Goal: Task Accomplishment & Management: Manage account settings

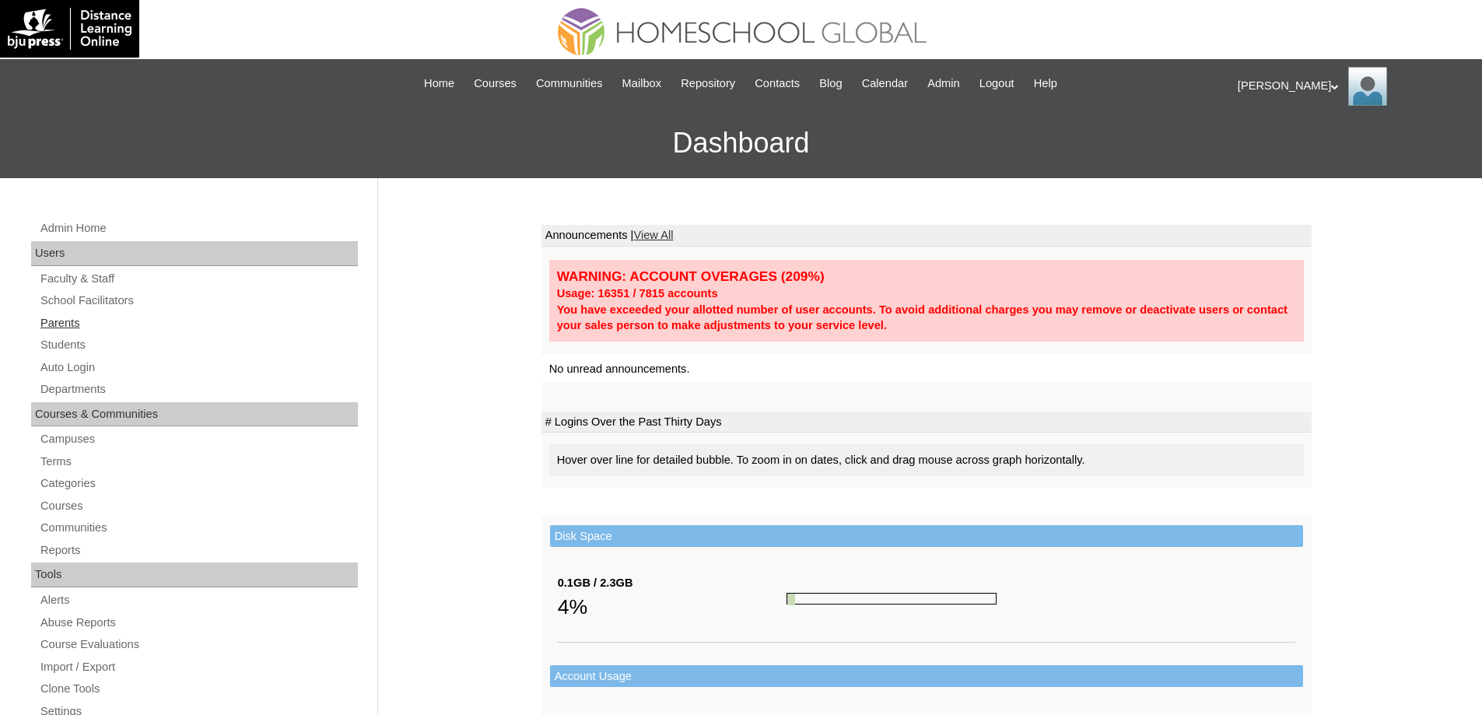
click at [114, 322] on link "Parents" at bounding box center [198, 323] width 319 height 19
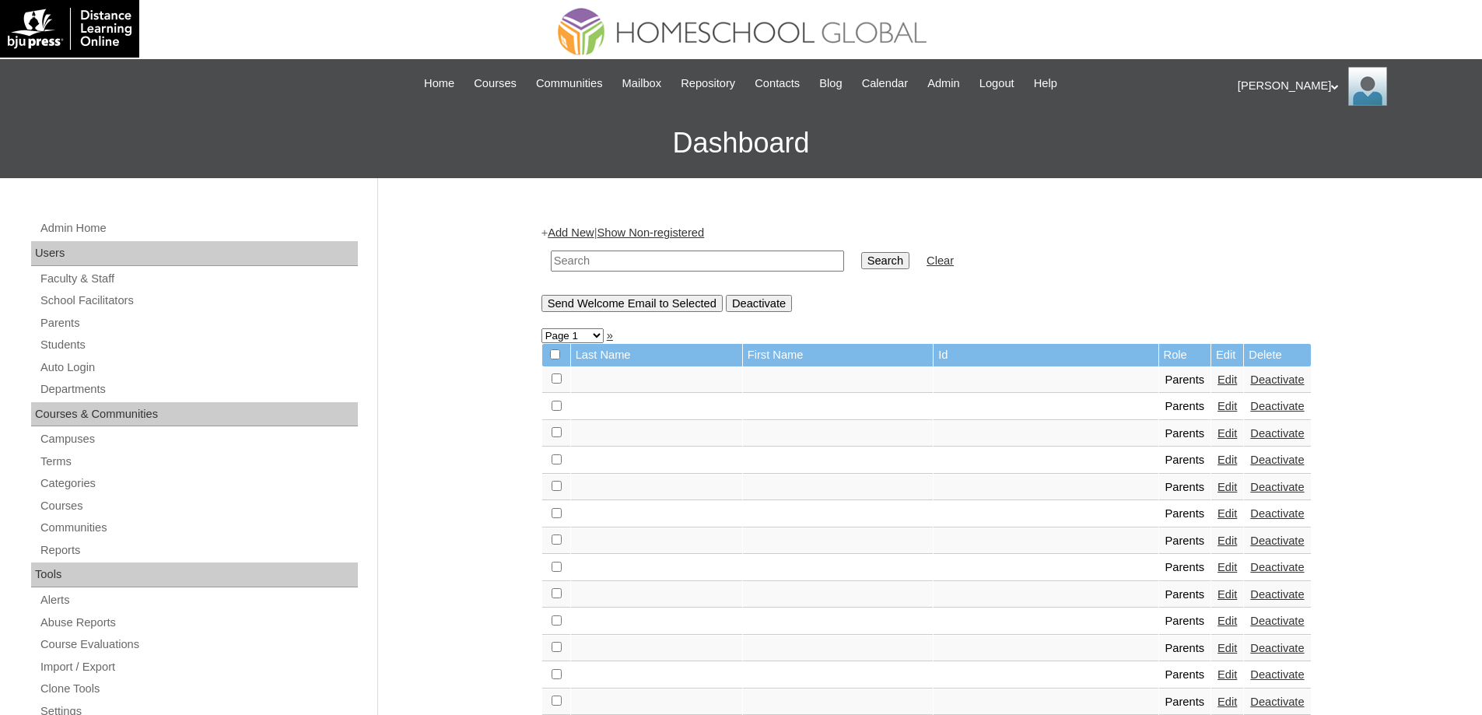
click at [587, 234] on link "Add New" at bounding box center [571, 232] width 46 height 12
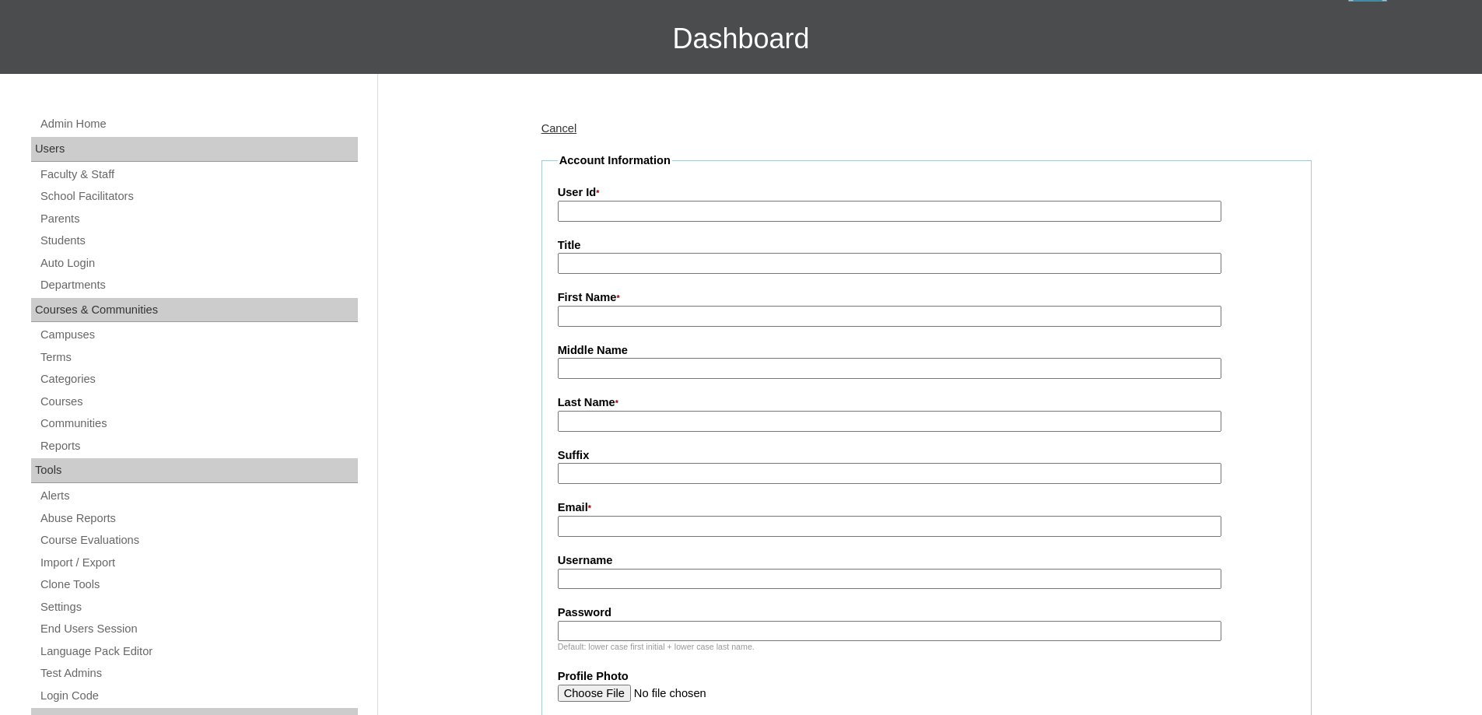
scroll to position [78, 0]
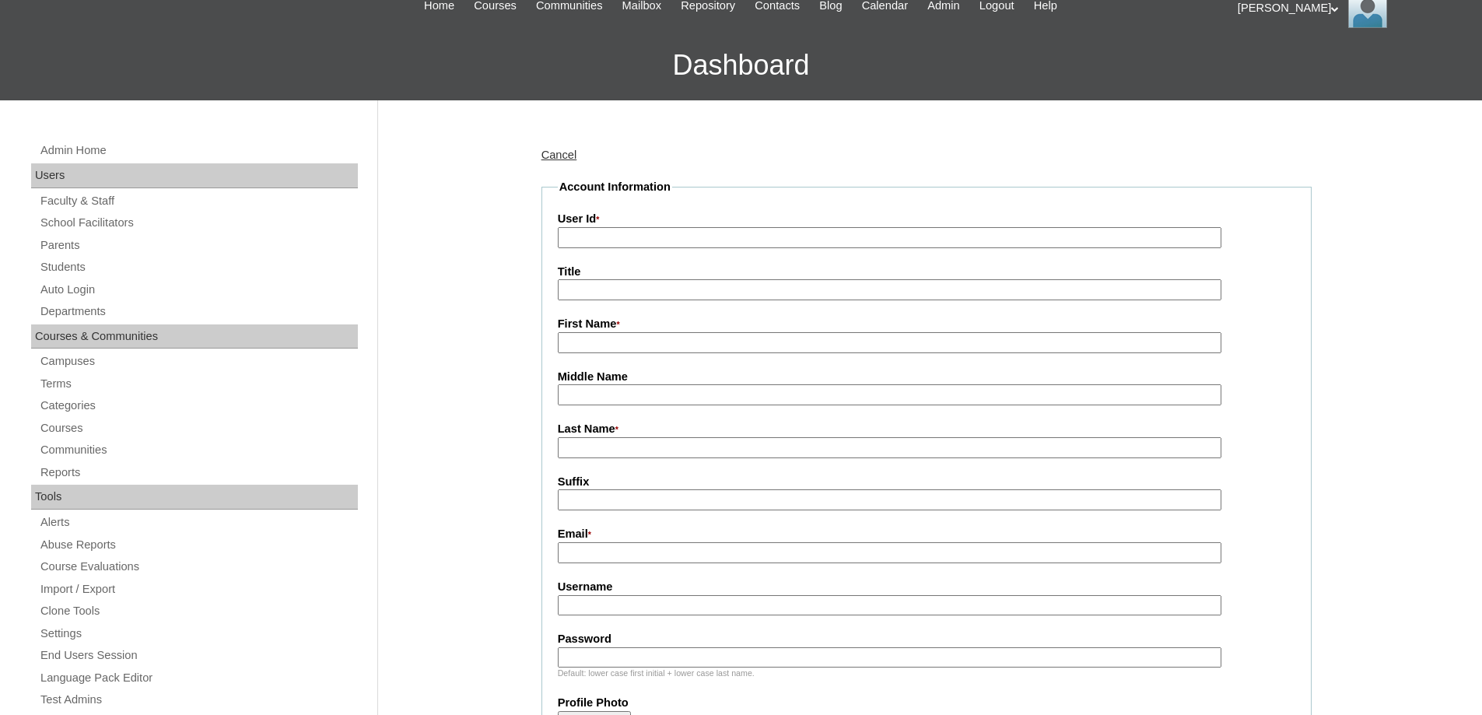
drag, startPoint x: 610, startPoint y: 234, endPoint x: 639, endPoint y: 249, distance: 32.4
click at [611, 237] on input "User Id *" at bounding box center [890, 237] width 664 height 21
paste input "MHP0134-TECHPH2024"
type input "MHP0134-TECHPH2024"
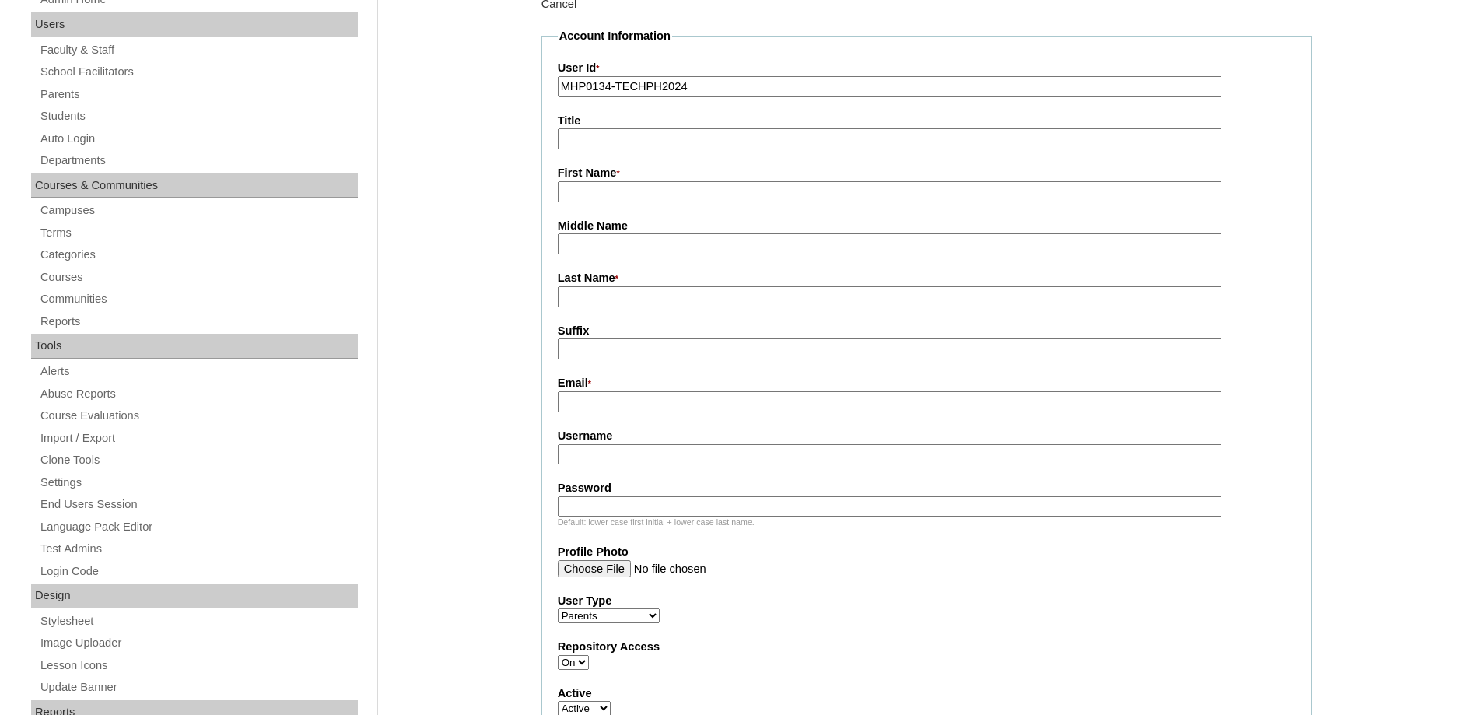
scroll to position [233, 0]
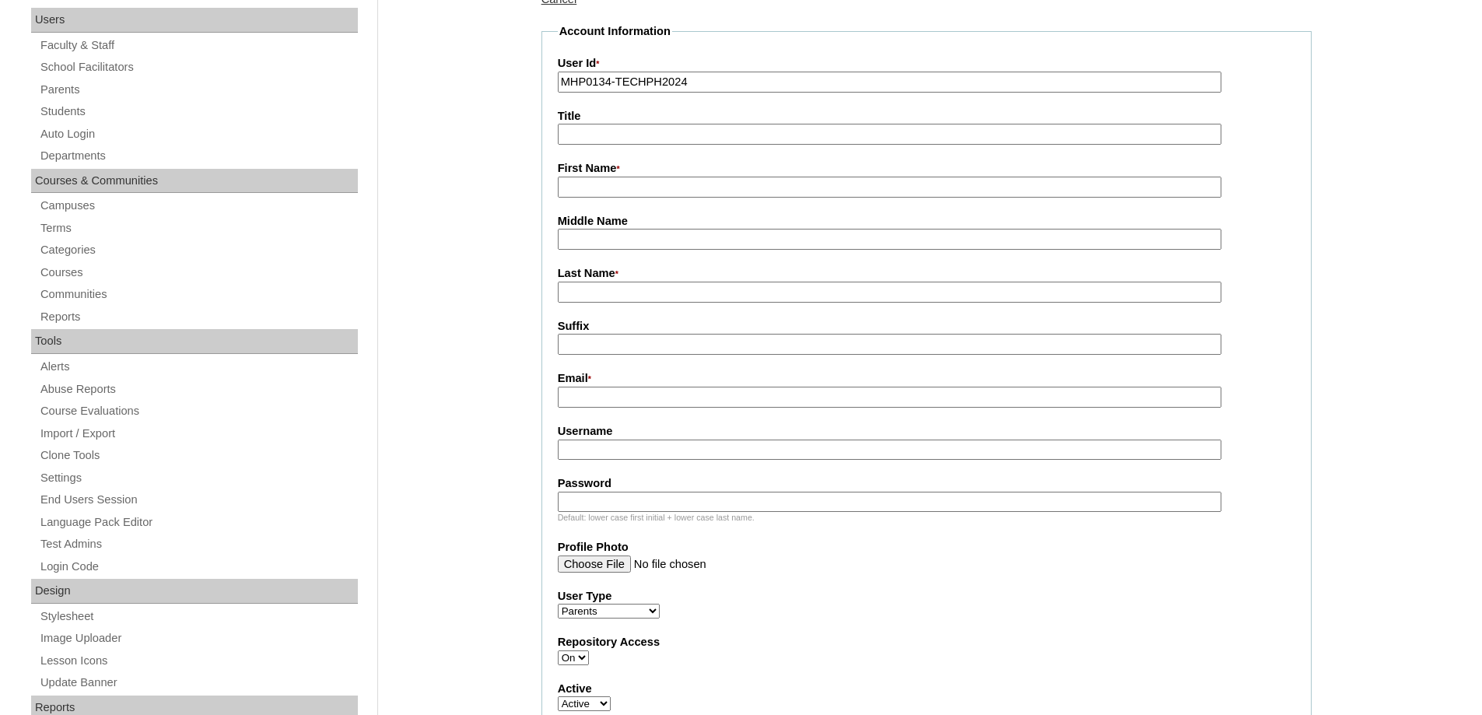
click at [599, 193] on input "First Name *" at bounding box center [890, 187] width 664 height 21
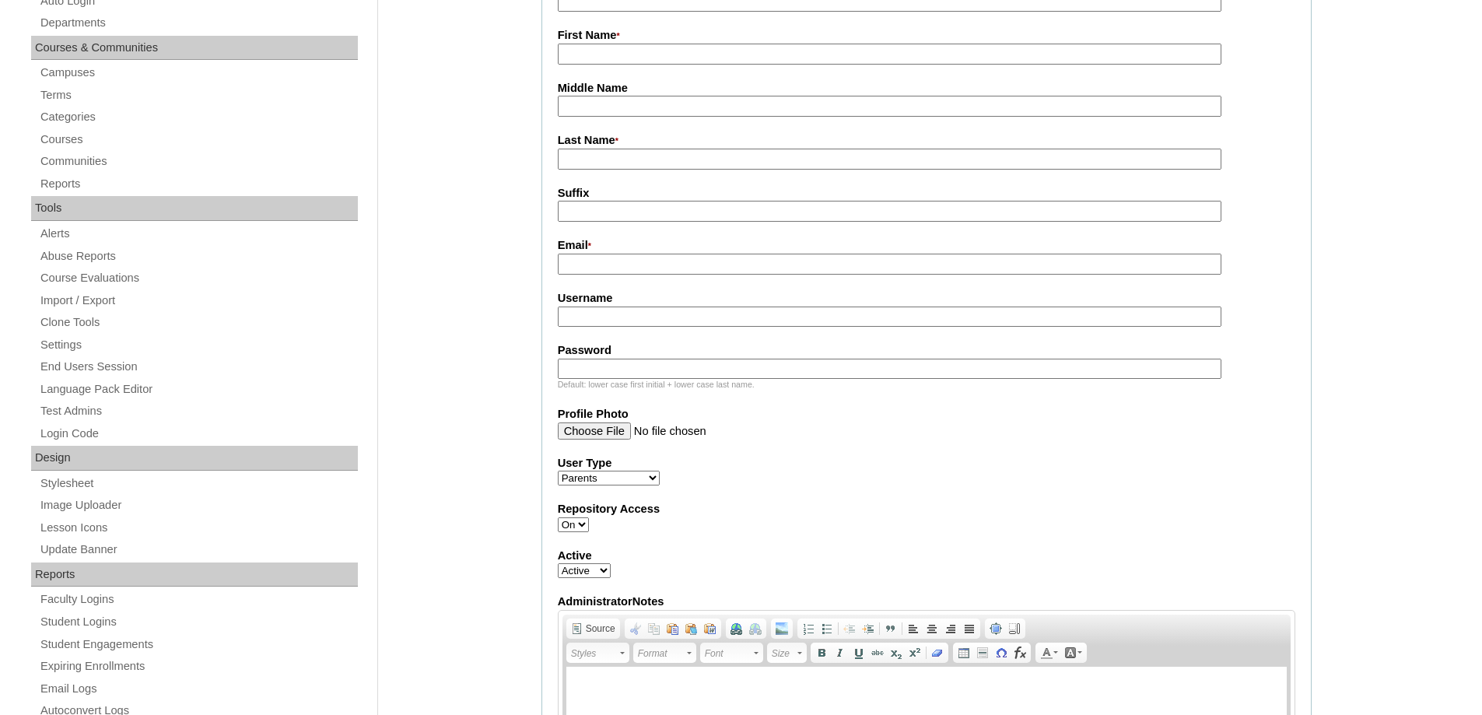
scroll to position [311, 0]
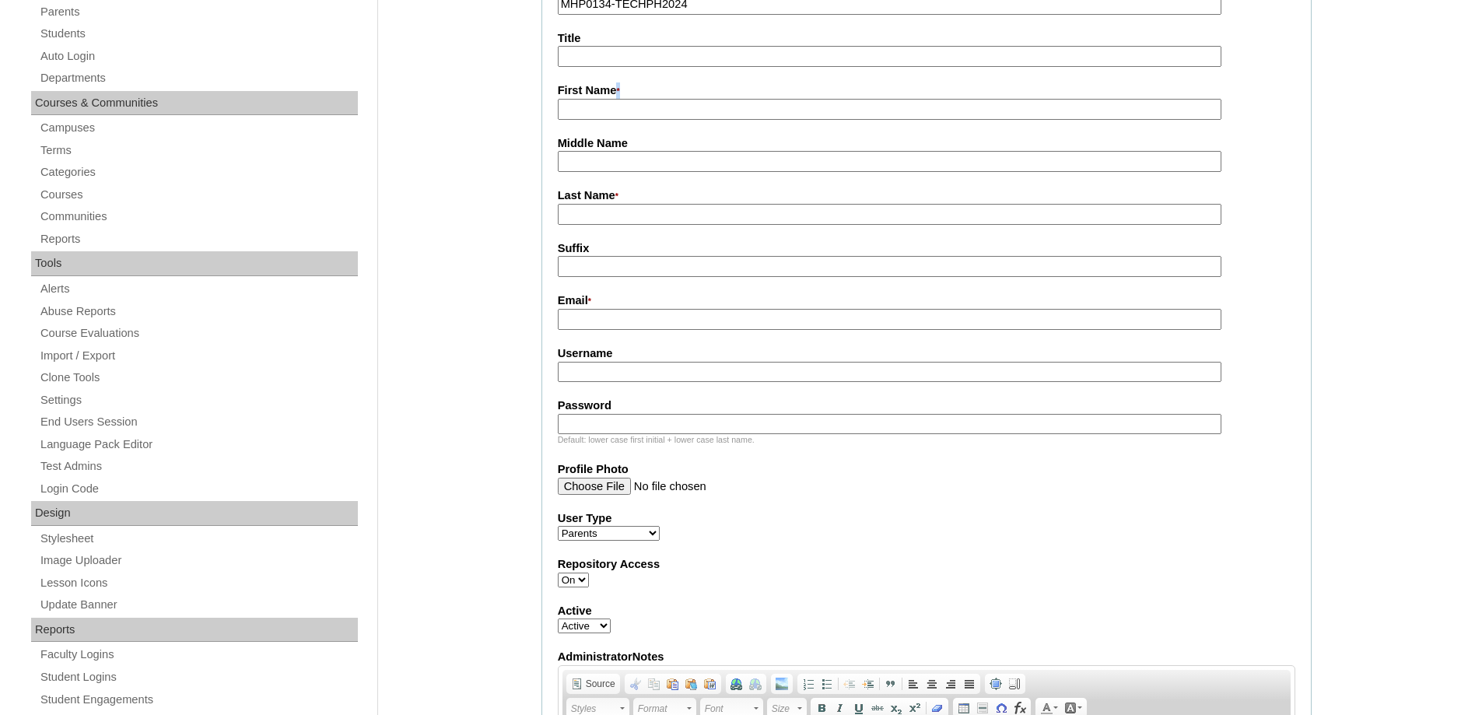
drag, startPoint x: 634, startPoint y: 90, endPoint x: 653, endPoint y: 90, distance: 18.7
click at [654, 90] on label "First Name *" at bounding box center [927, 90] width 738 height 17
click at [581, 108] on input "First Name *" at bounding box center [890, 109] width 664 height 21
click at [599, 107] on input "First Name *" at bounding box center [890, 109] width 664 height 21
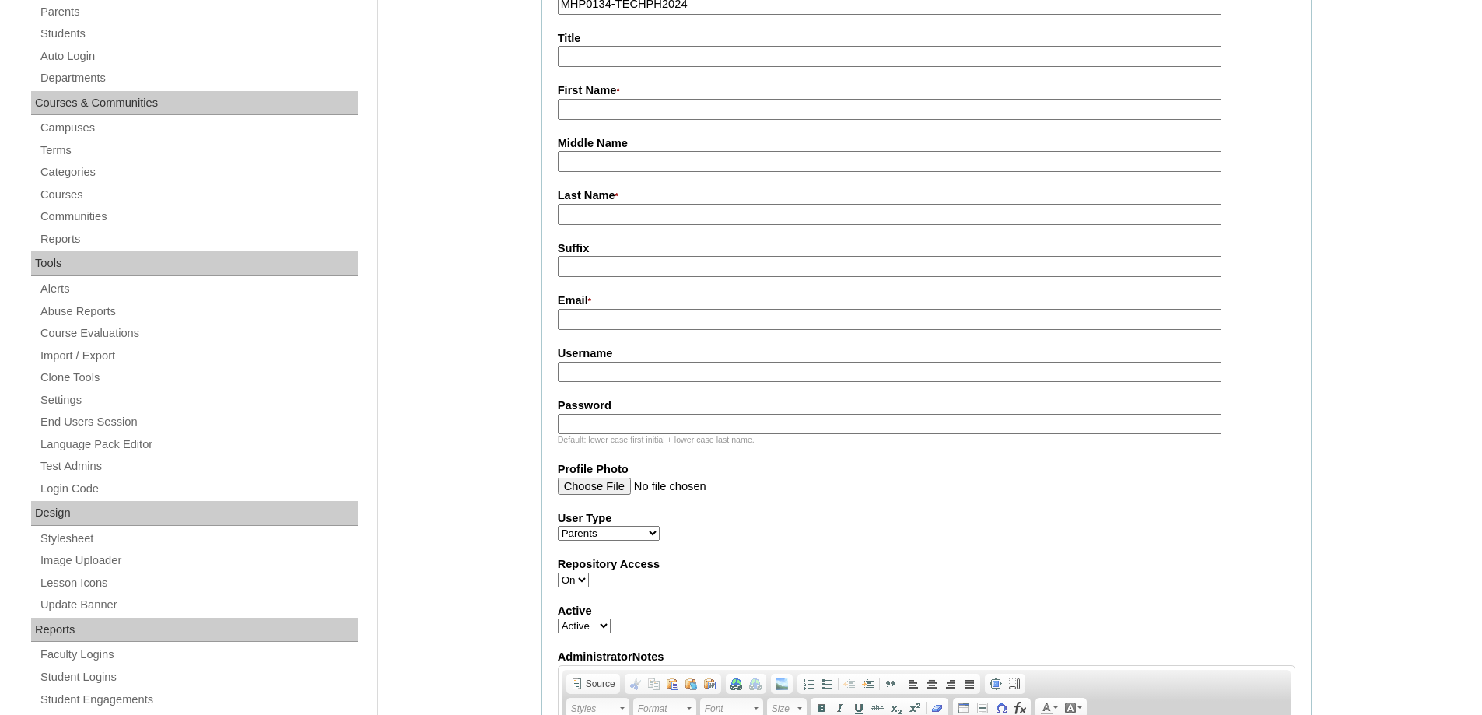
paste input "Kristine May"
type input "Kristine May"
click at [608, 217] on input "Last Name *" at bounding box center [890, 214] width 664 height 21
paste input "Manuta"
type input "Manuta"
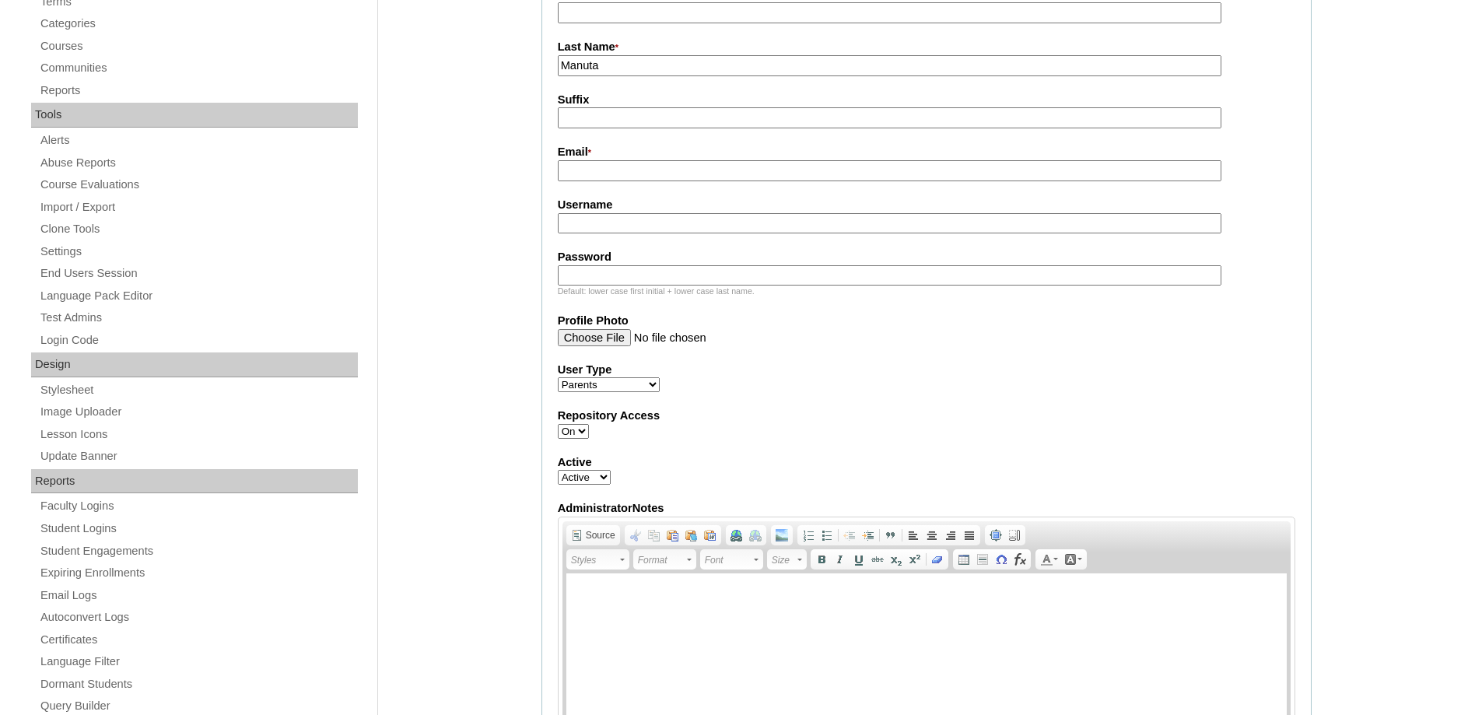
scroll to position [467, 0]
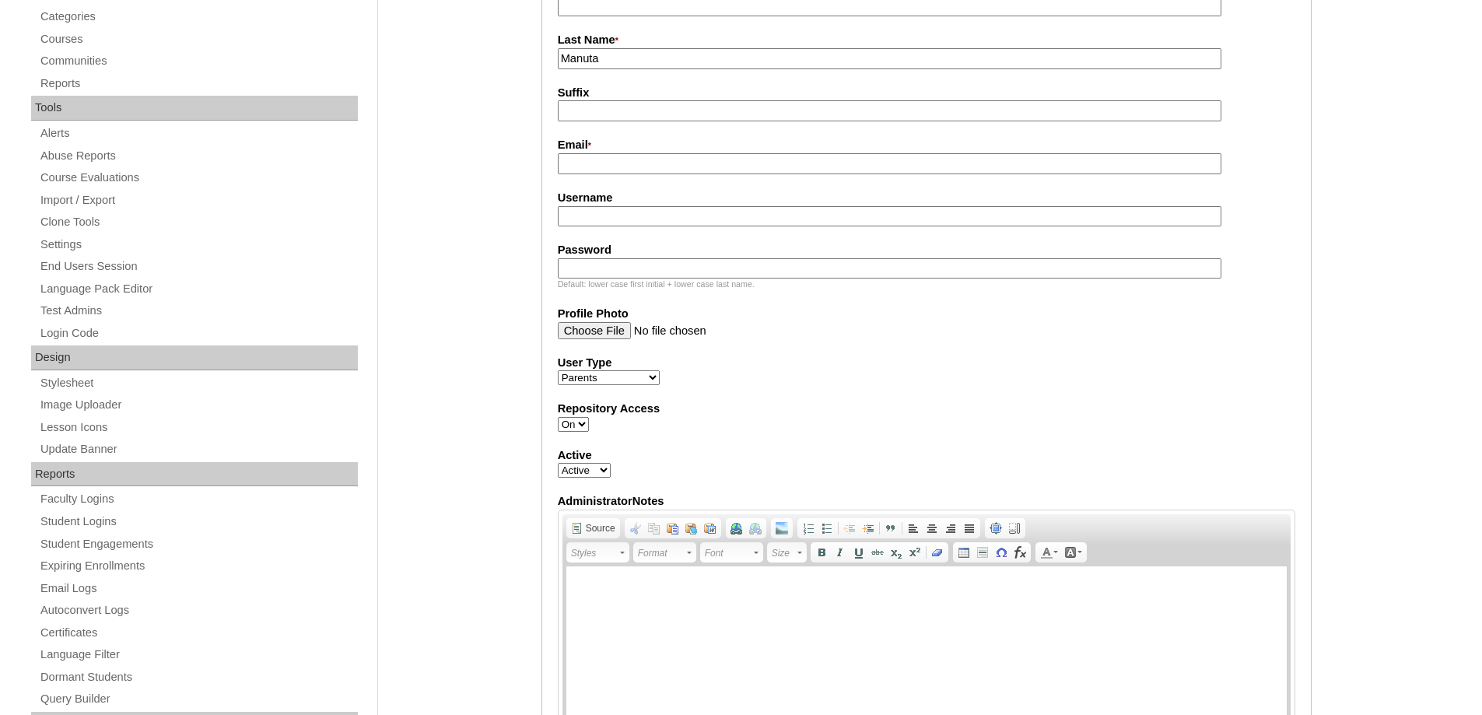
click at [611, 177] on fieldset "Account Information User Id * MHP0134-TECHPH2024 Title First Name * Kristine Ma…" at bounding box center [926, 285] width 770 height 990
click at [611, 166] on input "Email *" at bounding box center [890, 163] width 664 height 21
paste input "ranhomeschool@gmail.com"
type input "ranhomeschool@gmail.com"
click at [501, 198] on div "Admin Home Users Faculty & Staff School Facilitators Parents Students Auto Logi…" at bounding box center [741, 662] width 1482 height 1903
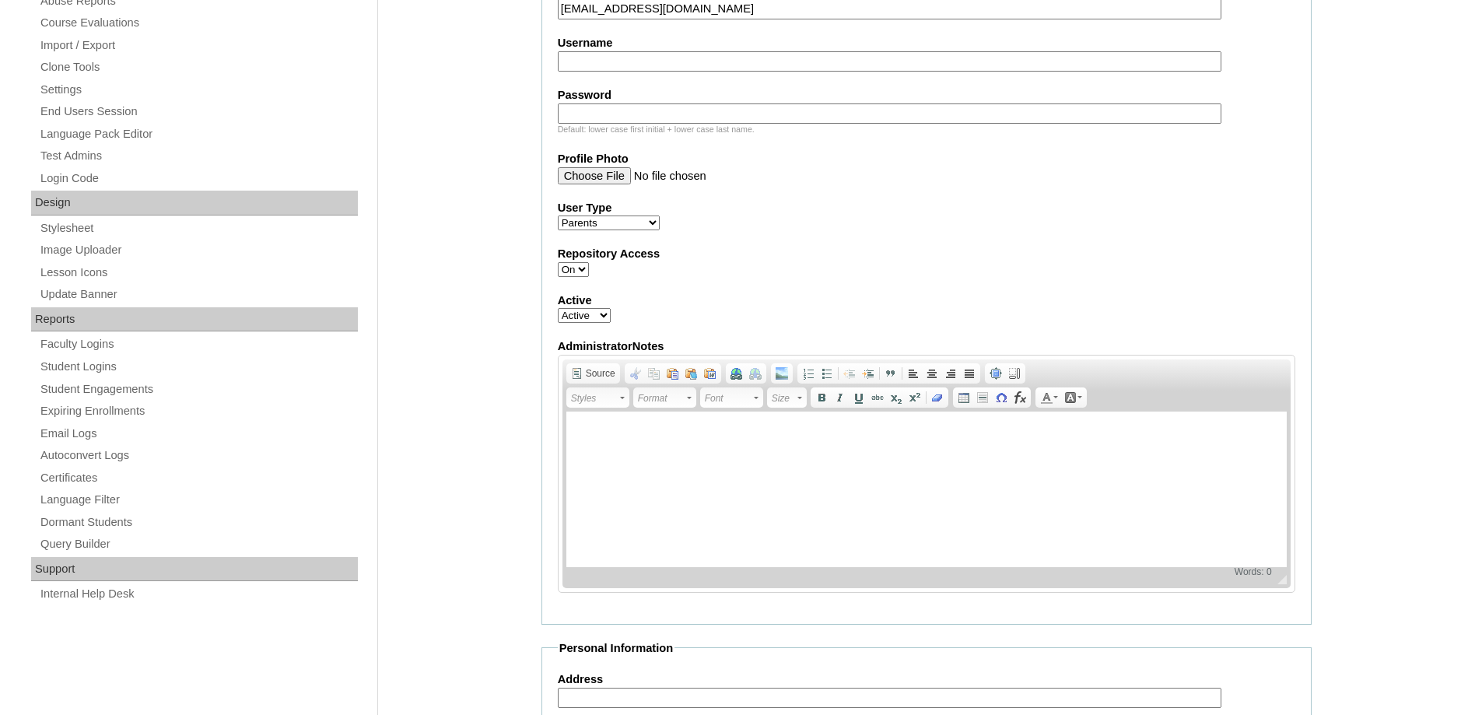
scroll to position [622, 0]
drag, startPoint x: 590, startPoint y: 64, endPoint x: 625, endPoint y: 87, distance: 42.1
click at [590, 63] on input "Username" at bounding box center [890, 61] width 664 height 21
paste input "rañoa2024"
type input "rañoa2024"
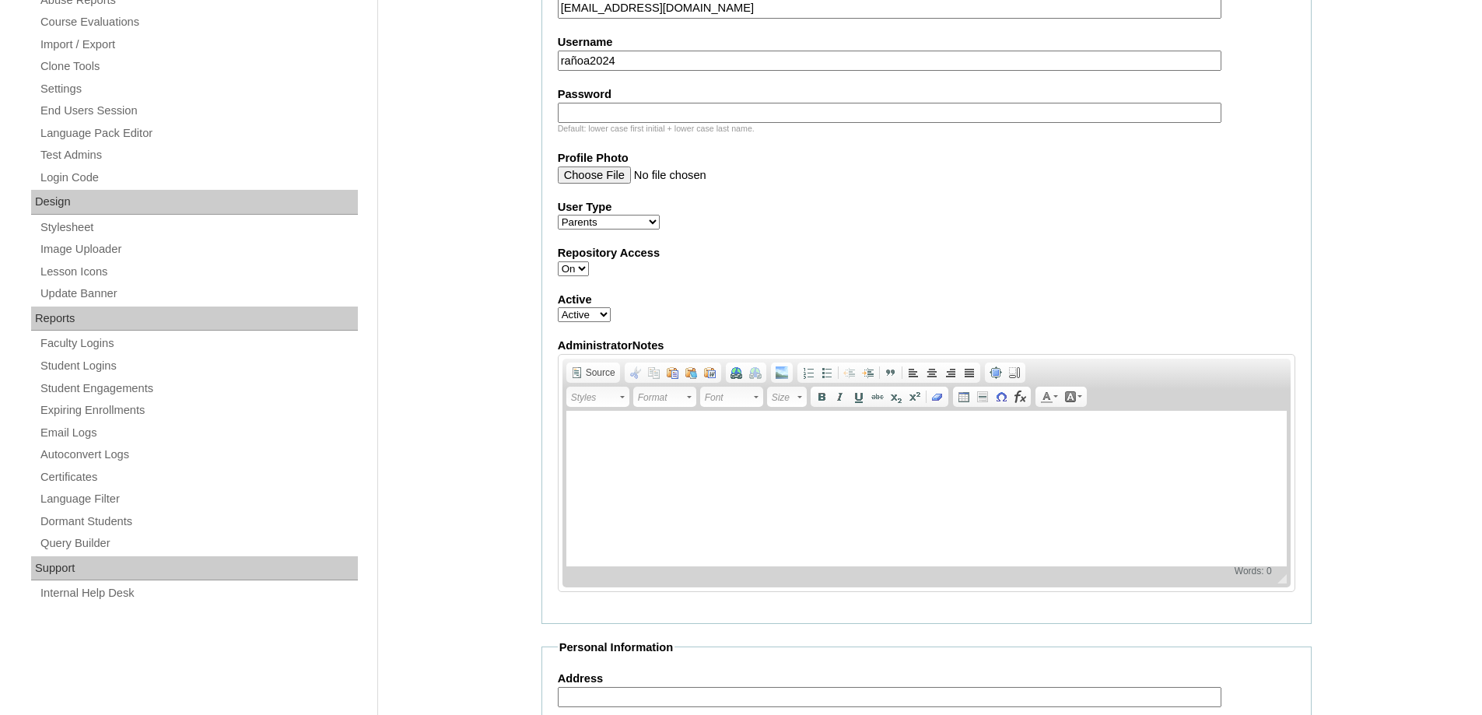
click at [694, 119] on input "Password" at bounding box center [890, 113] width 664 height 21
paste input "techvrm116"
type input "techvrm116"
click at [448, 139] on div "Admin Home Users Faculty & Staff School Facilitators Parents Students Auto Logi…" at bounding box center [741, 507] width 1482 height 1903
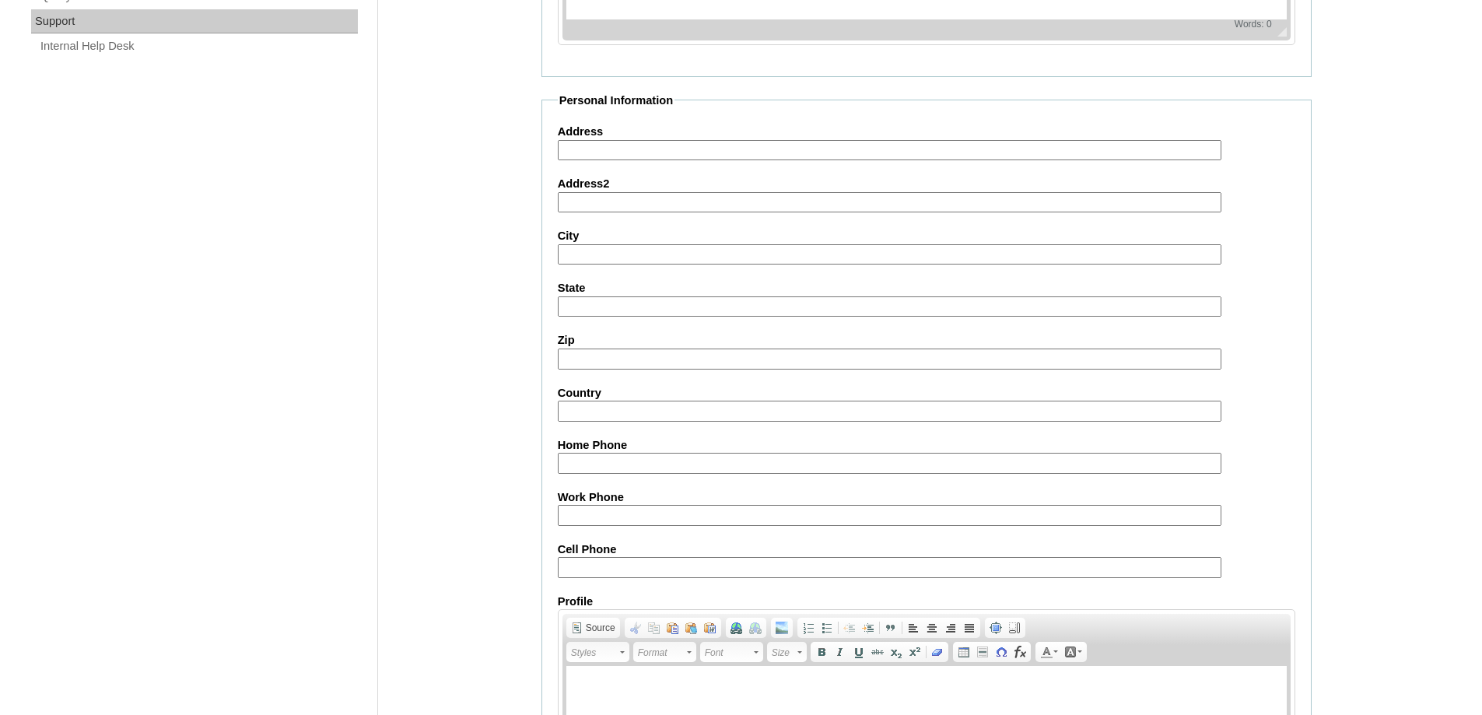
scroll to position [1154, 0]
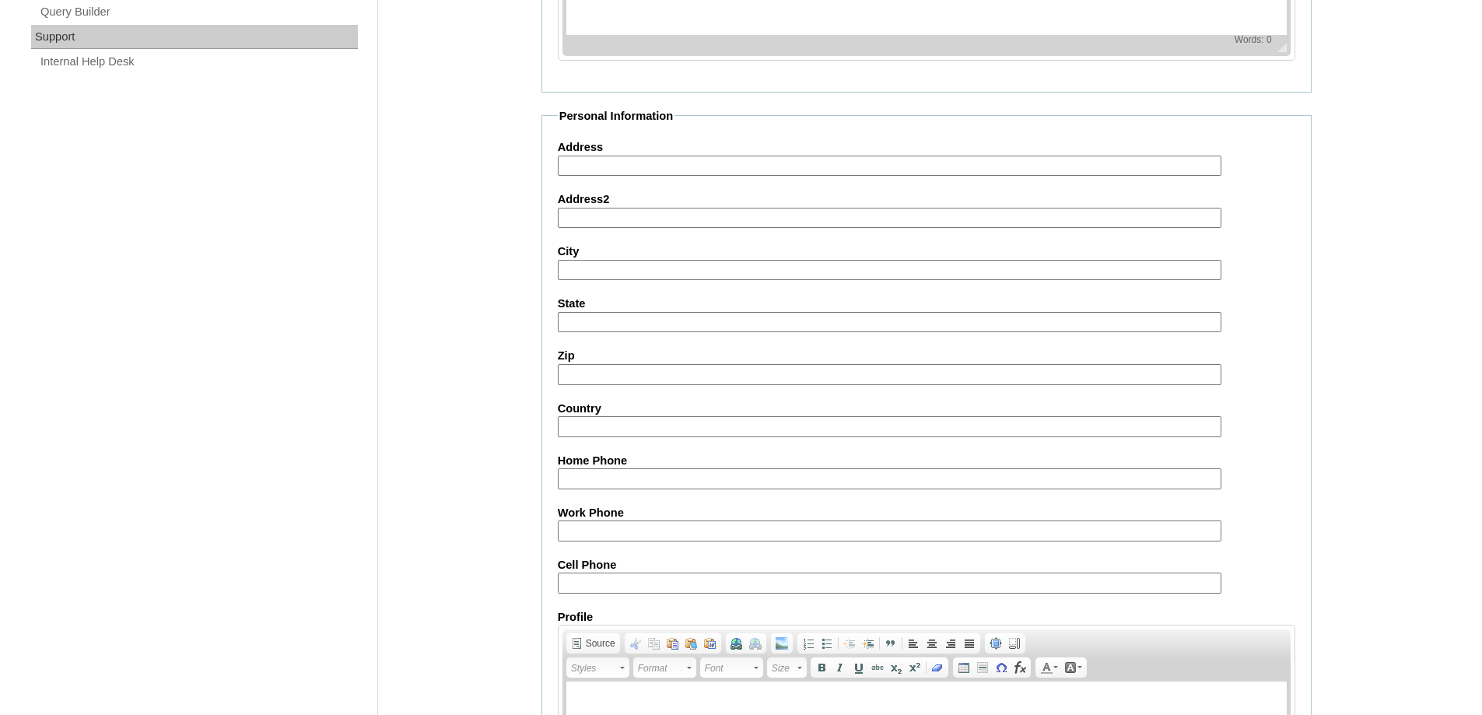
click at [601, 173] on input "Address" at bounding box center [890, 166] width 664 height 21
paste input "Torey pines st. Pueblo Golf Estate, Lumbia, Cagayan de Oro City"
click at [969, 166] on input "Torey pines st. Pueblo Golf Estate, Lumbia, Cagayan de Oro City" at bounding box center [890, 166] width 664 height 21
type input "Torey pines st. Pueblo Golf Estate, Lumbia, Cagayan de Oro City, Philippines"
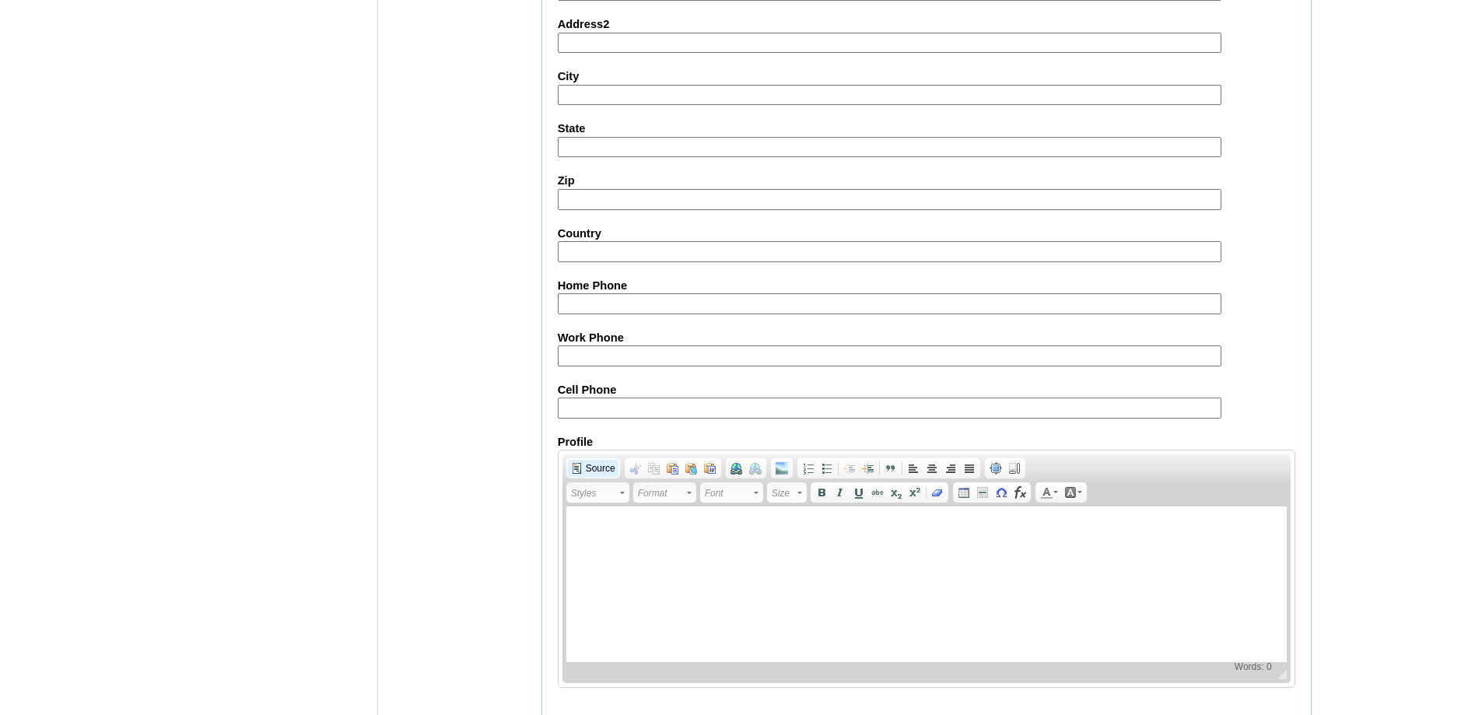
scroll to position [1387, 0]
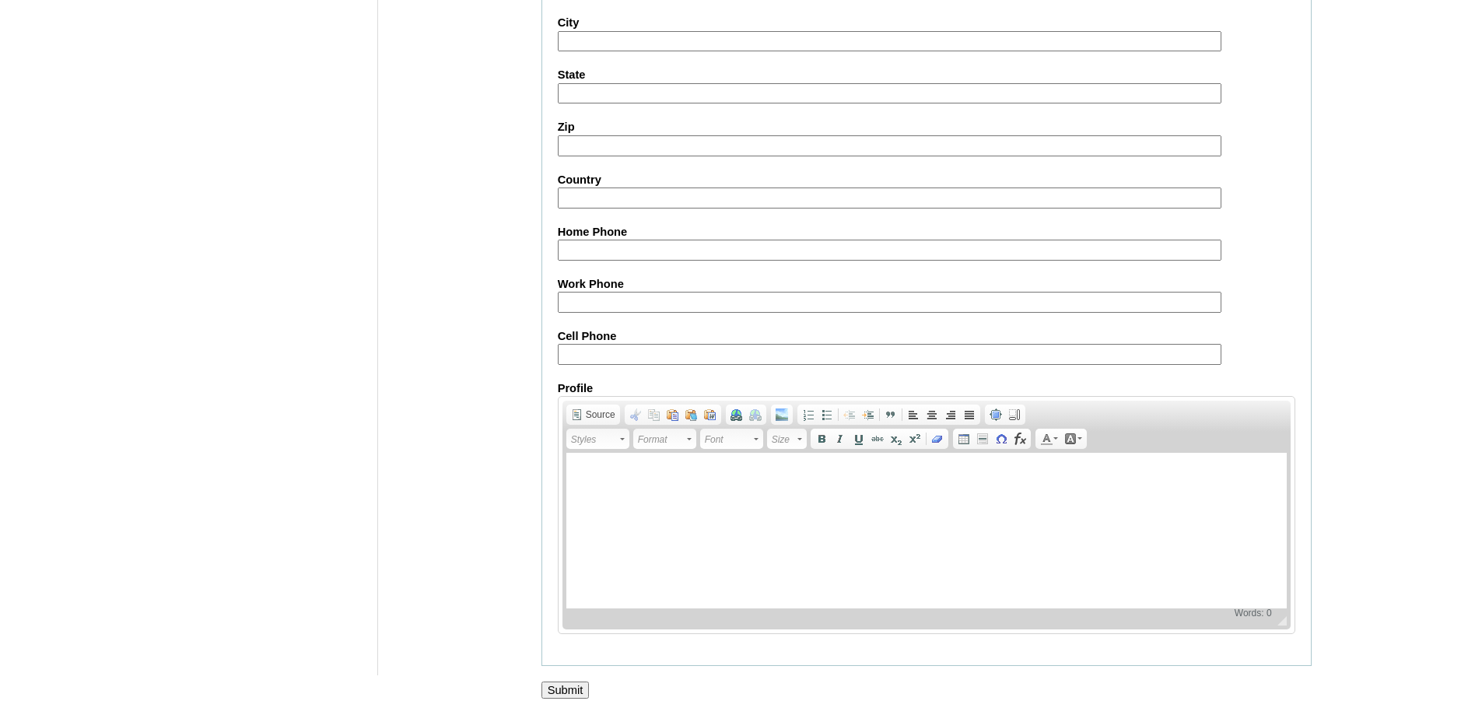
click at [594, 334] on label "Cell Phone" at bounding box center [927, 336] width 738 height 16
click at [594, 344] on input "Cell Phone" at bounding box center [890, 354] width 664 height 21
click at [647, 346] on input "Cell Phone" at bounding box center [890, 354] width 664 height 21
paste input "63-9173173494"
type input "63-9173173494"
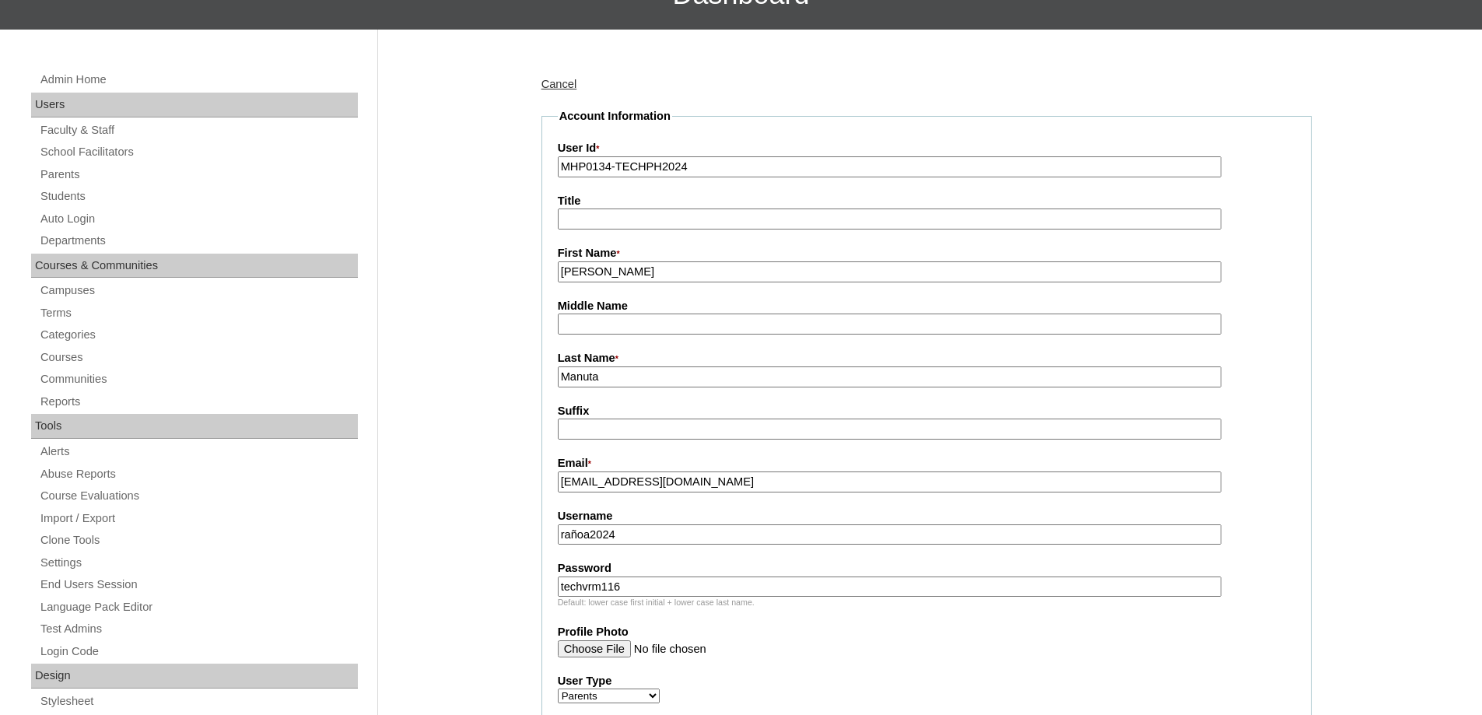
scroll to position [142, 0]
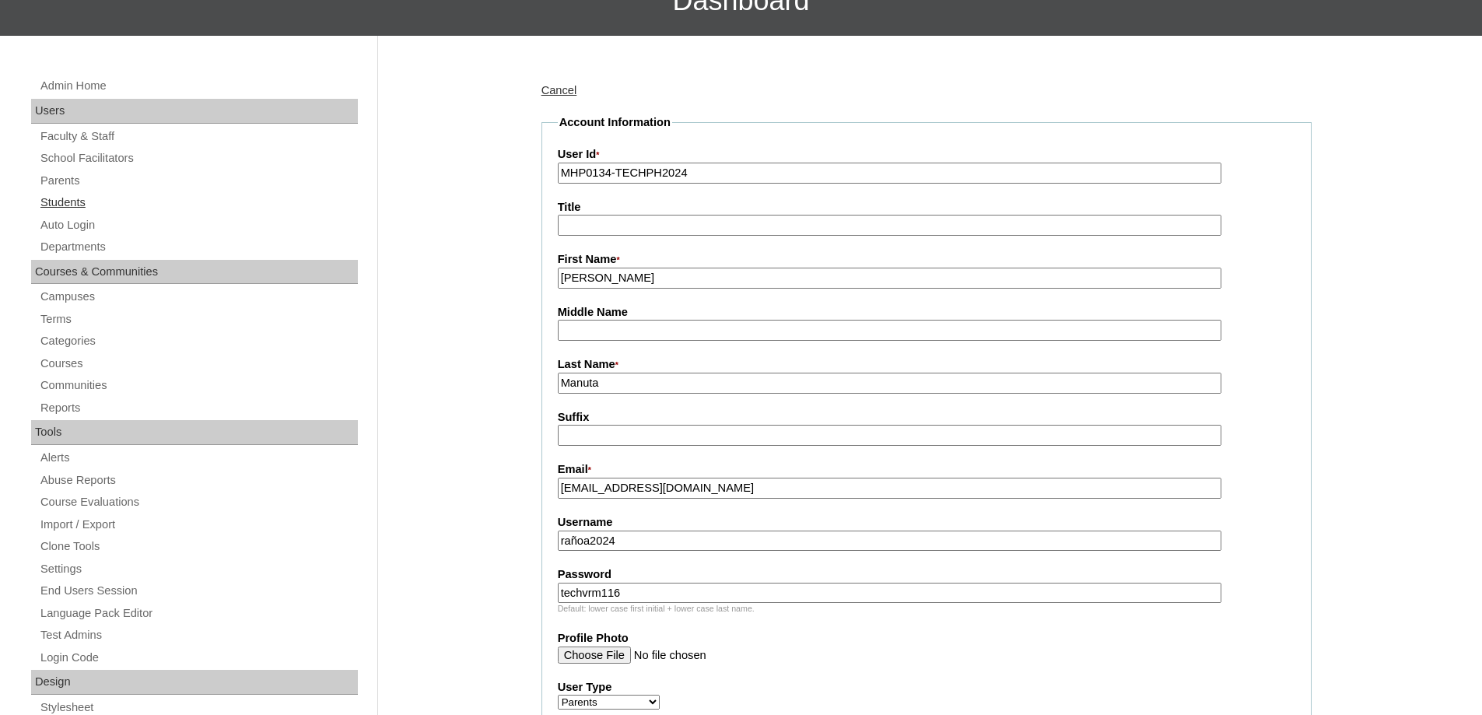
click at [104, 199] on link "Students" at bounding box center [198, 202] width 319 height 19
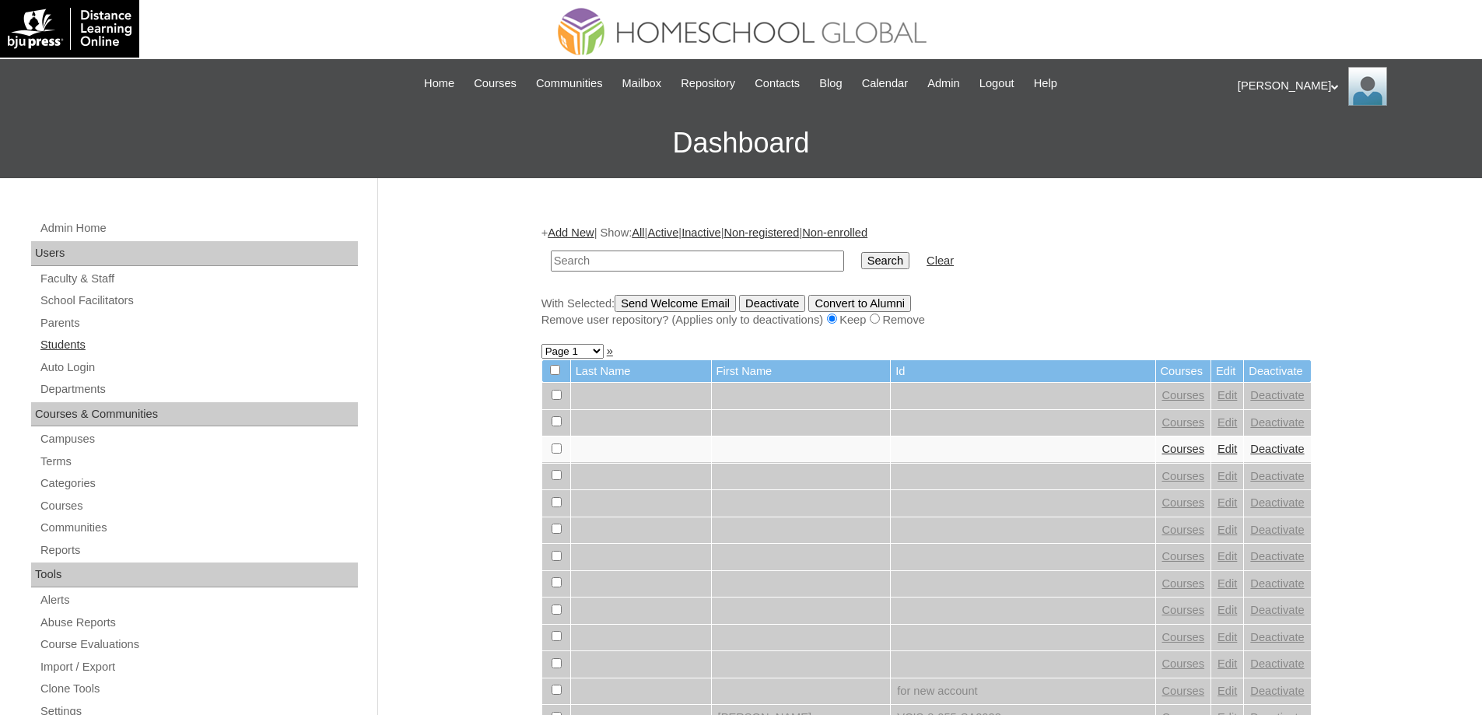
click at [126, 351] on link "Students" at bounding box center [198, 344] width 319 height 19
click at [657, 268] on input "text" at bounding box center [697, 261] width 293 height 21
type input "MHS0153-TECHPH2024"
click at [895, 264] on input "Search" at bounding box center [885, 260] width 48 height 17
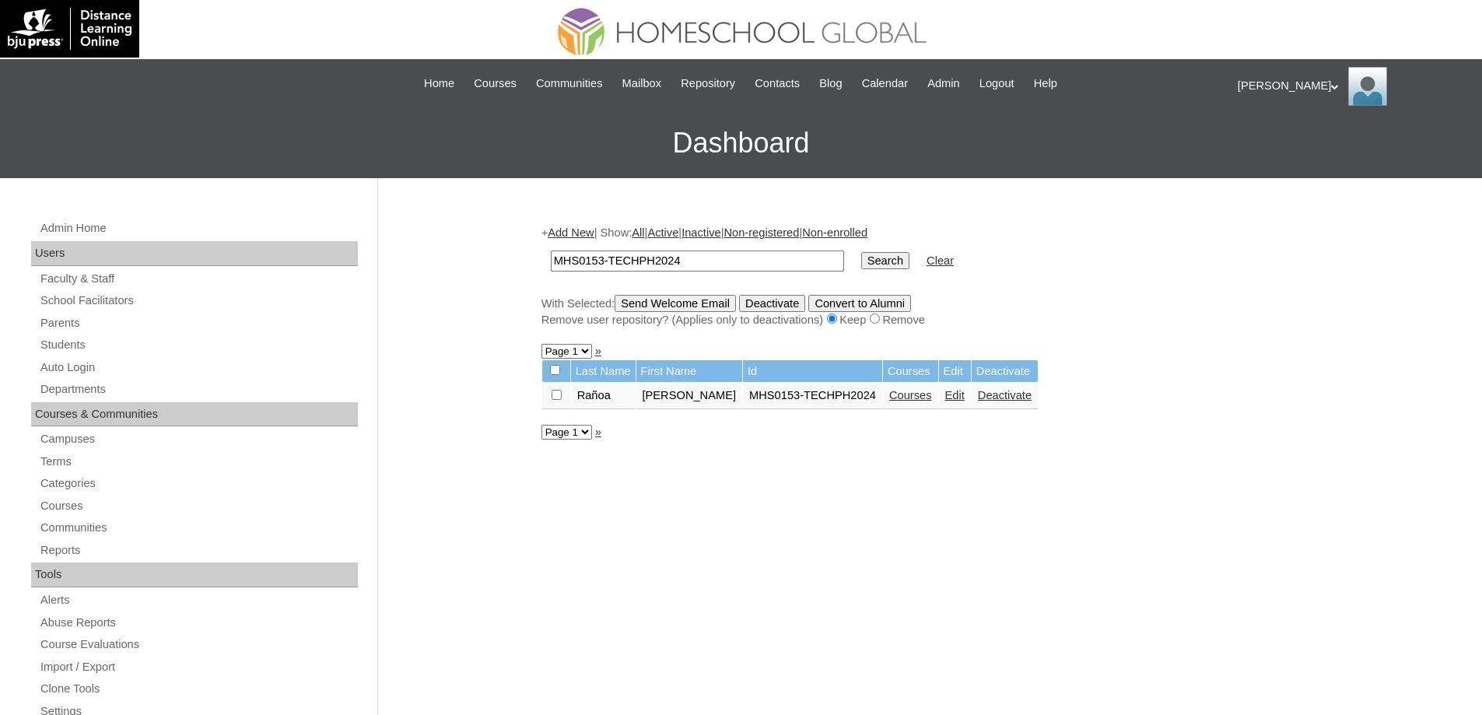
click at [945, 401] on link "Edit" at bounding box center [954, 395] width 19 height 12
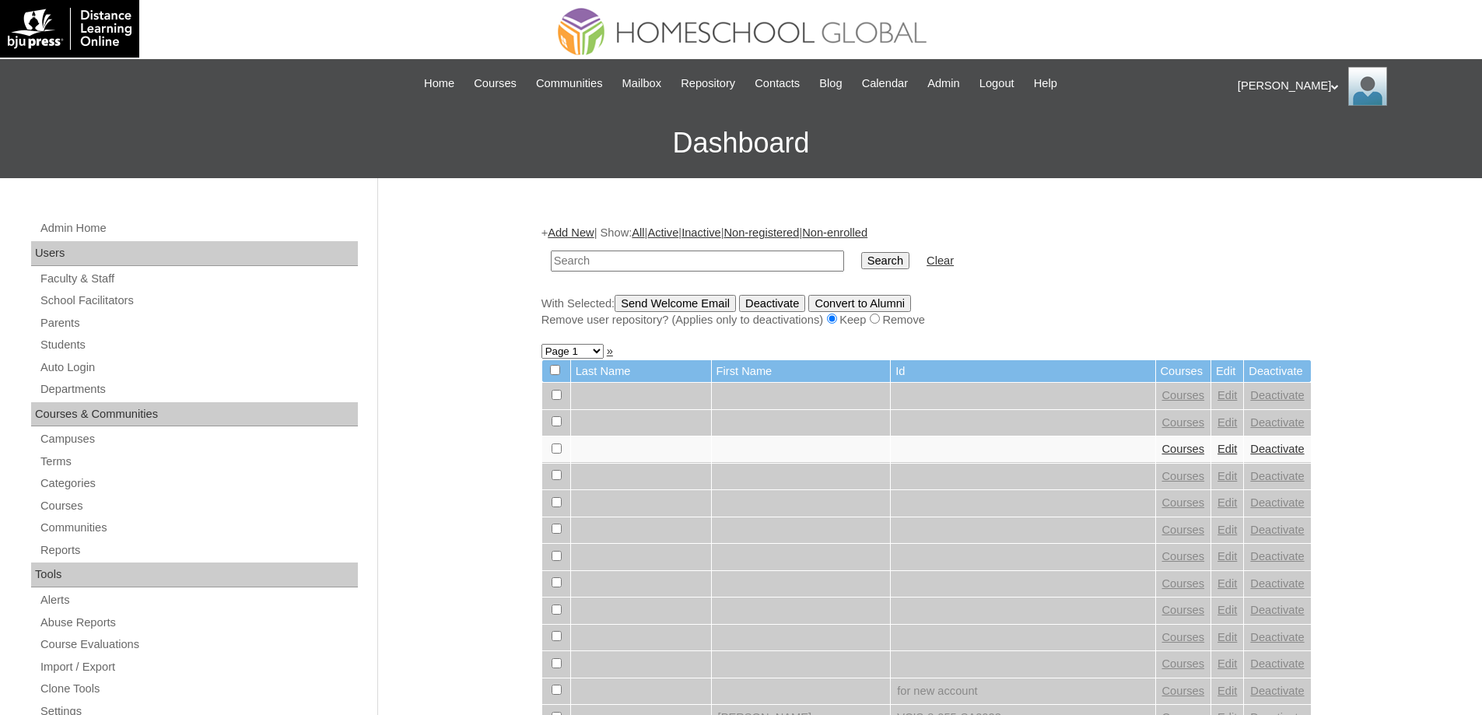
click at [590, 237] on link "Add New" at bounding box center [571, 232] width 46 height 12
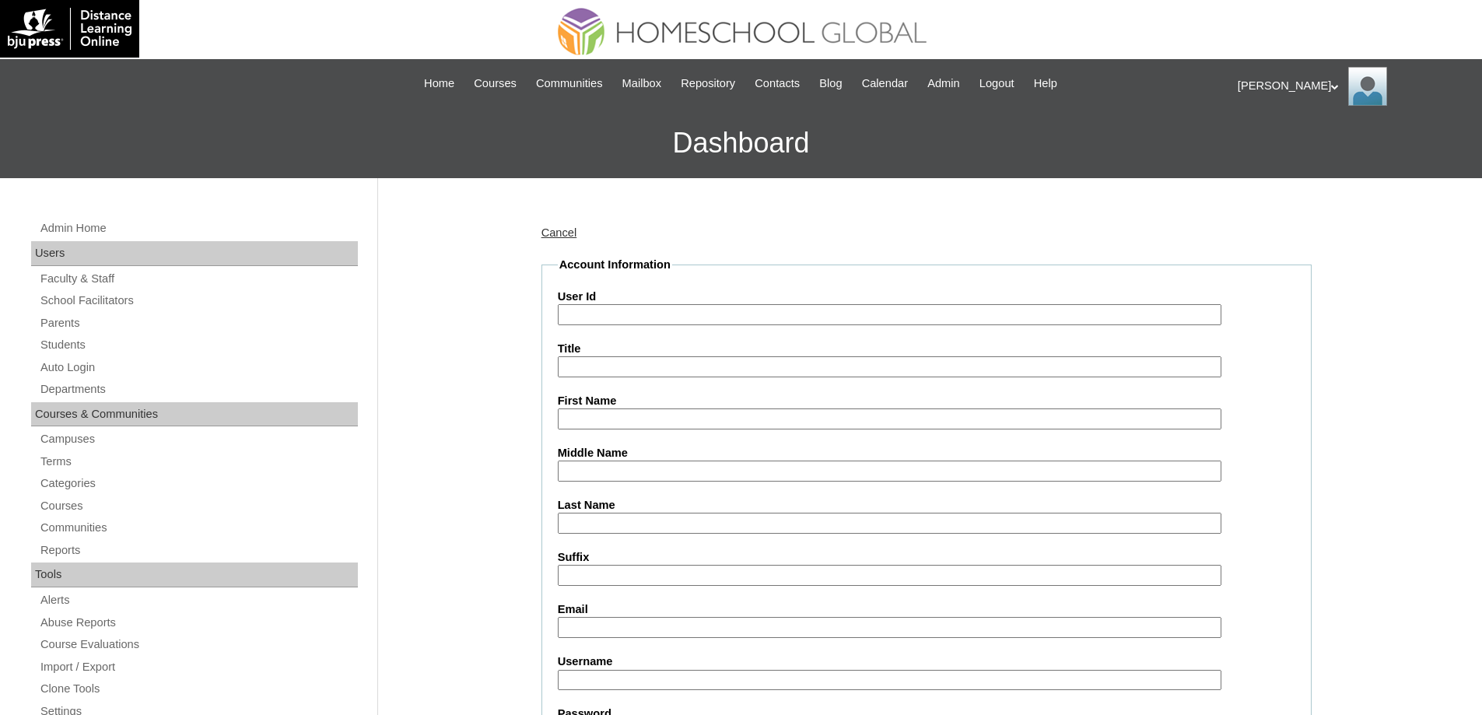
click at [635, 313] on input "User Id" at bounding box center [890, 314] width 664 height 21
click at [625, 321] on input "User Id" at bounding box center [890, 314] width 664 height 21
paste input "MHS0153-TECHPH2024"
type input "MHS0153-TECHPH2024"
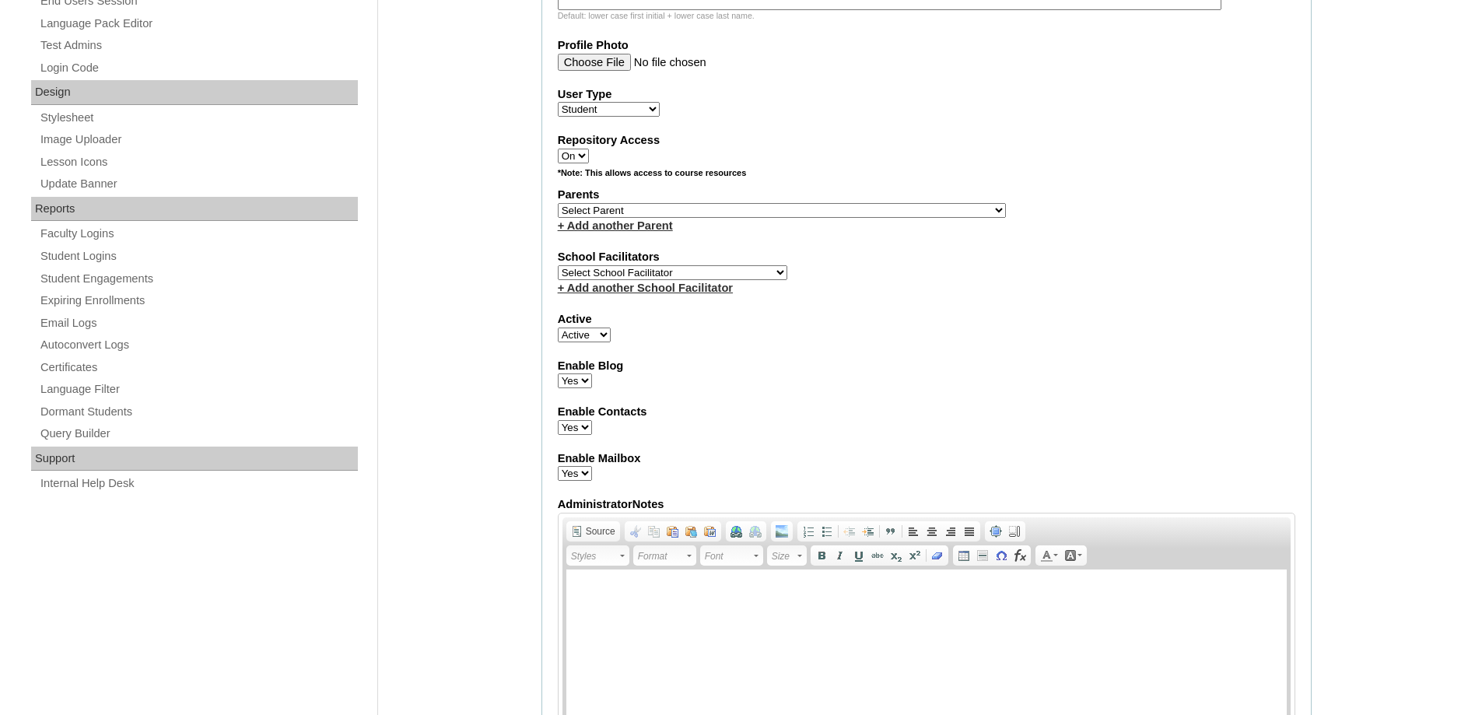
scroll to position [778, 0]
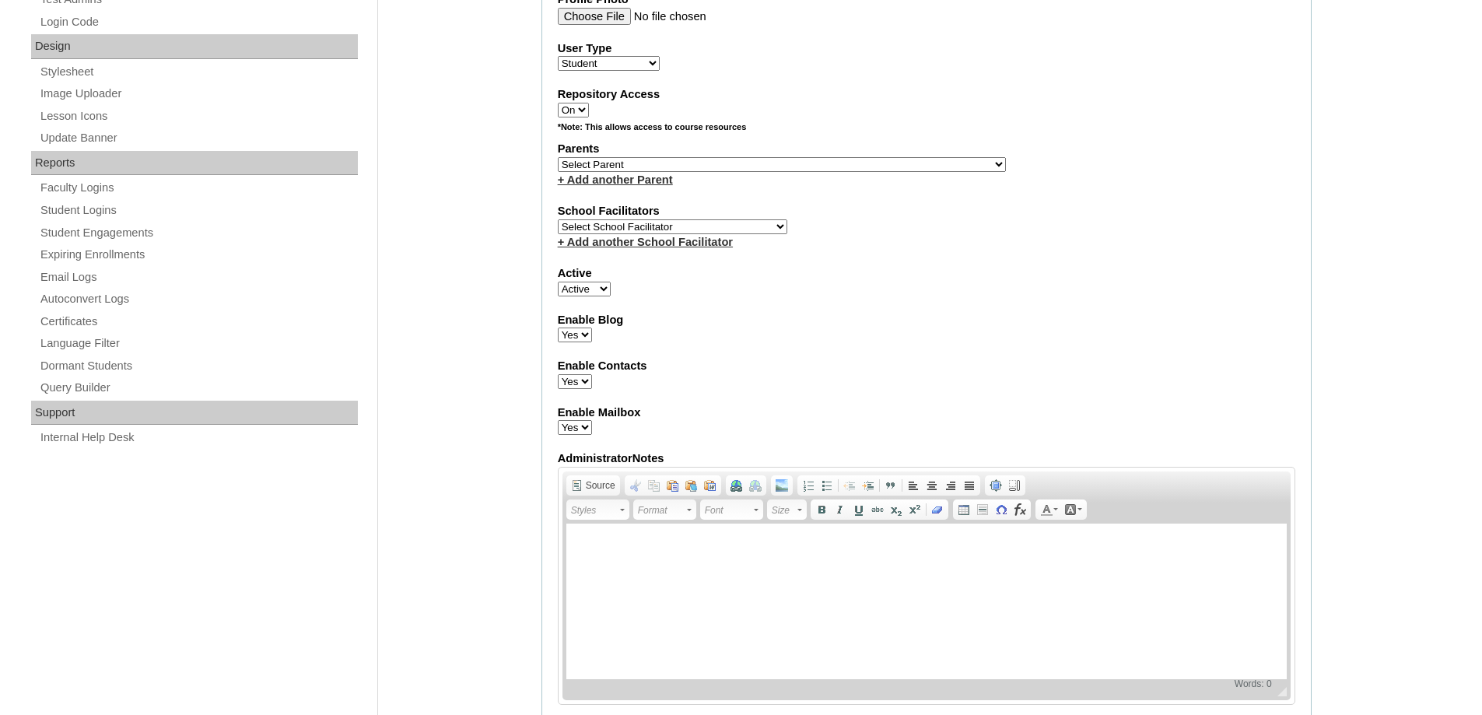
click at [510, 257] on div "Admin Home Users Faculty & Staff School Facilitators Parents Students Auto Logi…" at bounding box center [741, 485] width 1482 height 2171
click at [594, 164] on select "Select Parent , , , , , , , , , , , , , , , , , , , , , , , , , , , , , , , , ,…" at bounding box center [782, 164] width 448 height 15
click at [675, 165] on select "Select Parent , , , , , , , , , , , , , , , , , , , , , , , , , , , , , , , , ,…" at bounding box center [782, 164] width 448 height 15
select select "40830"
click at [558, 157] on select "Select Parent , , , , , , , , , , , , , , , , , , , , , , , , , , , , , , , , ,…" at bounding box center [782, 164] width 448 height 15
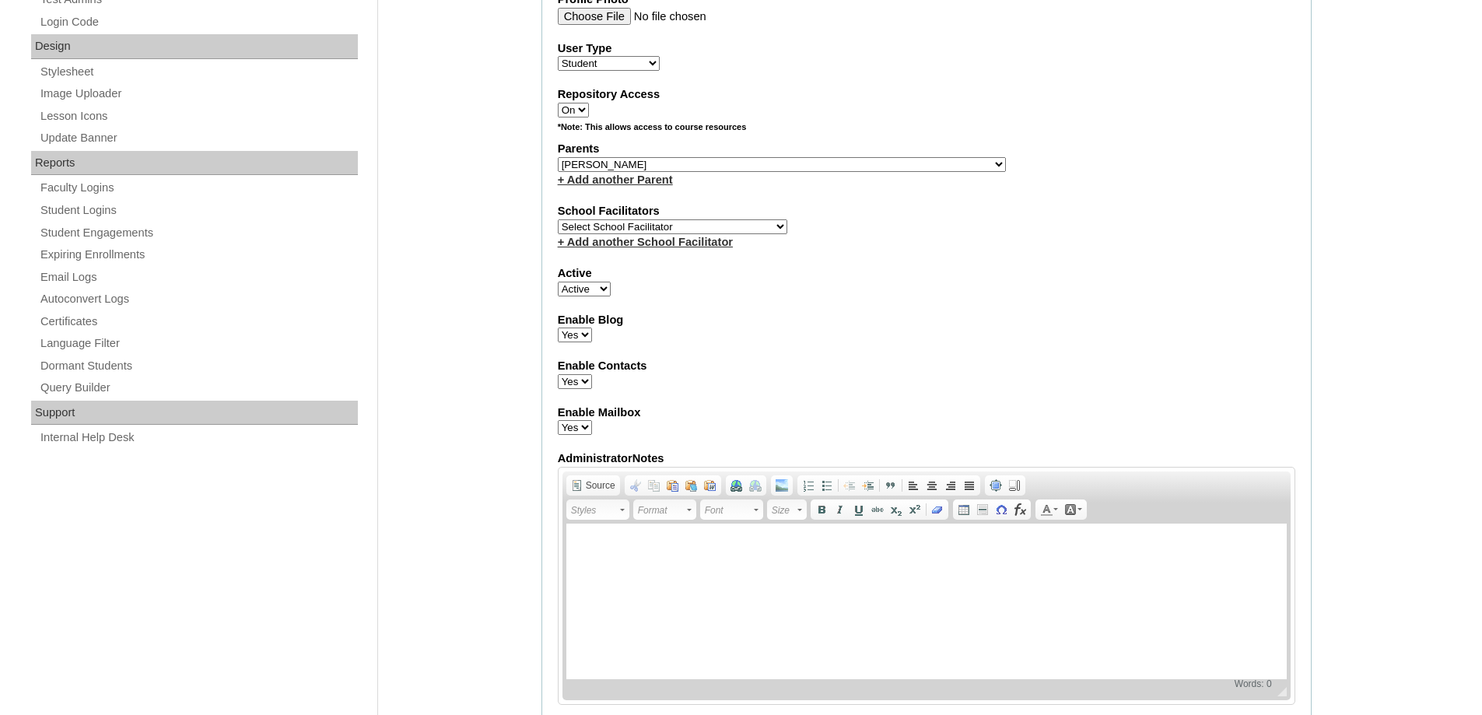
click at [921, 286] on div "Active Active Inactive" at bounding box center [927, 280] width 738 height 31
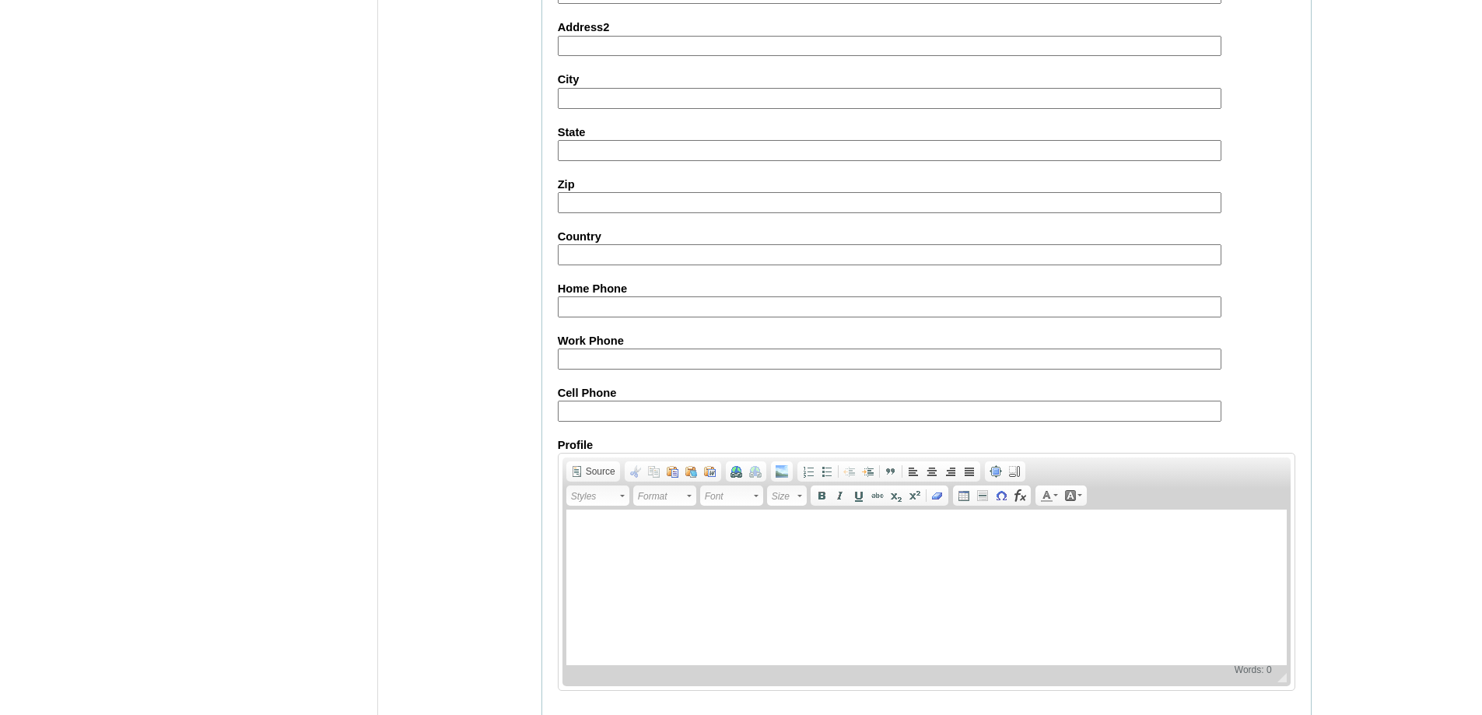
scroll to position [1478, 0]
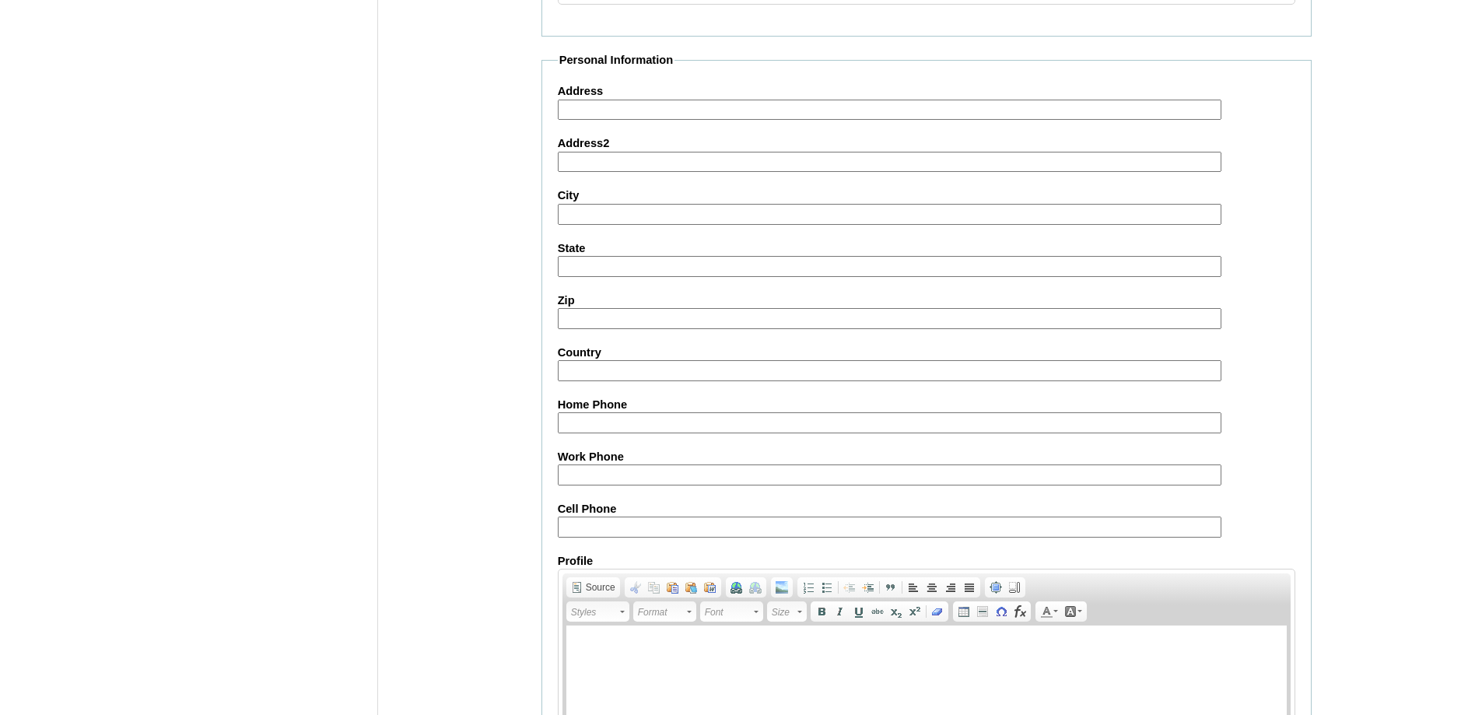
click at [578, 114] on input "Address" at bounding box center [890, 110] width 664 height 21
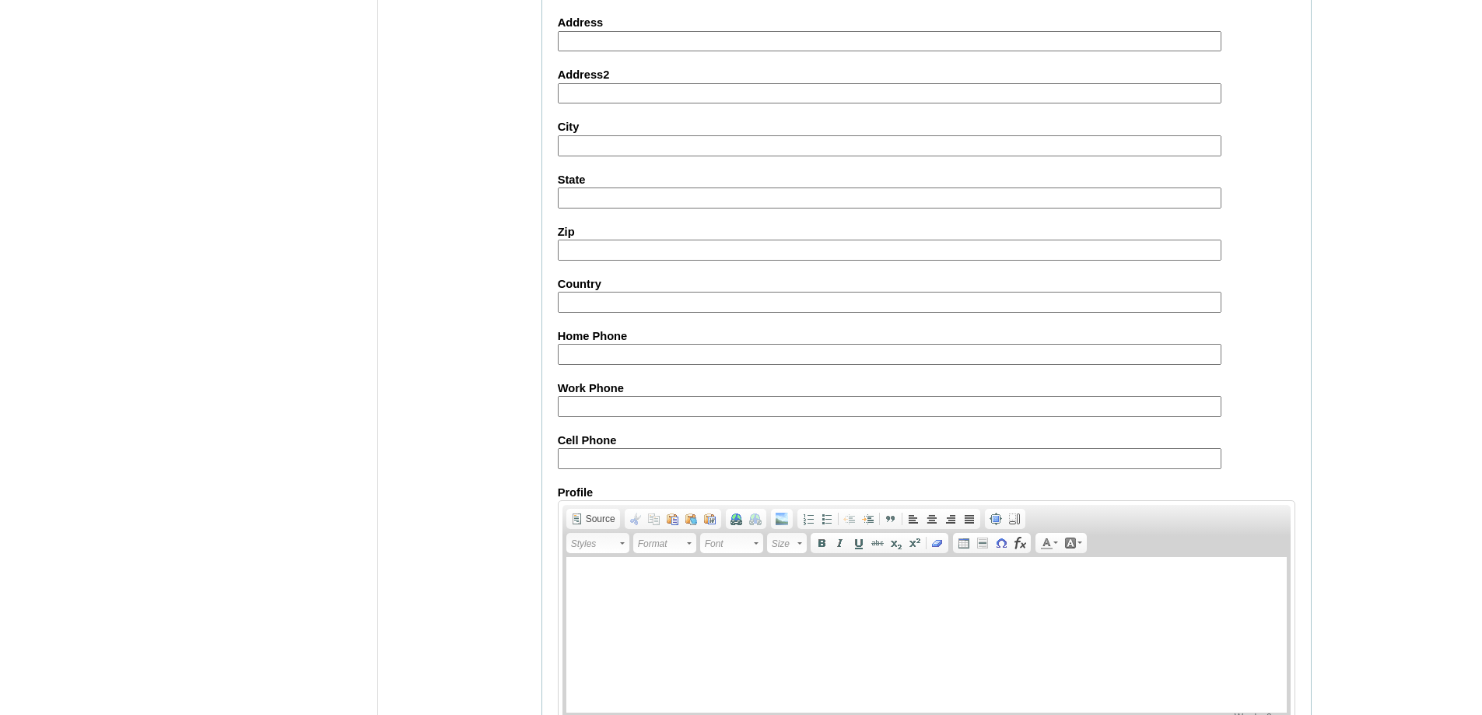
scroll to position [1556, 0]
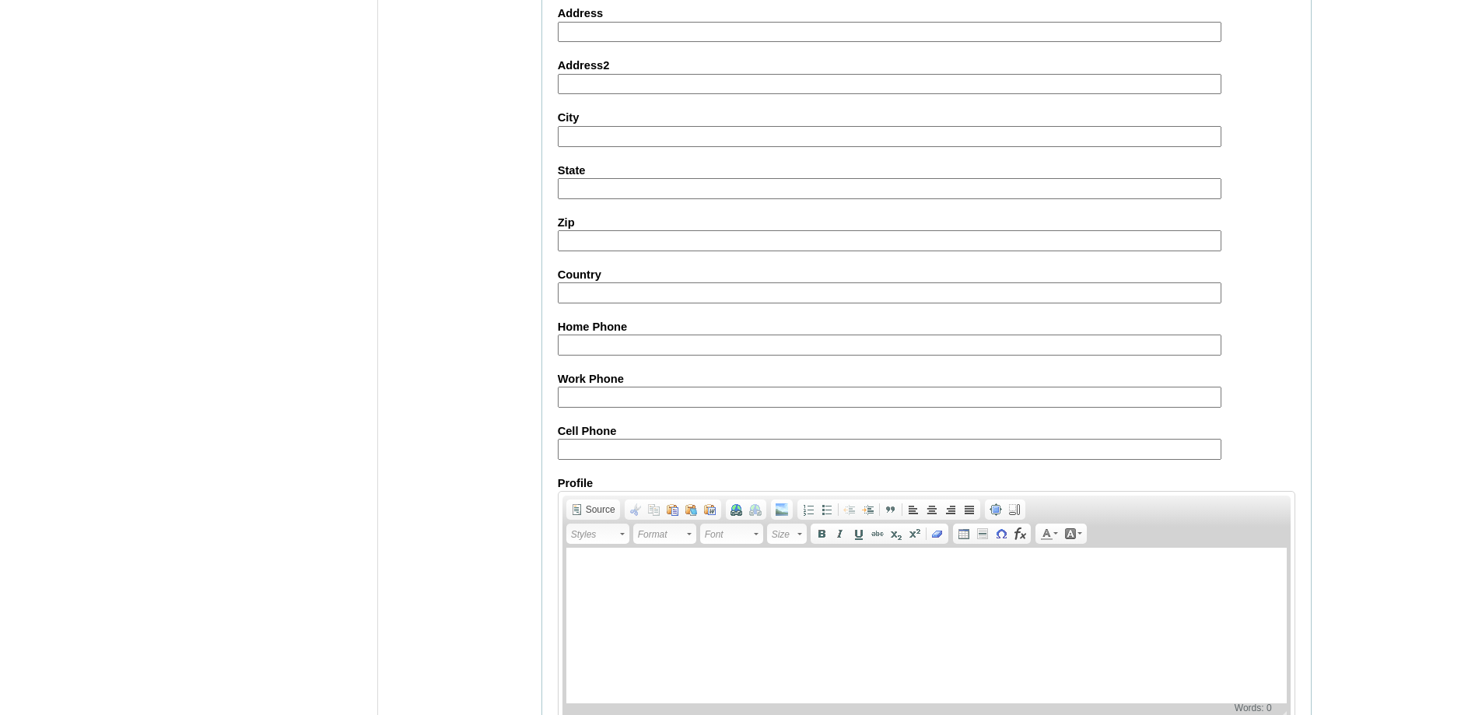
drag, startPoint x: 608, startPoint y: 450, endPoint x: 545, endPoint y: 405, distance: 78.1
click at [608, 450] on input "Cell Phone" at bounding box center [890, 449] width 664 height 21
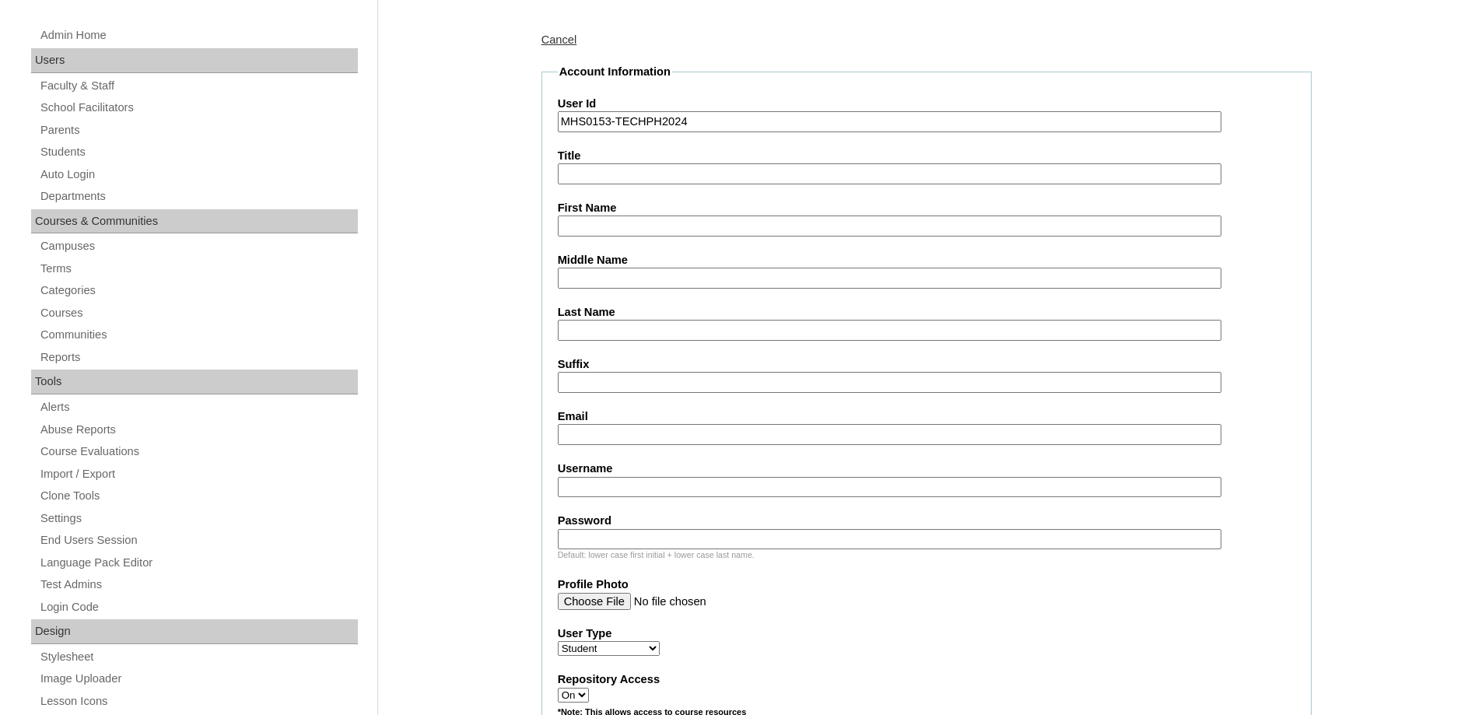
scroll to position [96, 0]
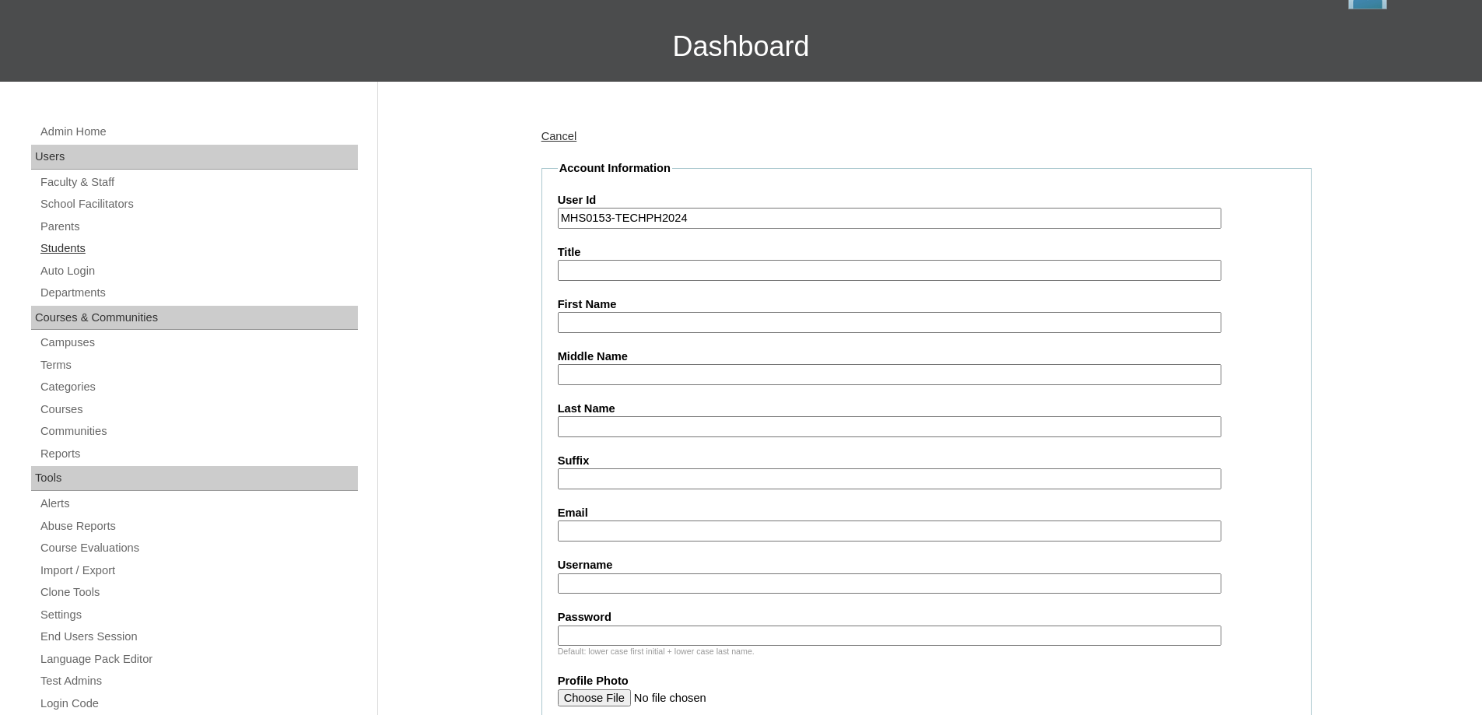
click at [85, 251] on link "Students" at bounding box center [198, 248] width 319 height 19
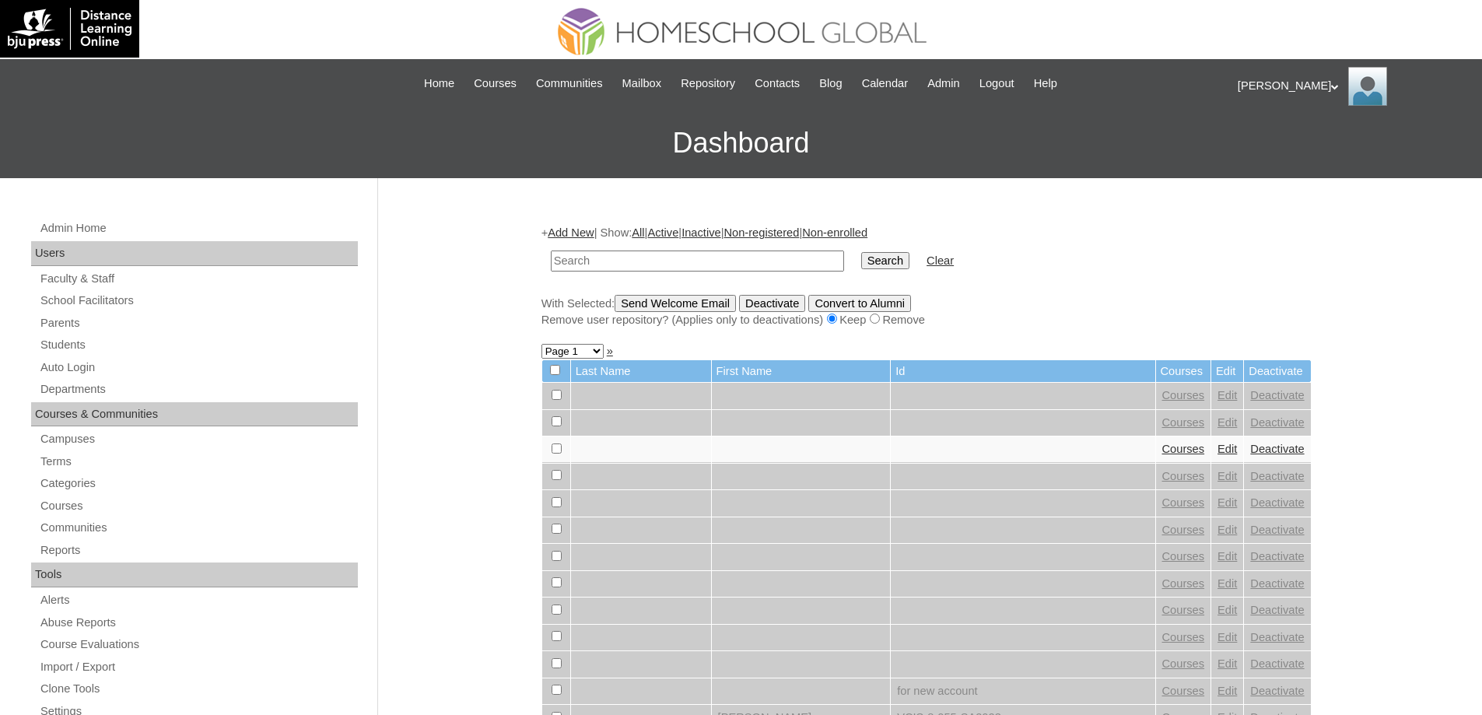
click at [659, 257] on input "text" at bounding box center [697, 261] width 293 height 21
paste input "MHS0153-TECHPH2024"
type input "MHS0153-TECHPH2024"
drag, startPoint x: 858, startPoint y: 272, endPoint x: 873, endPoint y: 268, distance: 15.5
click at [852, 272] on td "MHS0153-TECHPH2024" at bounding box center [697, 261] width 309 height 37
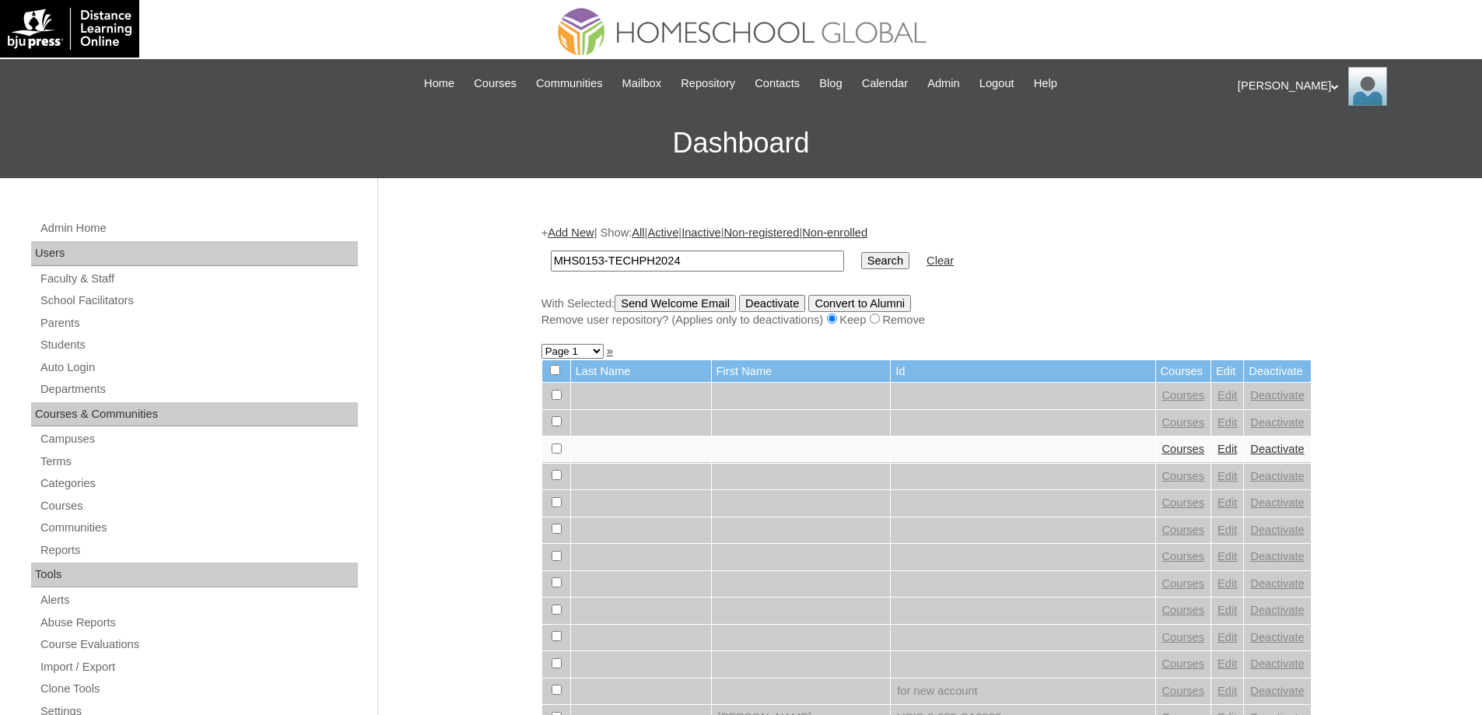
click at [878, 265] on input "Search" at bounding box center [885, 260] width 48 height 17
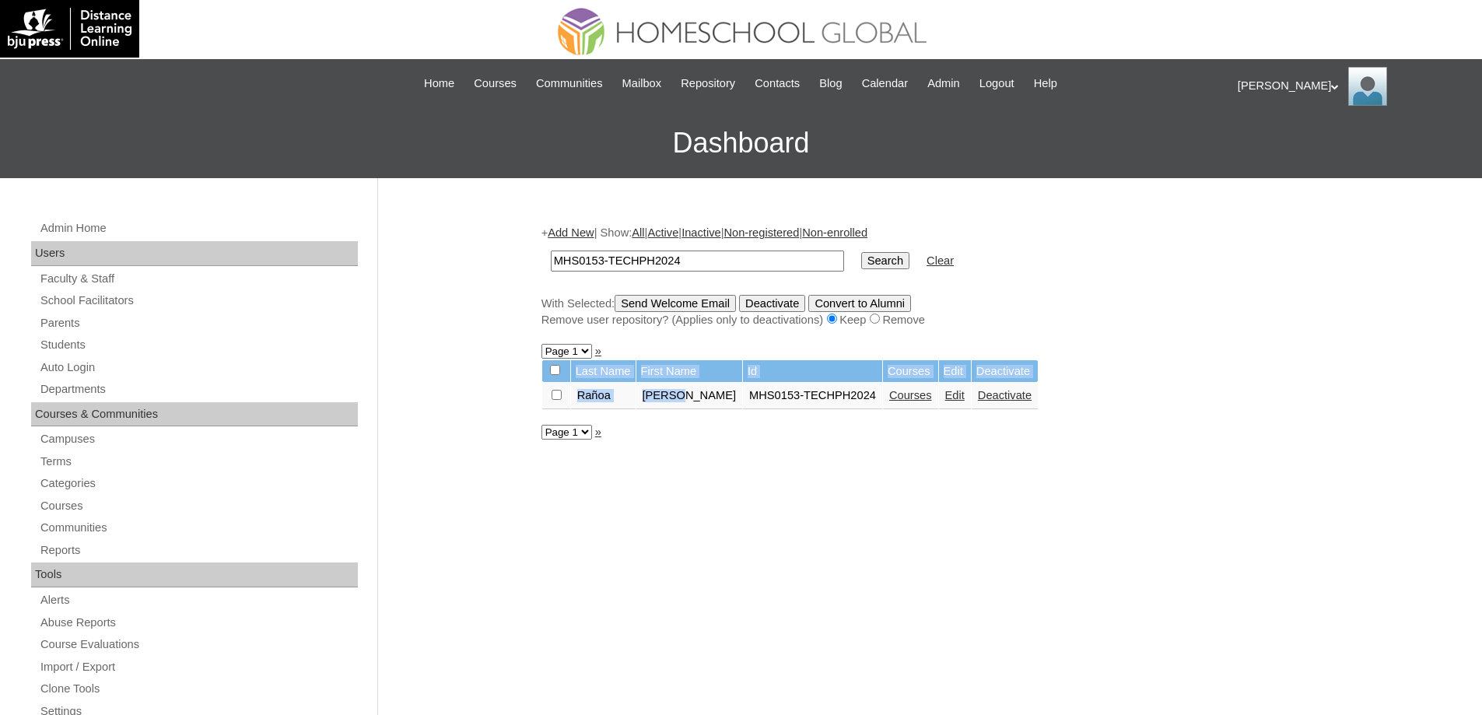
drag, startPoint x: 551, startPoint y: 380, endPoint x: 709, endPoint y: 403, distance: 159.6
click at [709, 403] on tbody "Last Name First Name Id Courses Edit Deactivate Rañoa Vashti MHS0153-TECHPH2024…" at bounding box center [790, 384] width 496 height 49
drag, startPoint x: 769, startPoint y: 426, endPoint x: 981, endPoint y: 434, distance: 212.5
click at [755, 402] on td "MHS0153-TECHPH2024" at bounding box center [812, 396] width 139 height 26
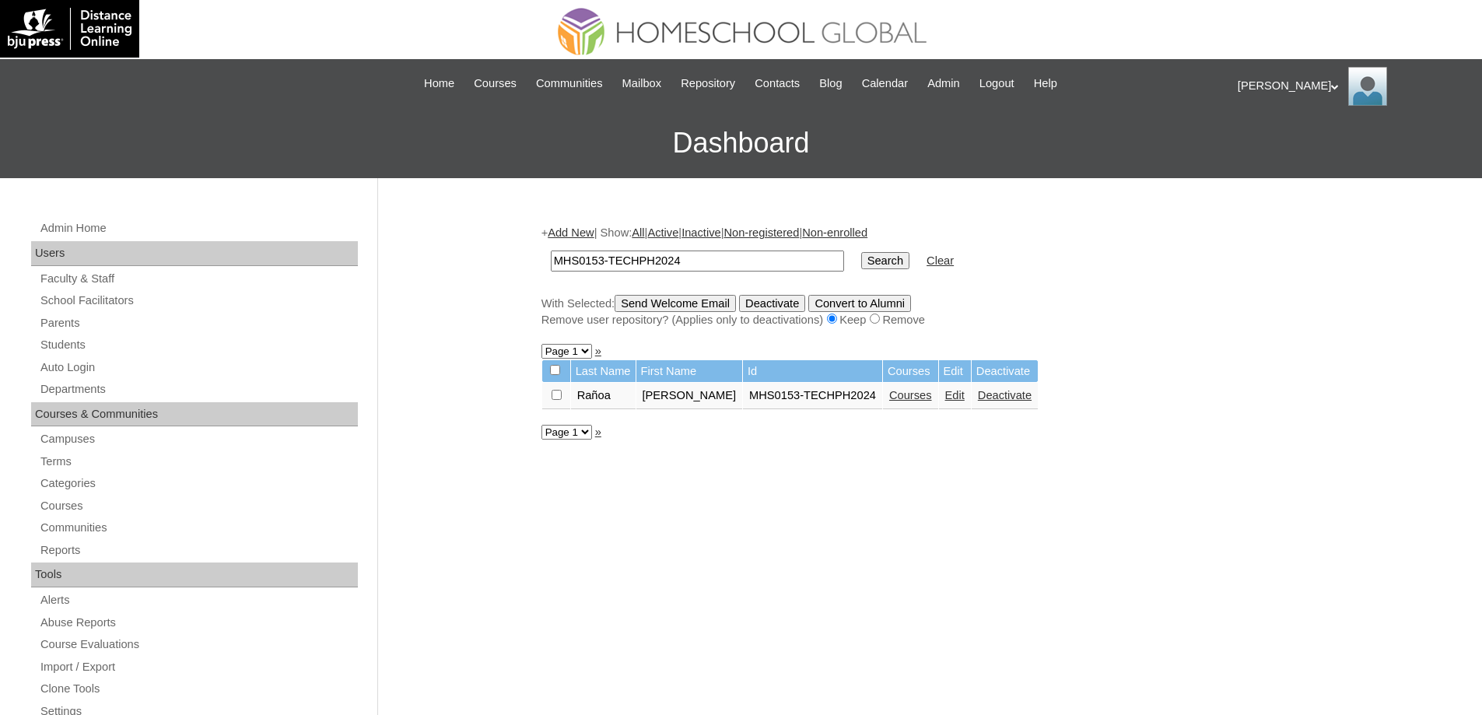
click at [894, 399] on link "Courses" at bounding box center [910, 395] width 43 height 12
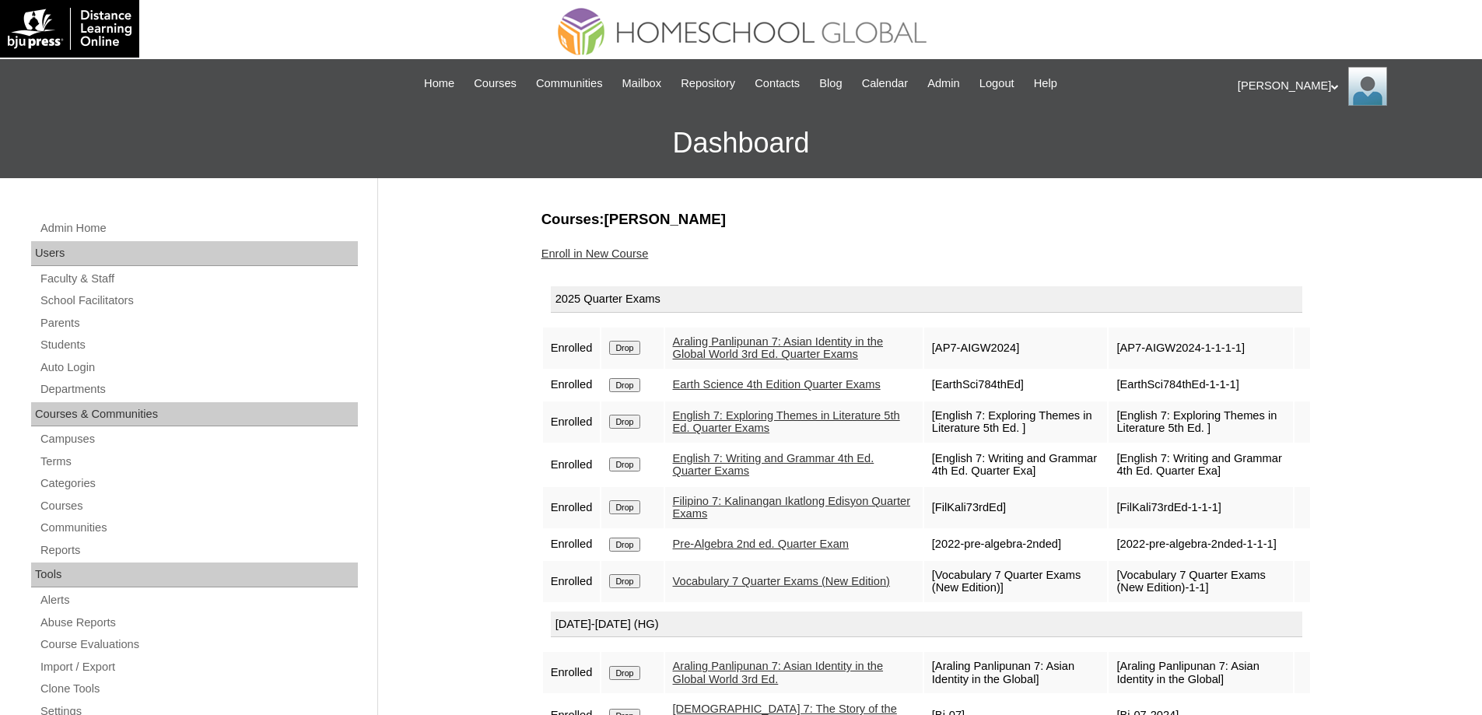
click at [625, 254] on link "Enroll in New Course" at bounding box center [594, 253] width 107 height 12
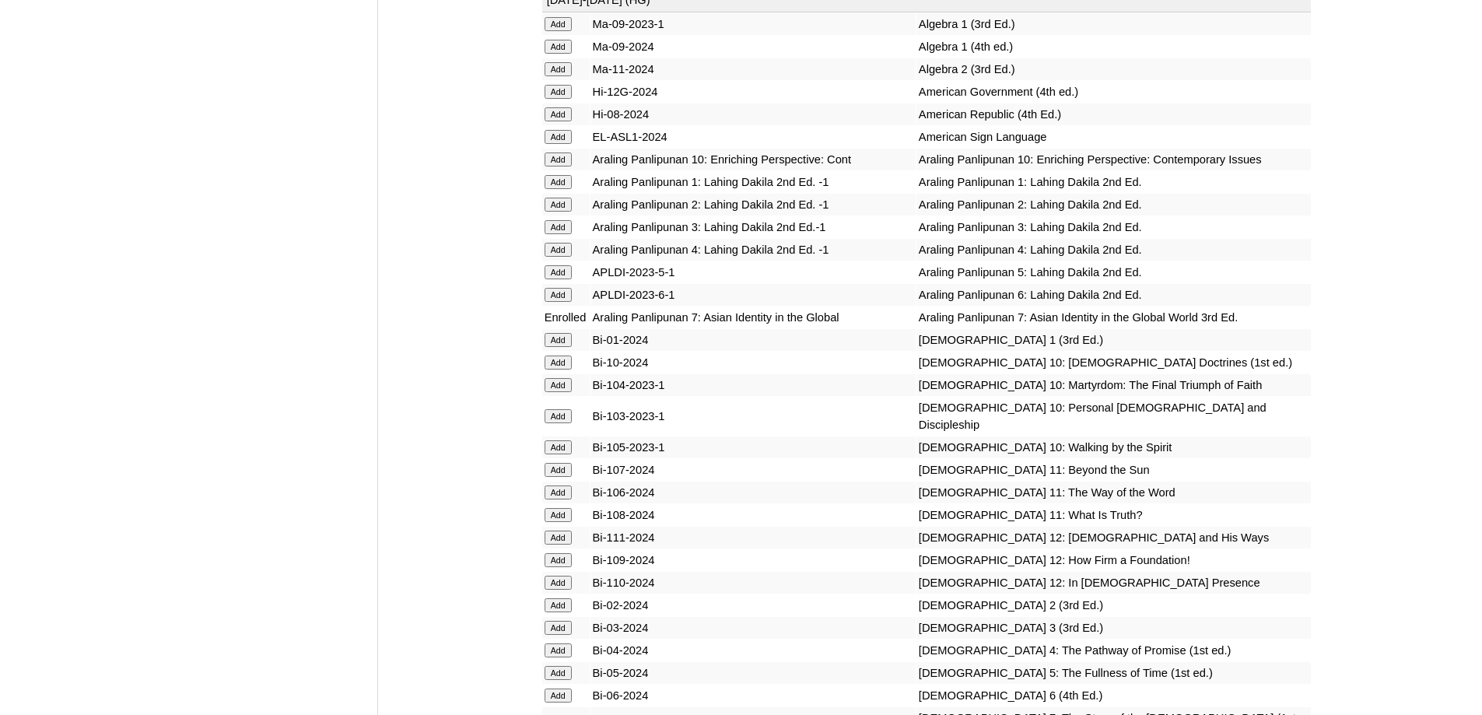
scroll to position [3423, 0]
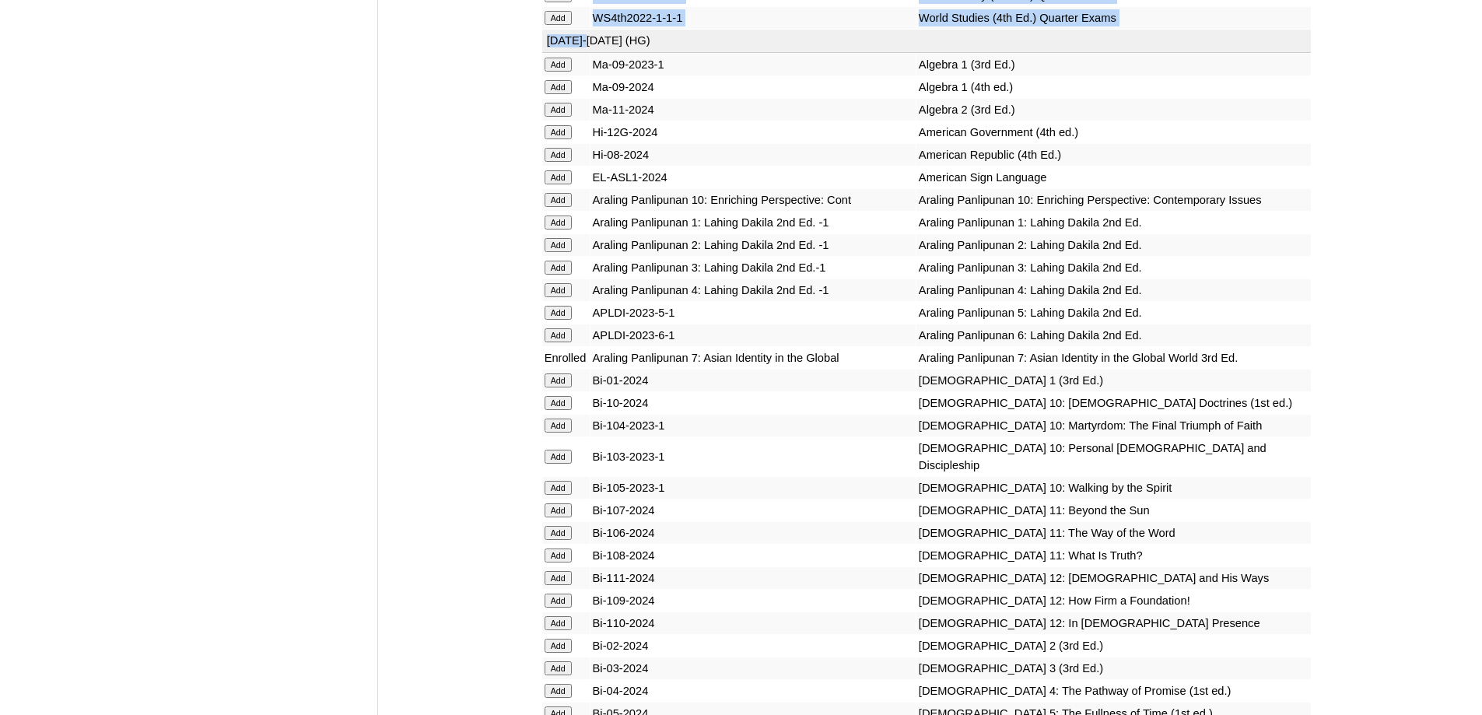
drag, startPoint x: 533, startPoint y: 156, endPoint x: 593, endPoint y: 166, distance: 60.8
click at [684, 75] on td "Ma-09-2023-1" at bounding box center [752, 65] width 325 height 22
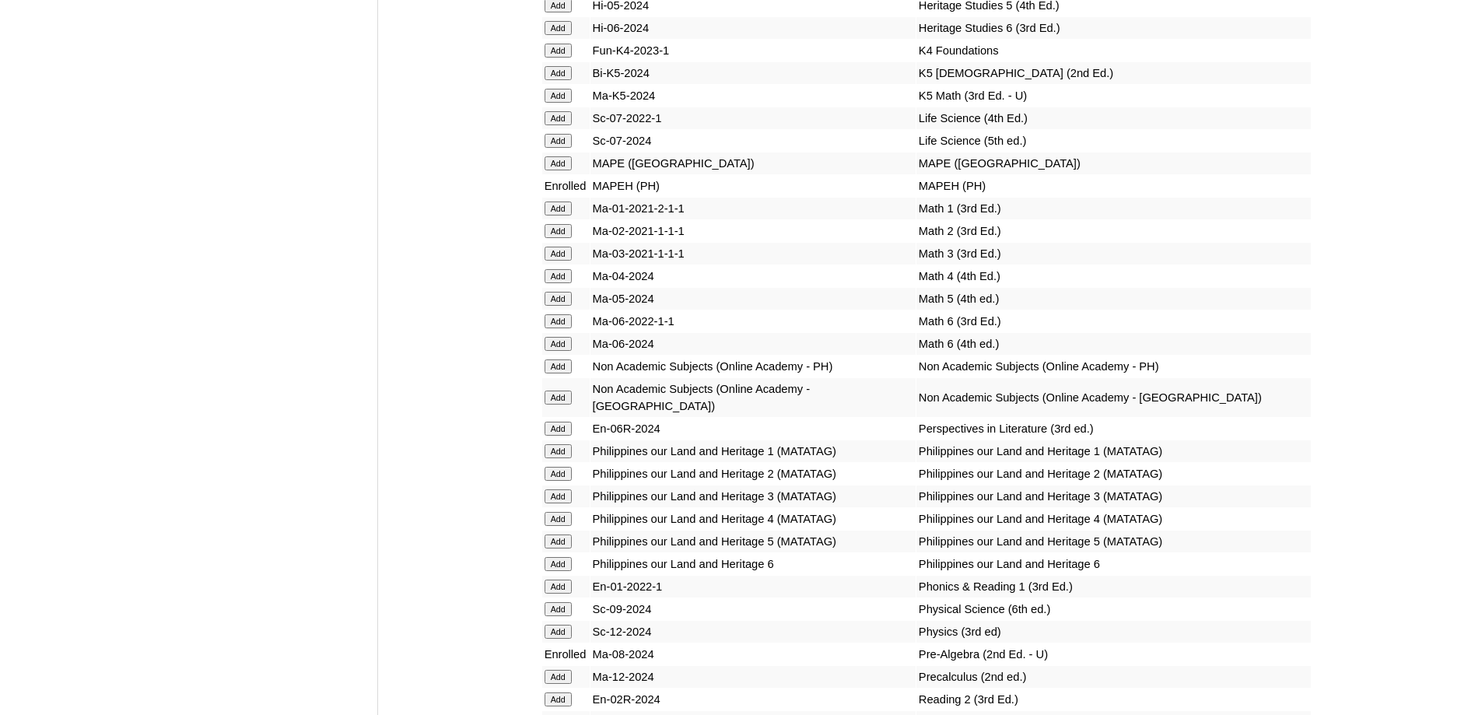
scroll to position [5446, 0]
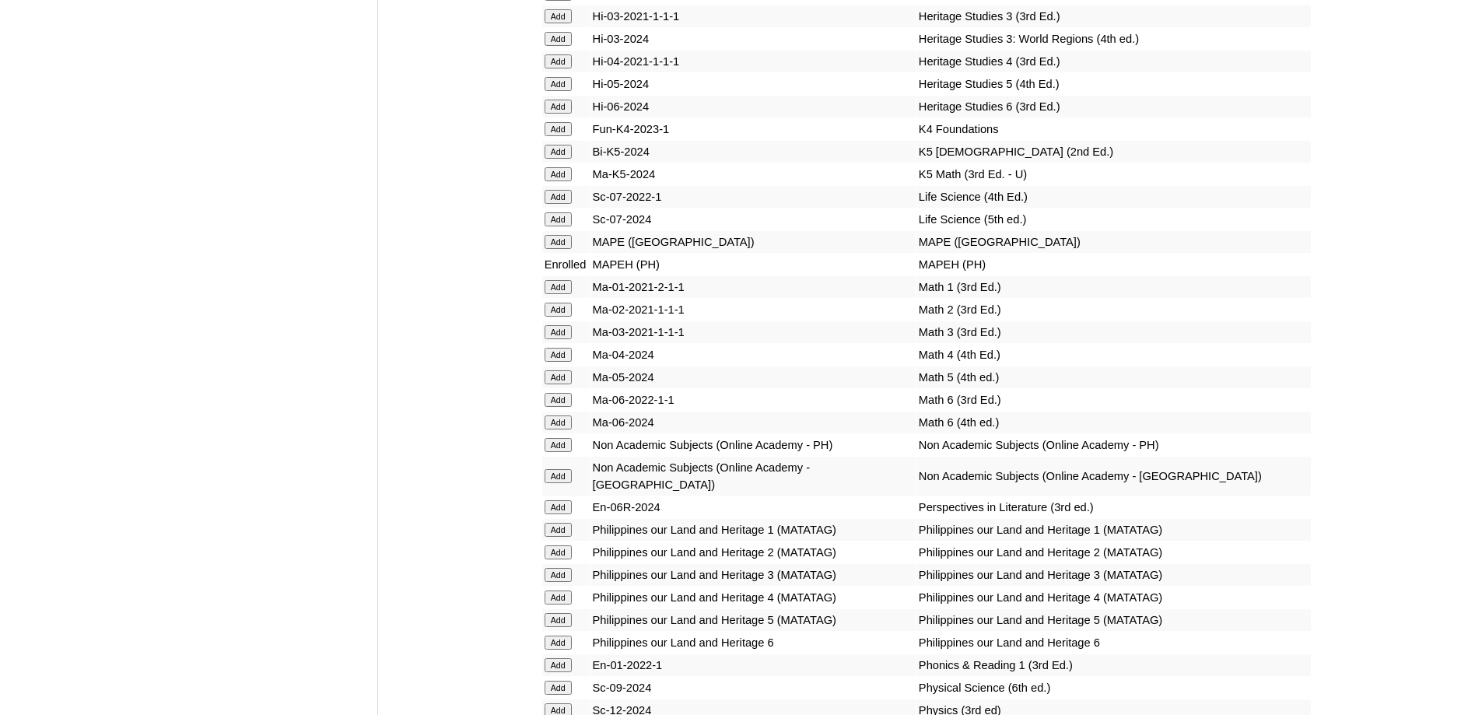
click at [569, 275] on td "Enrolled" at bounding box center [565, 265] width 47 height 22
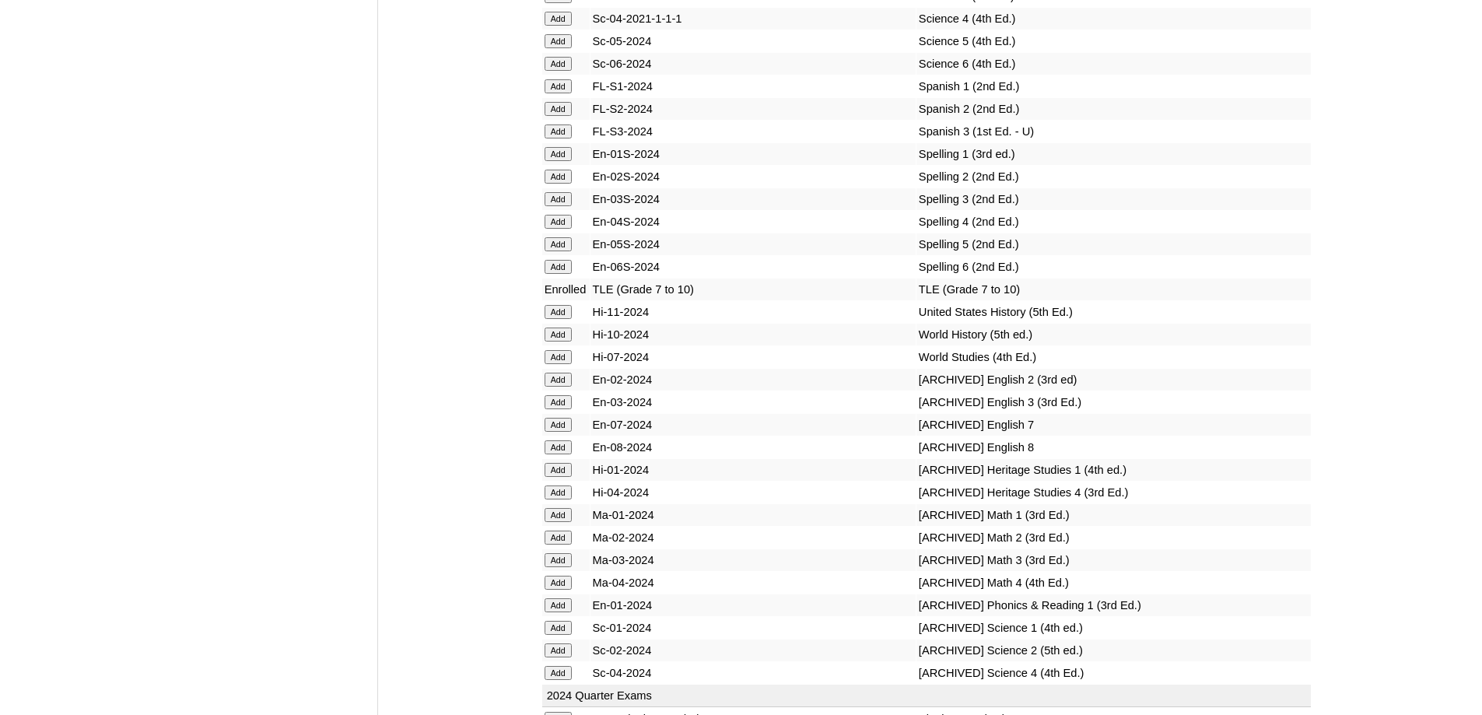
scroll to position [6535, 0]
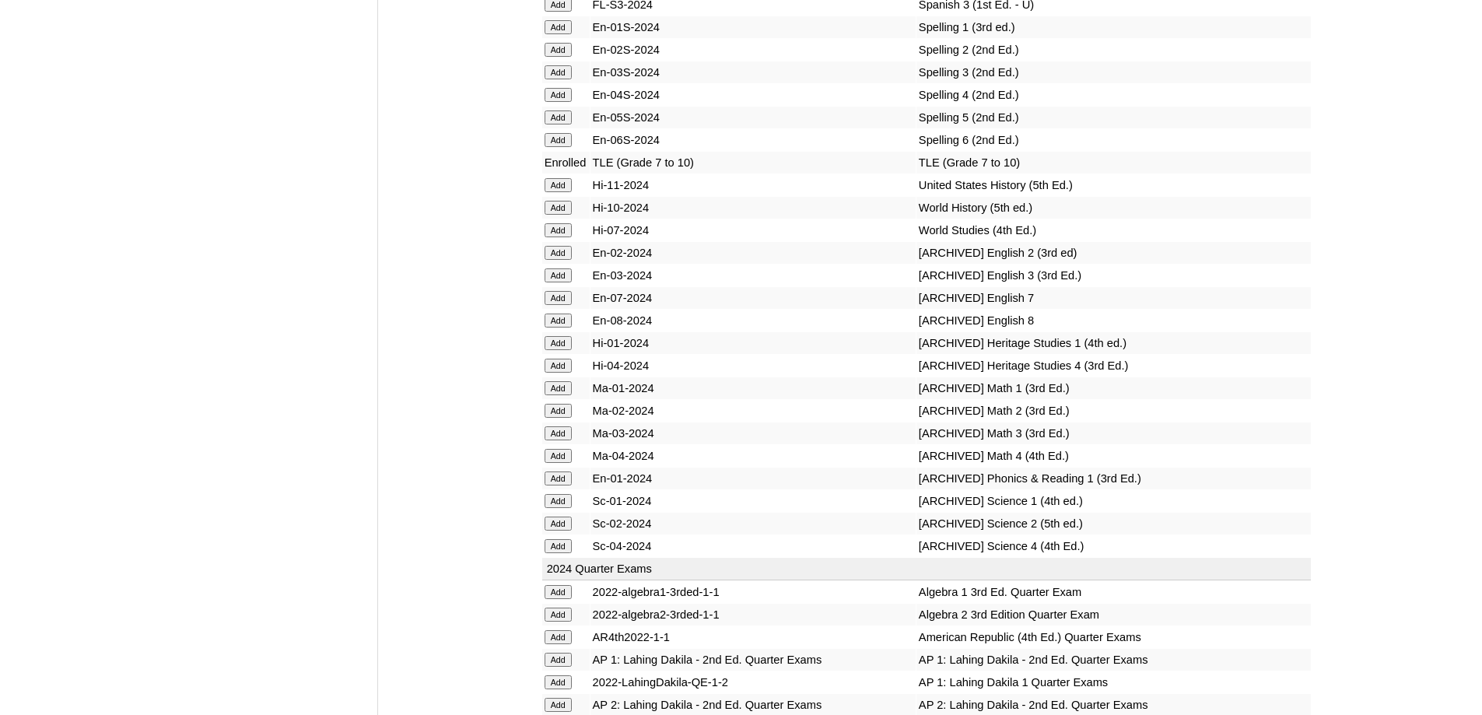
click at [565, 173] on td "Enrolled" at bounding box center [565, 163] width 47 height 22
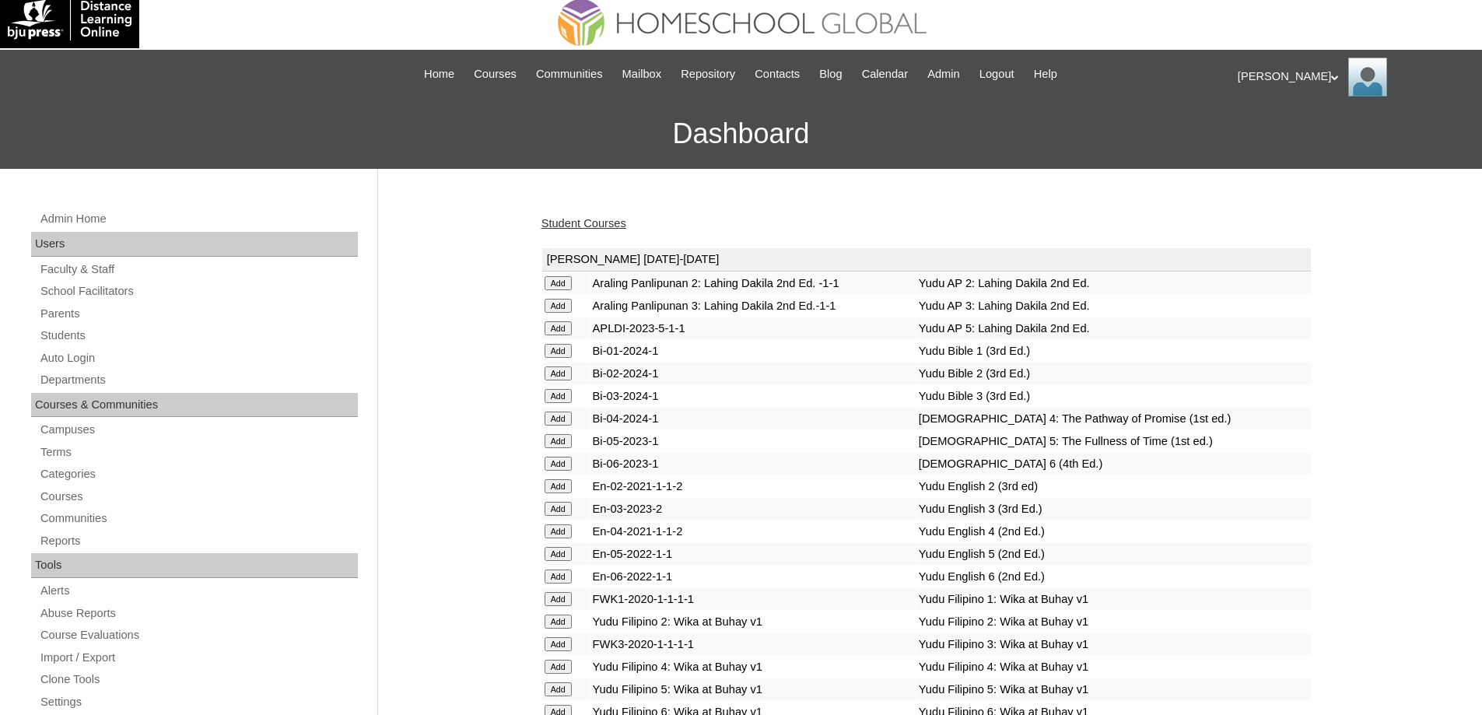
scroll to position [0, 0]
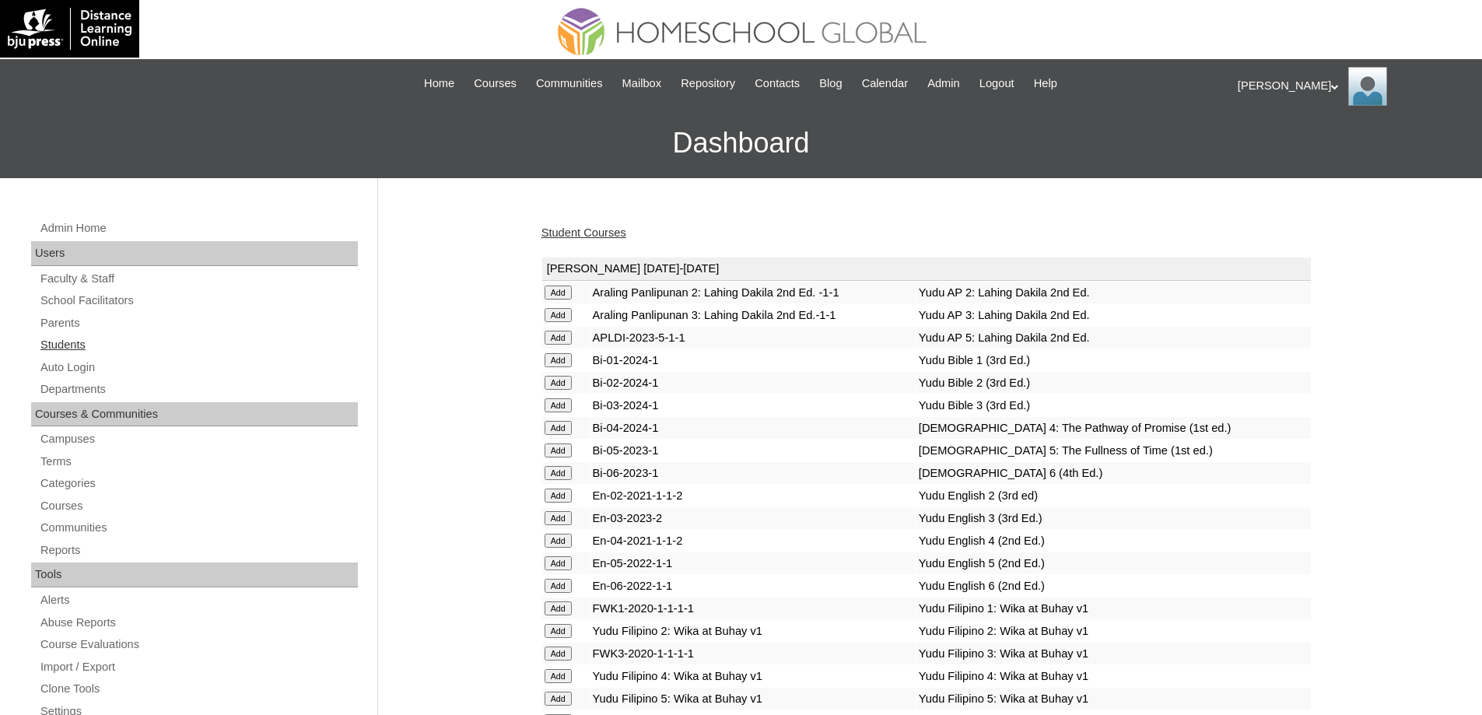
drag, startPoint x: 100, startPoint y: 334, endPoint x: 93, endPoint y: 346, distance: 14.7
click at [100, 335] on div "Admin Home Users Faculty & Staff School Facilitators Parents Students Auto Logi…" at bounding box center [196, 722] width 346 height 1006
click at [91, 346] on link "Students" at bounding box center [198, 344] width 319 height 19
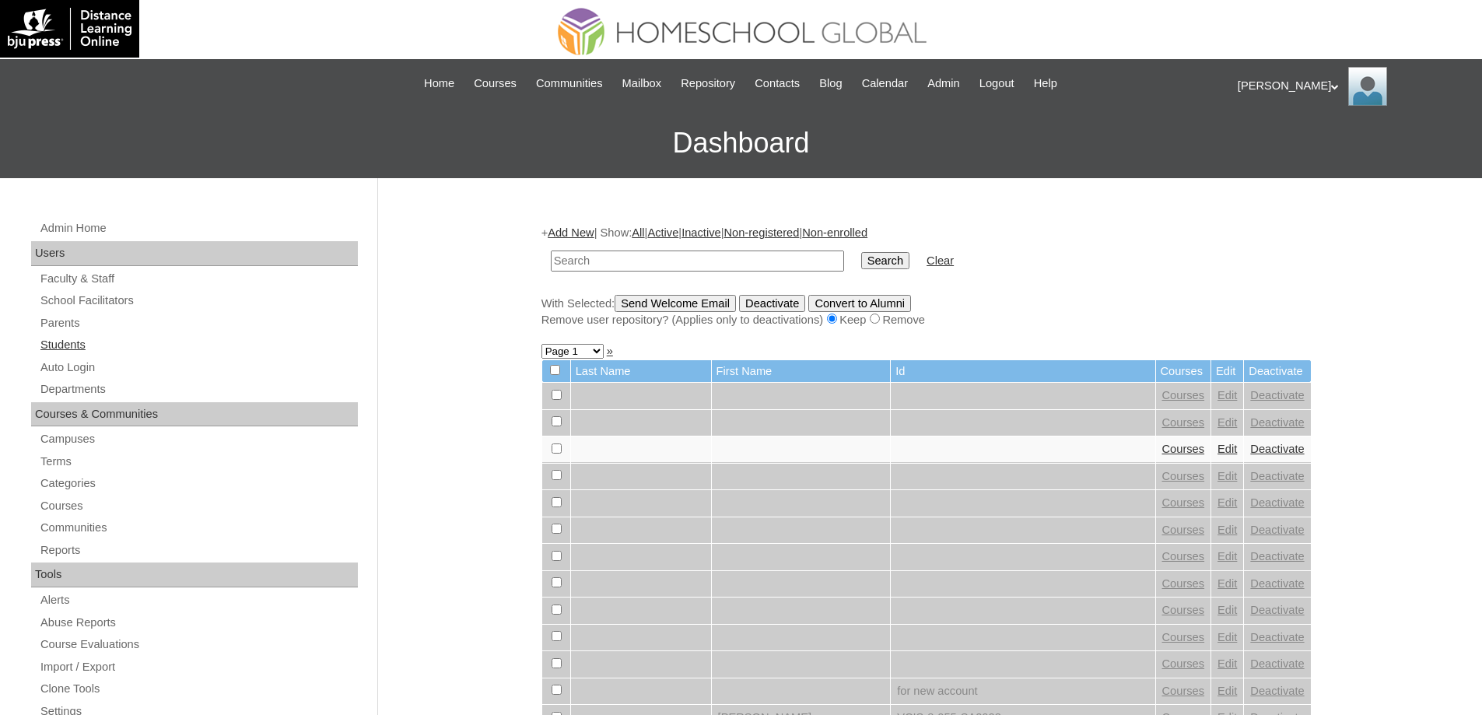
click at [166, 336] on link "Students" at bounding box center [198, 344] width 319 height 19
click at [161, 347] on link "Students" at bounding box center [198, 344] width 319 height 19
click at [634, 262] on input "text" at bounding box center [697, 261] width 293 height 21
type input "MHS0153-TECHPH2024"
click at [882, 268] on input "Search" at bounding box center [885, 260] width 48 height 17
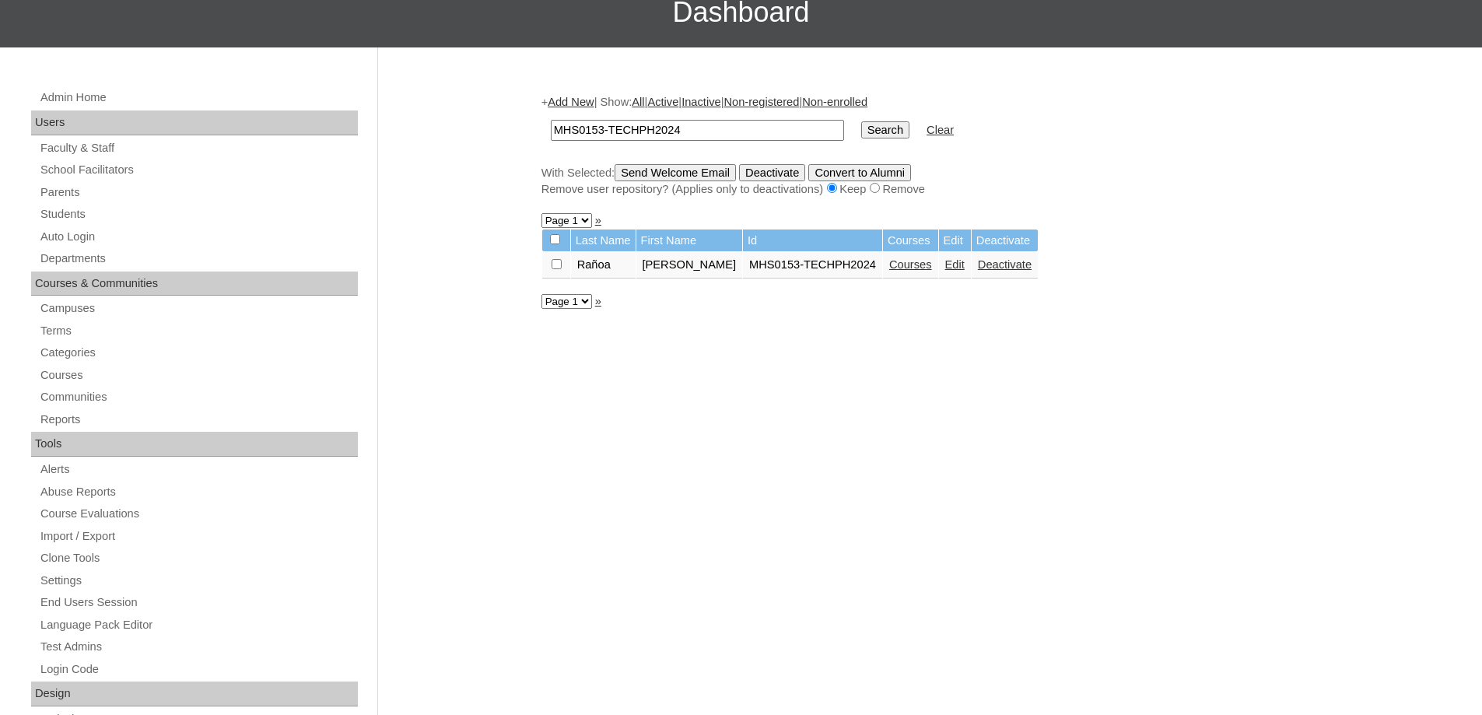
scroll to position [78, 0]
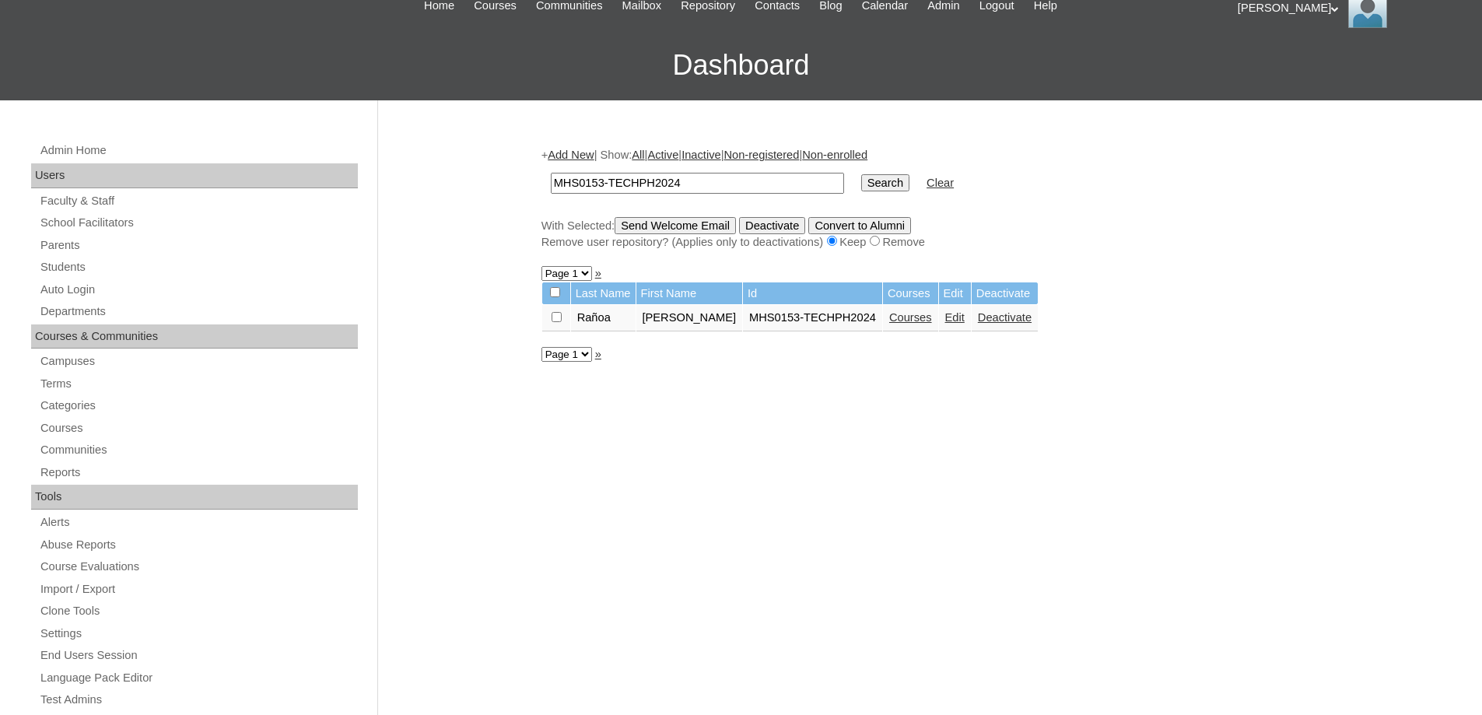
click at [895, 320] on link "Courses" at bounding box center [910, 317] width 43 height 12
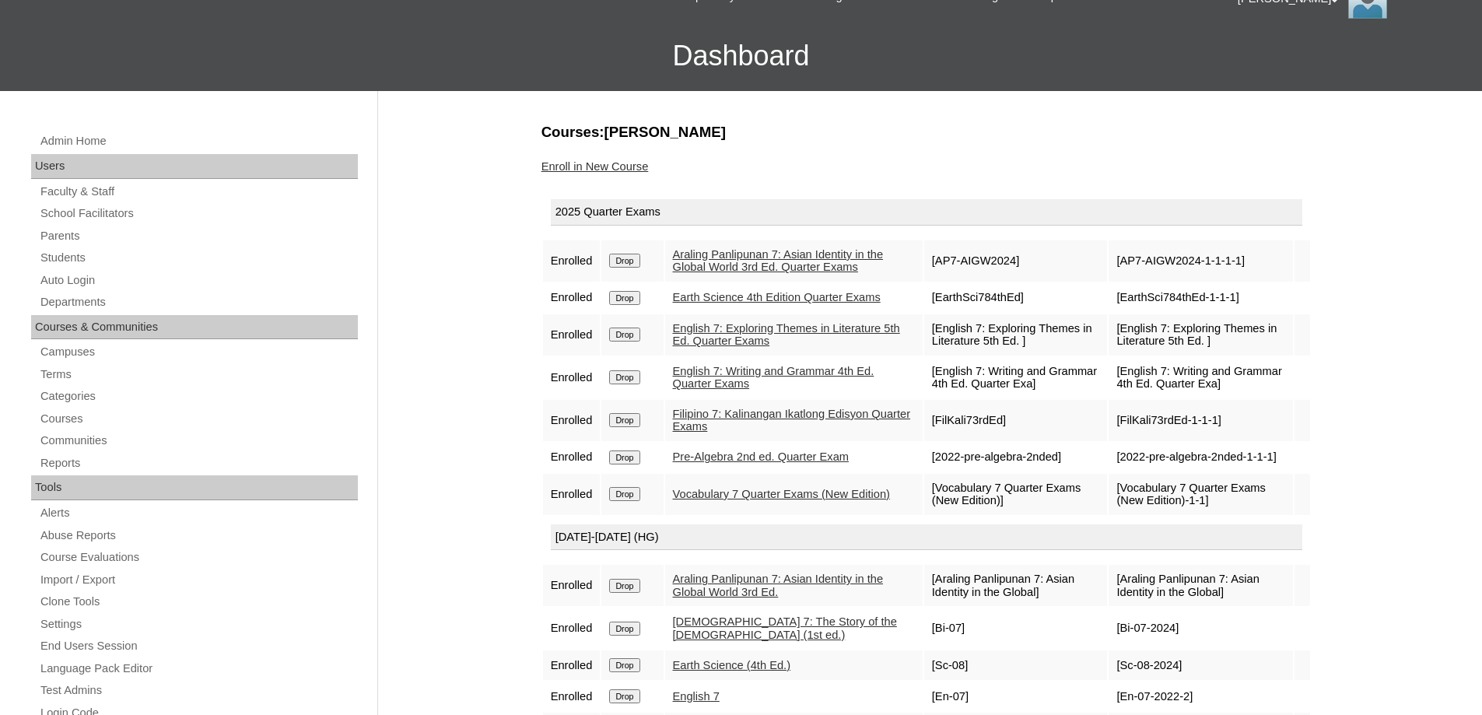
scroll to position [86, 0]
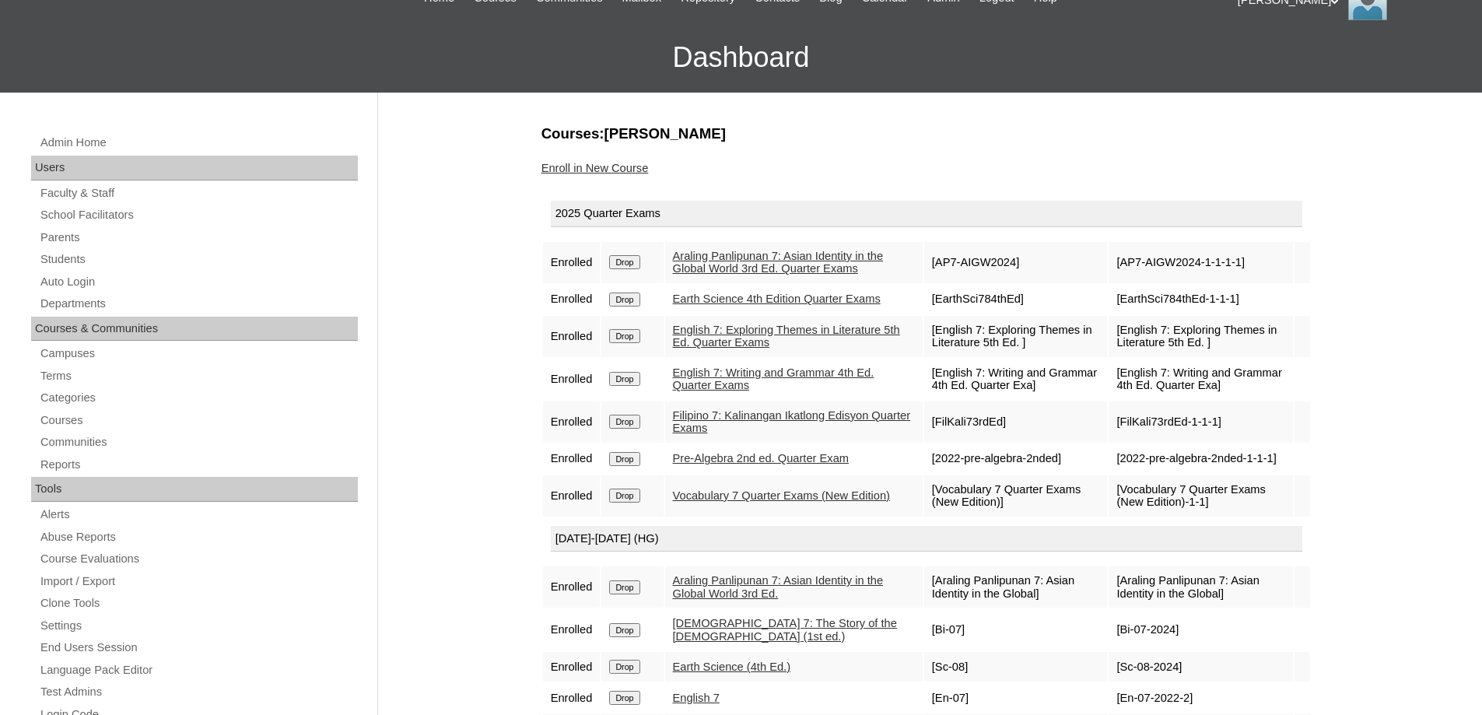
click at [634, 262] on input "Drop" at bounding box center [624, 262] width 30 height 14
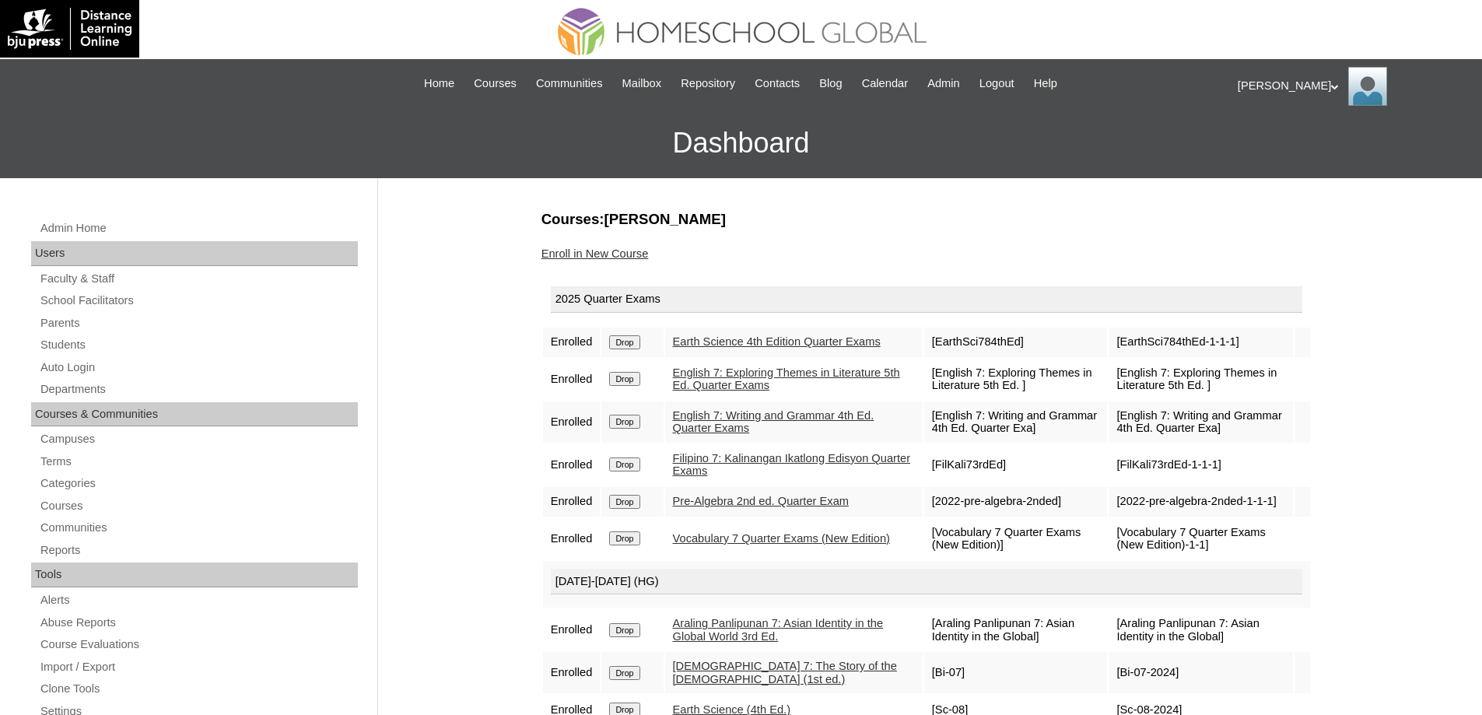
click at [616, 255] on link "Enroll in New Course" at bounding box center [594, 253] width 107 height 12
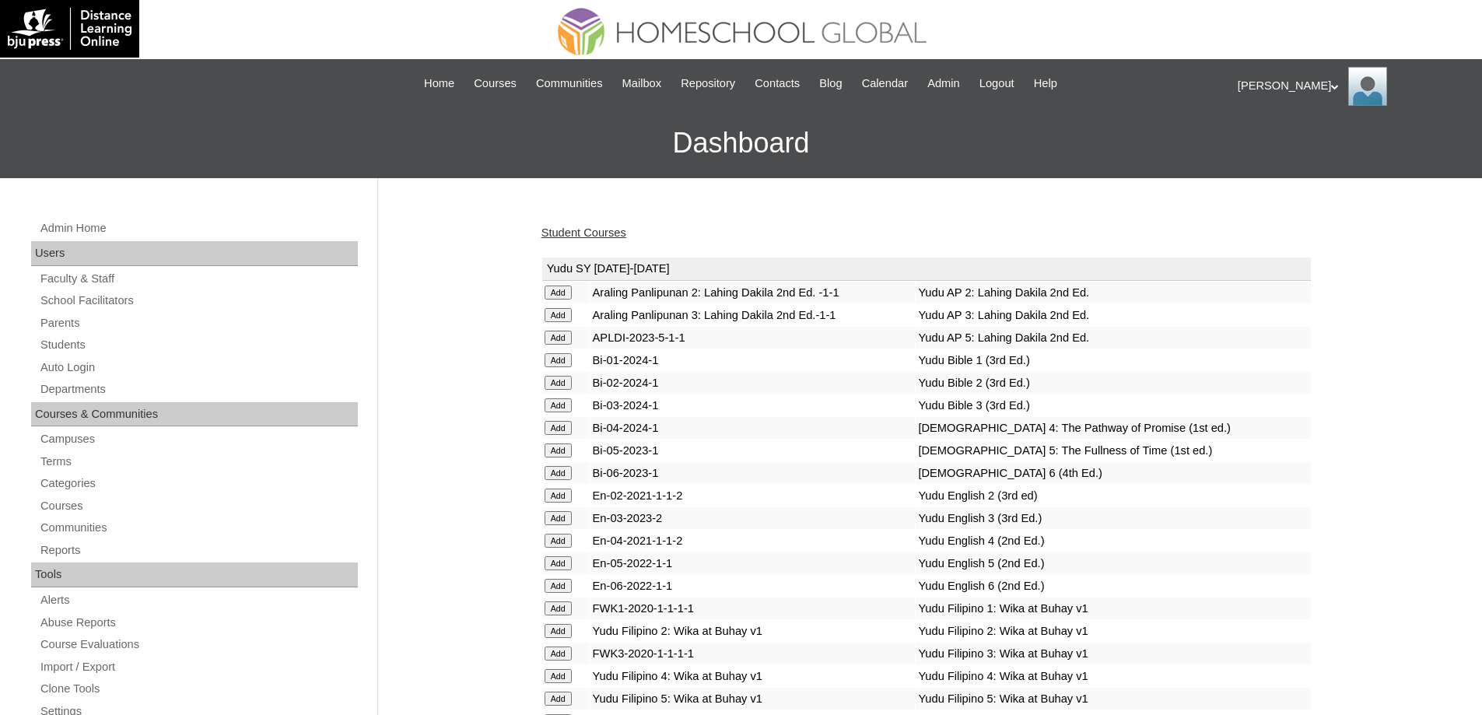
click at [611, 231] on link "Student Courses" at bounding box center [583, 232] width 85 height 12
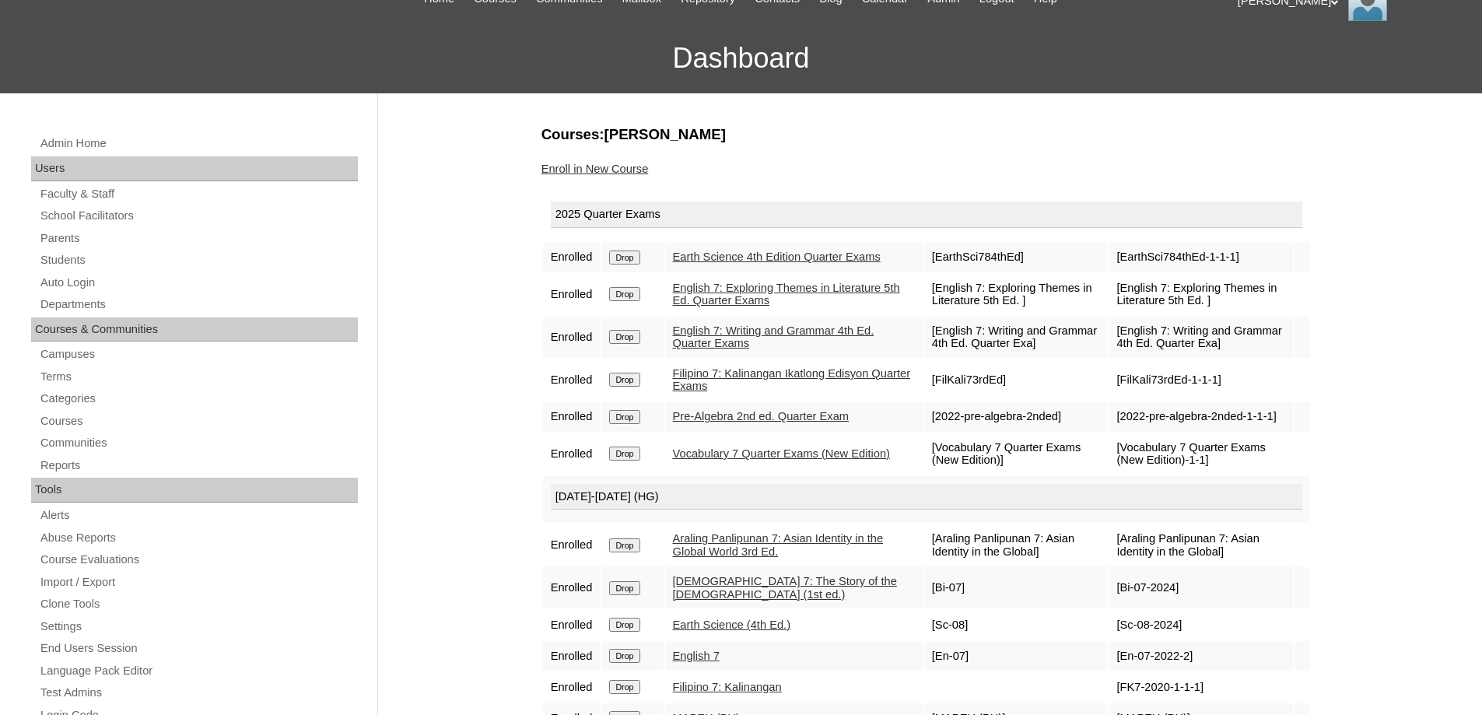
scroll to position [78, 0]
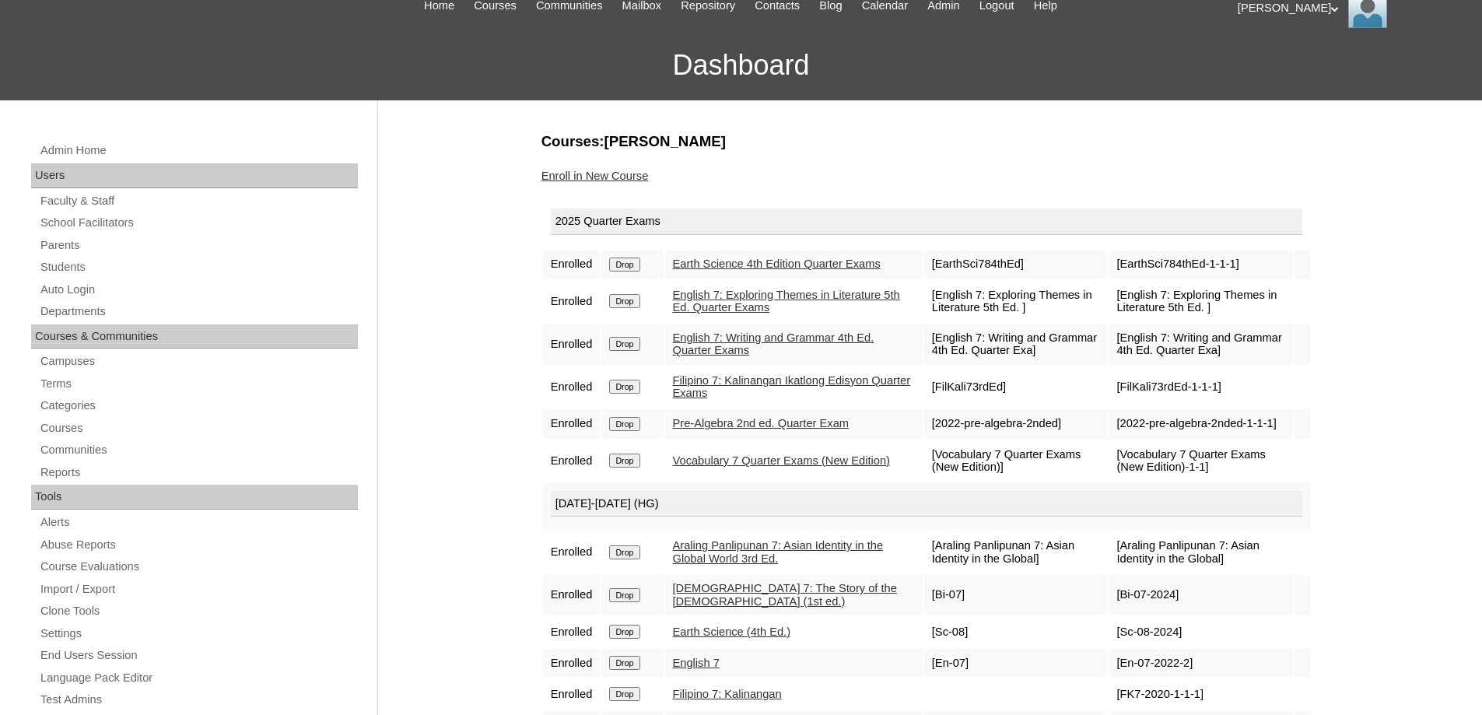
click at [643, 177] on link "Enroll in New Course" at bounding box center [594, 176] width 107 height 12
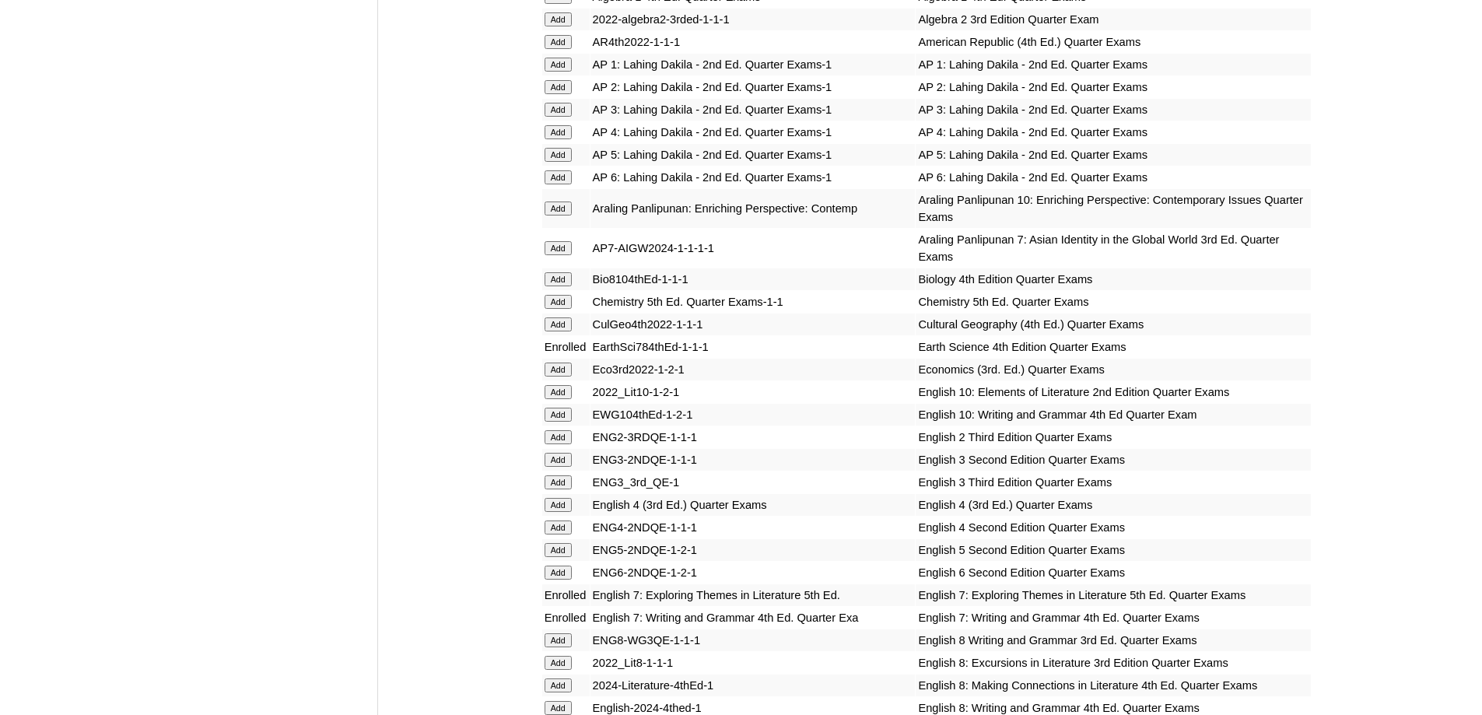
scroll to position [1245, 0]
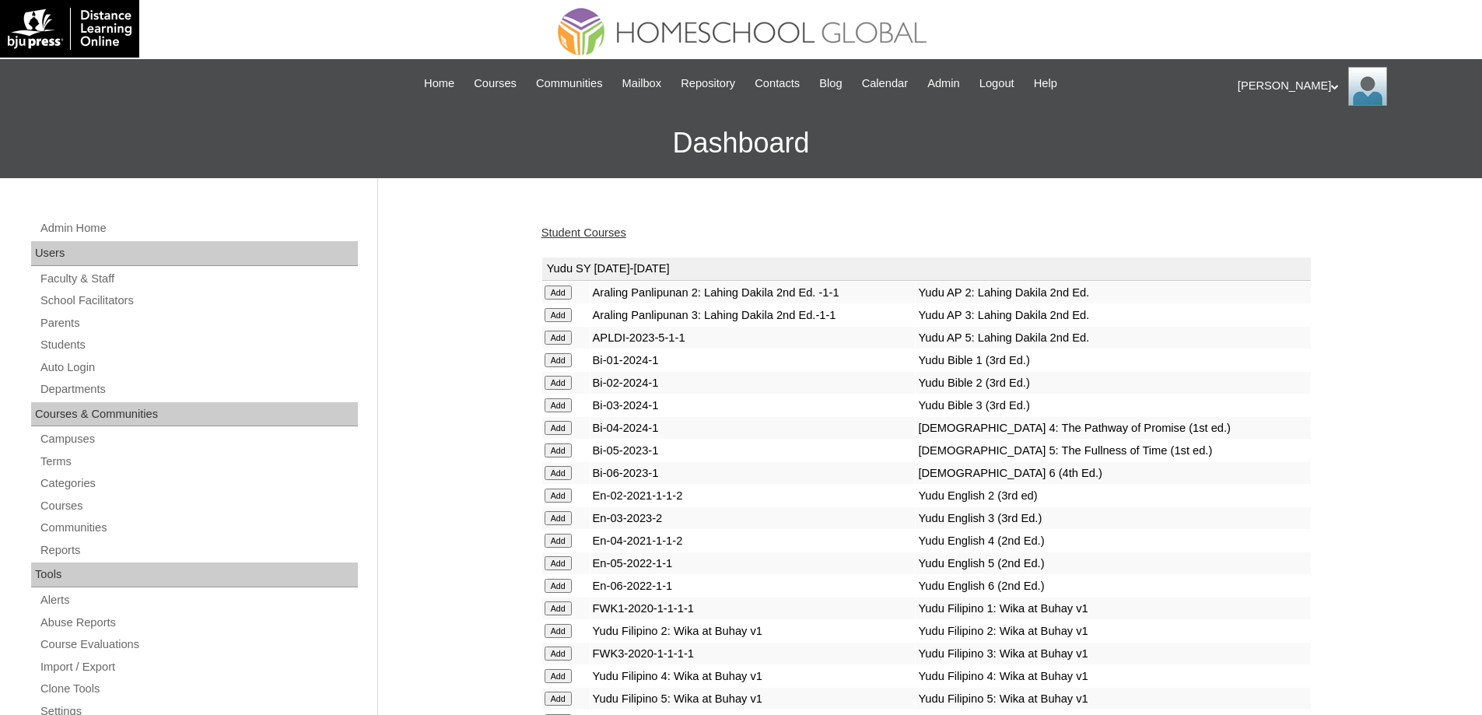
click at [827, 363] on td "Bi-01-2024-1" at bounding box center [752, 360] width 325 height 22
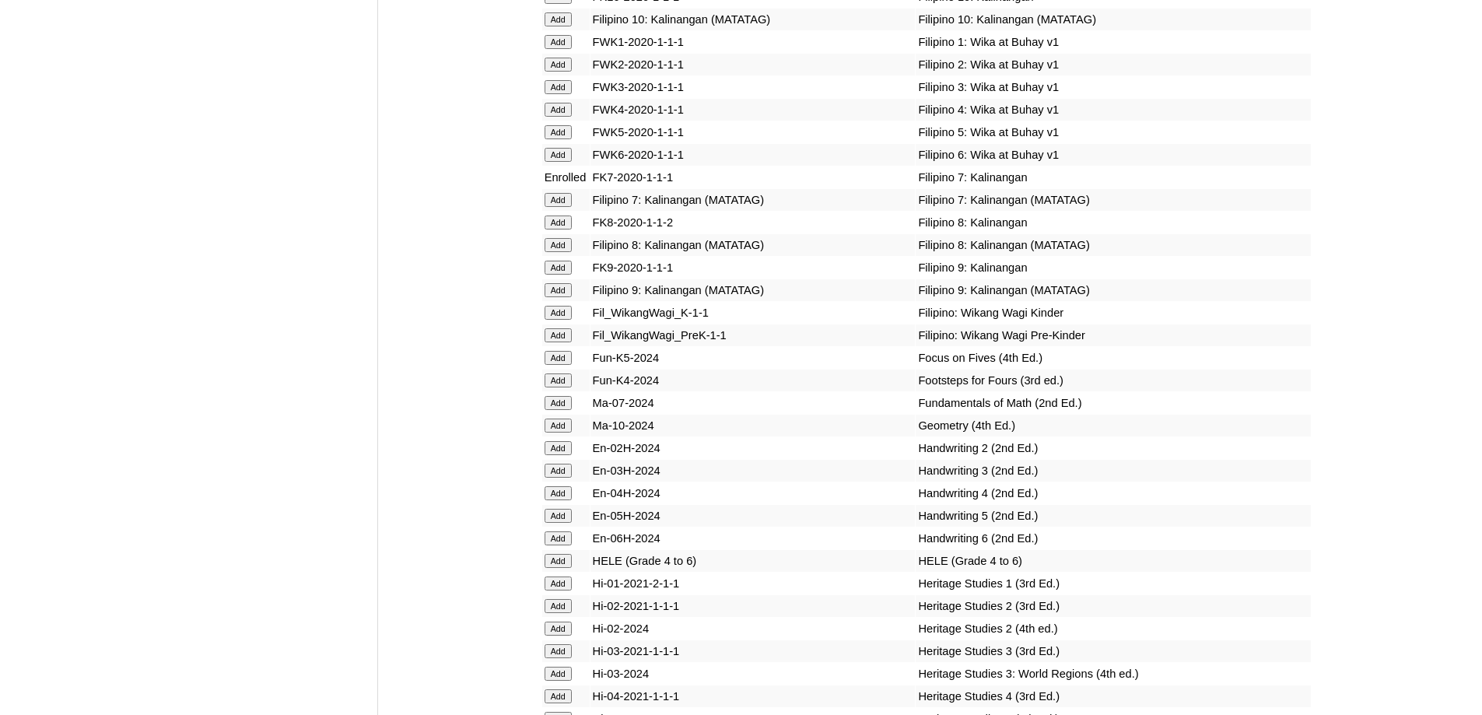
scroll to position [4823, 0]
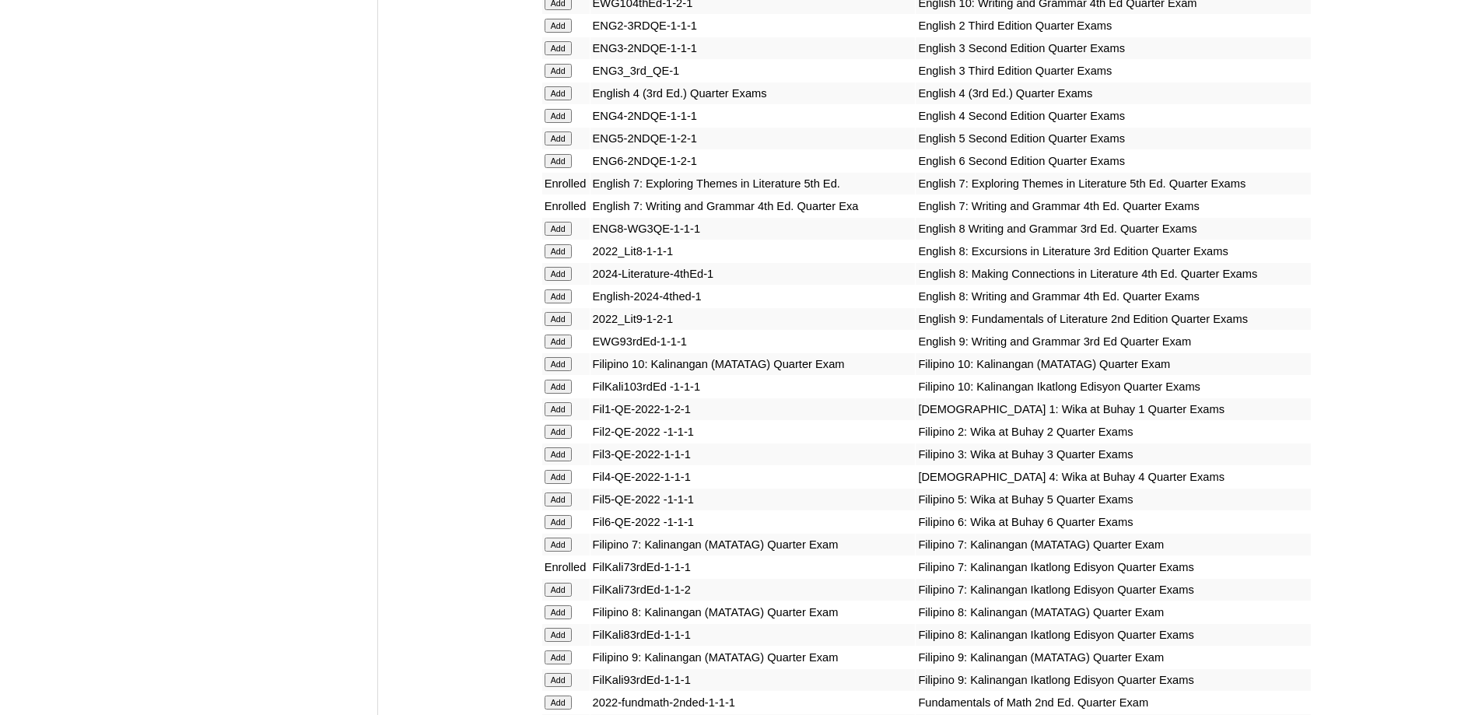
scroll to position [1789, 0]
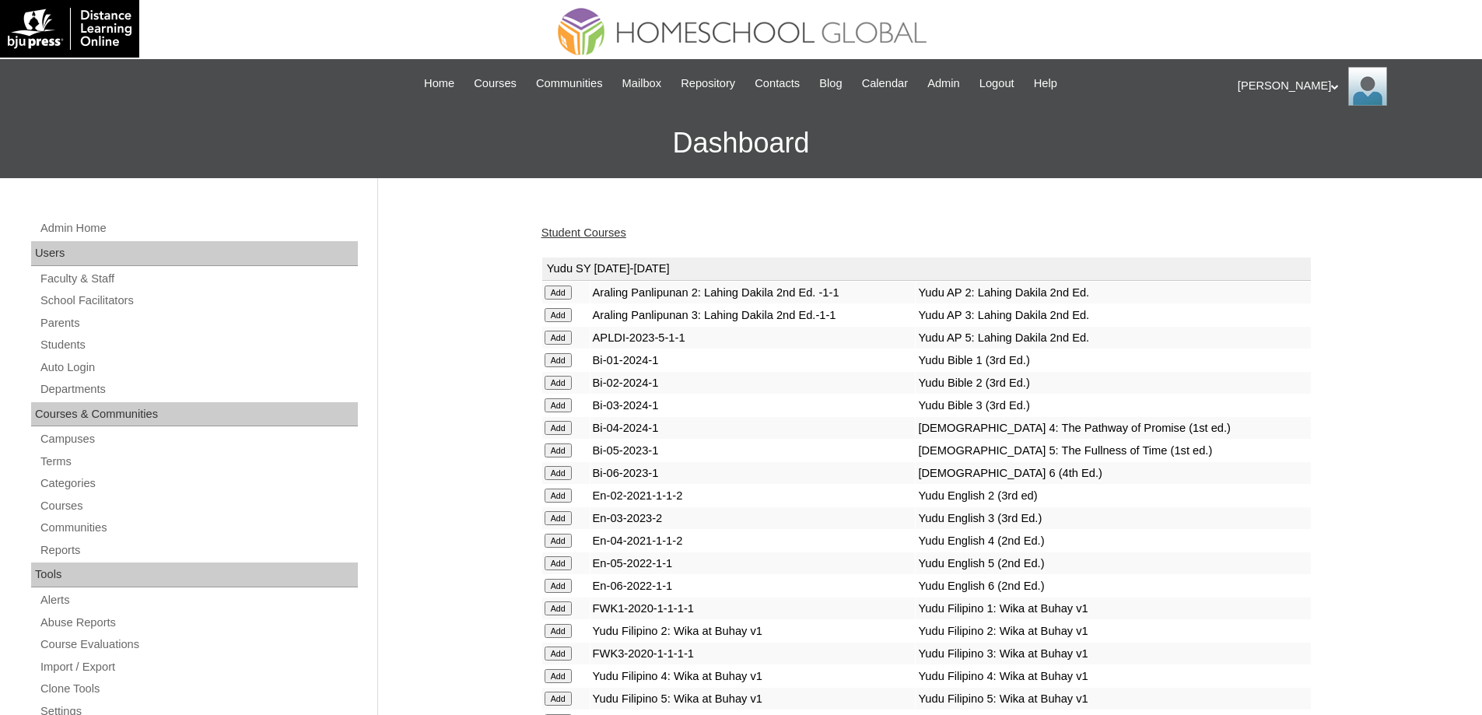
click at [611, 234] on link "Student Courses" at bounding box center [583, 232] width 85 height 12
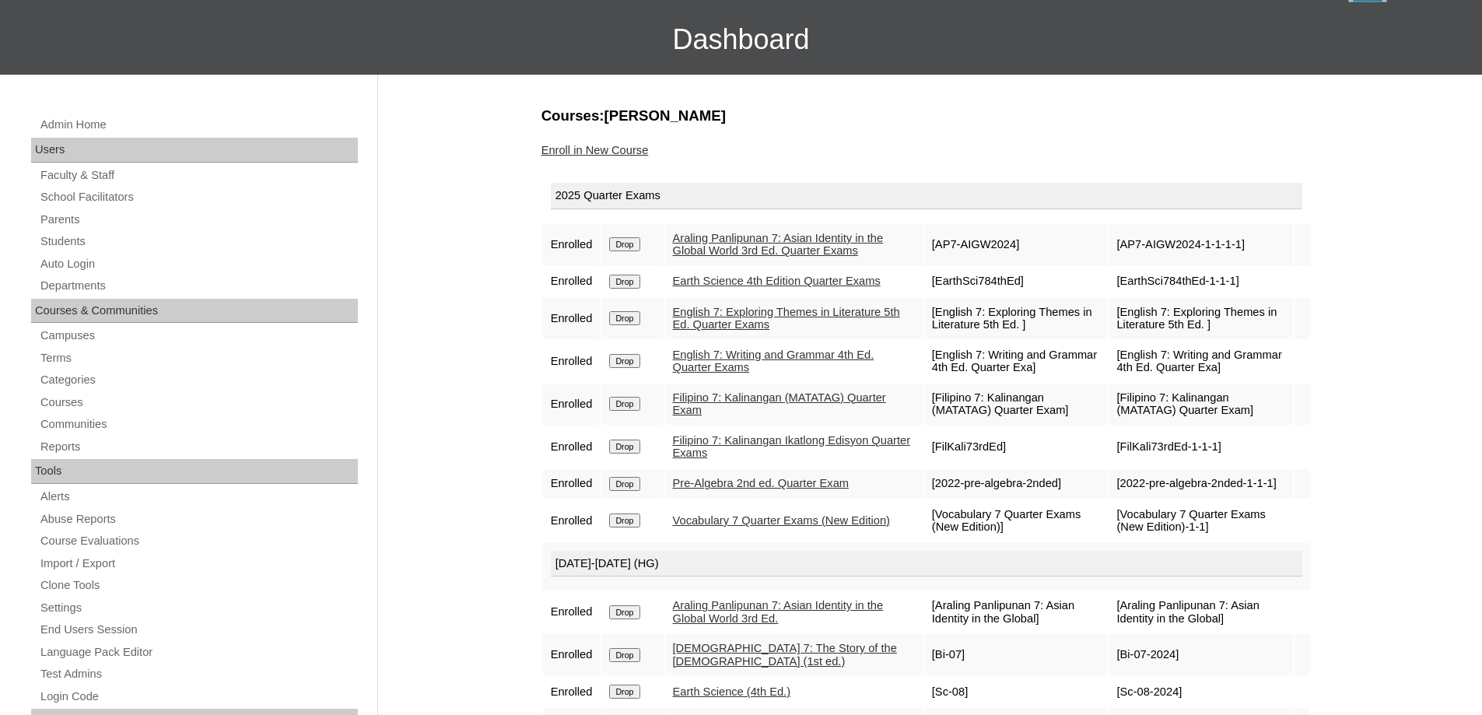
scroll to position [156, 0]
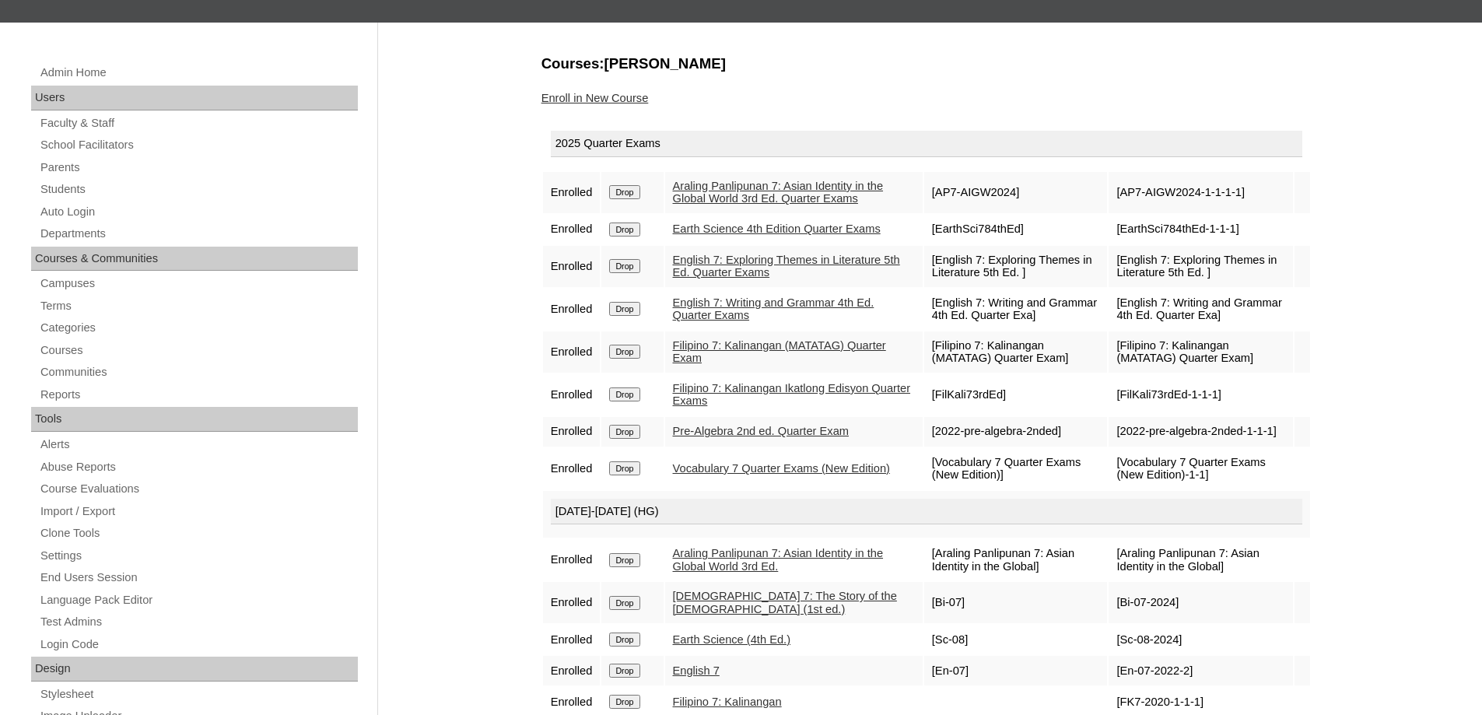
click at [639, 199] on input "Drop" at bounding box center [624, 192] width 30 height 14
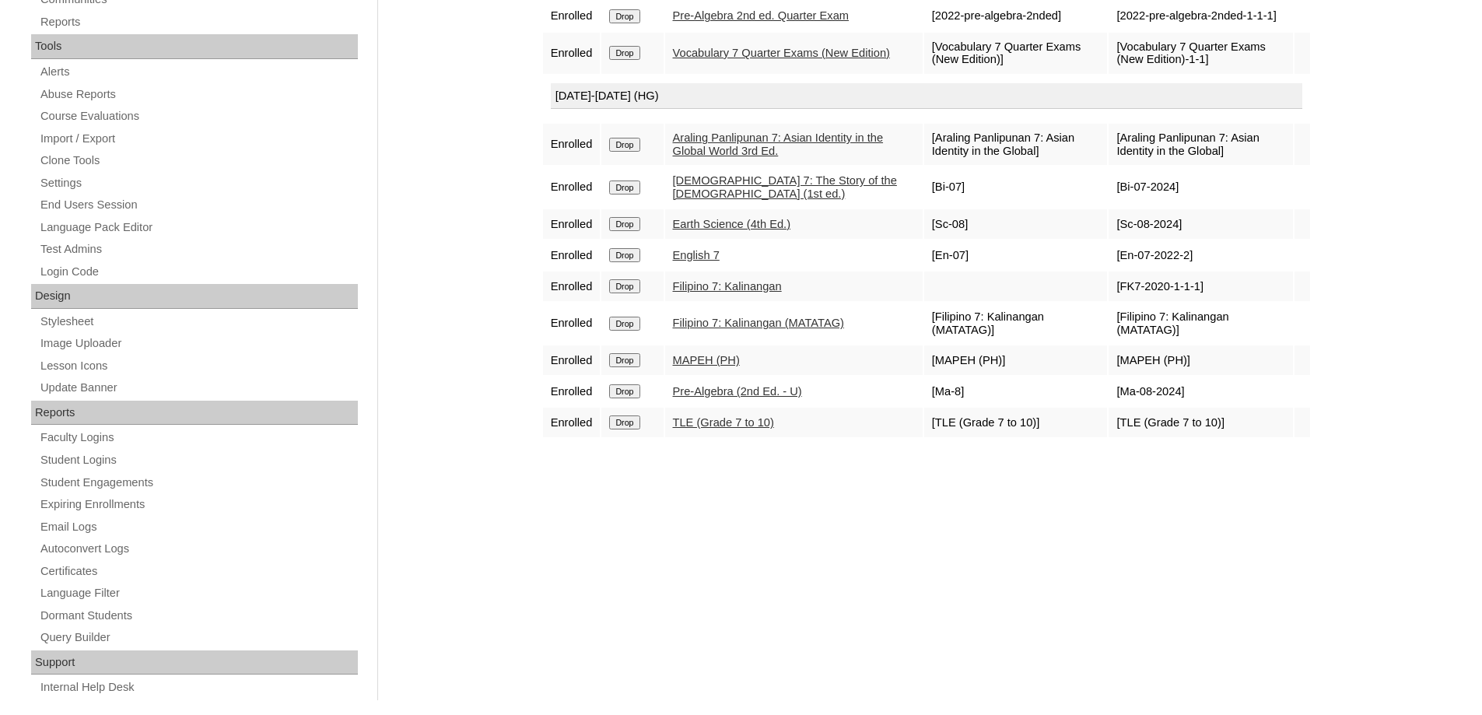
scroll to position [545, 0]
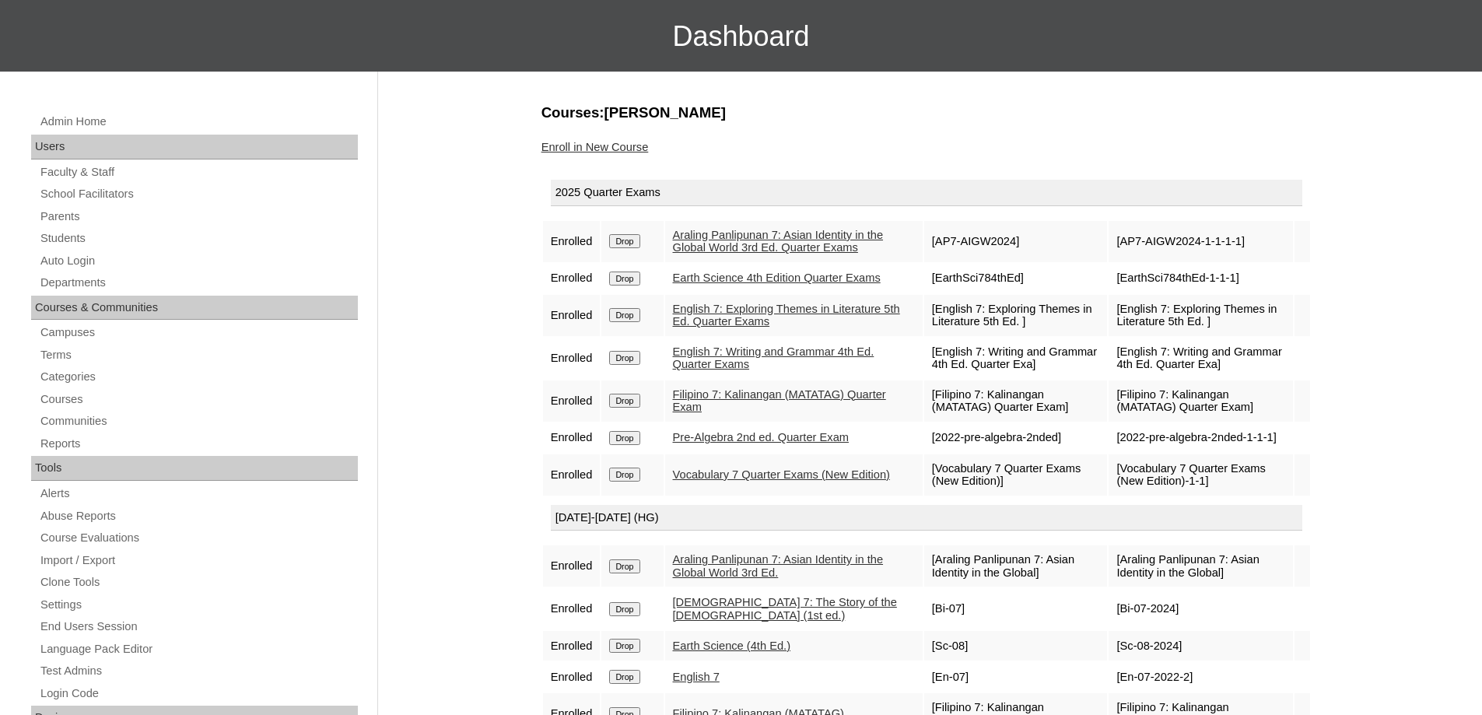
scroll to position [156, 0]
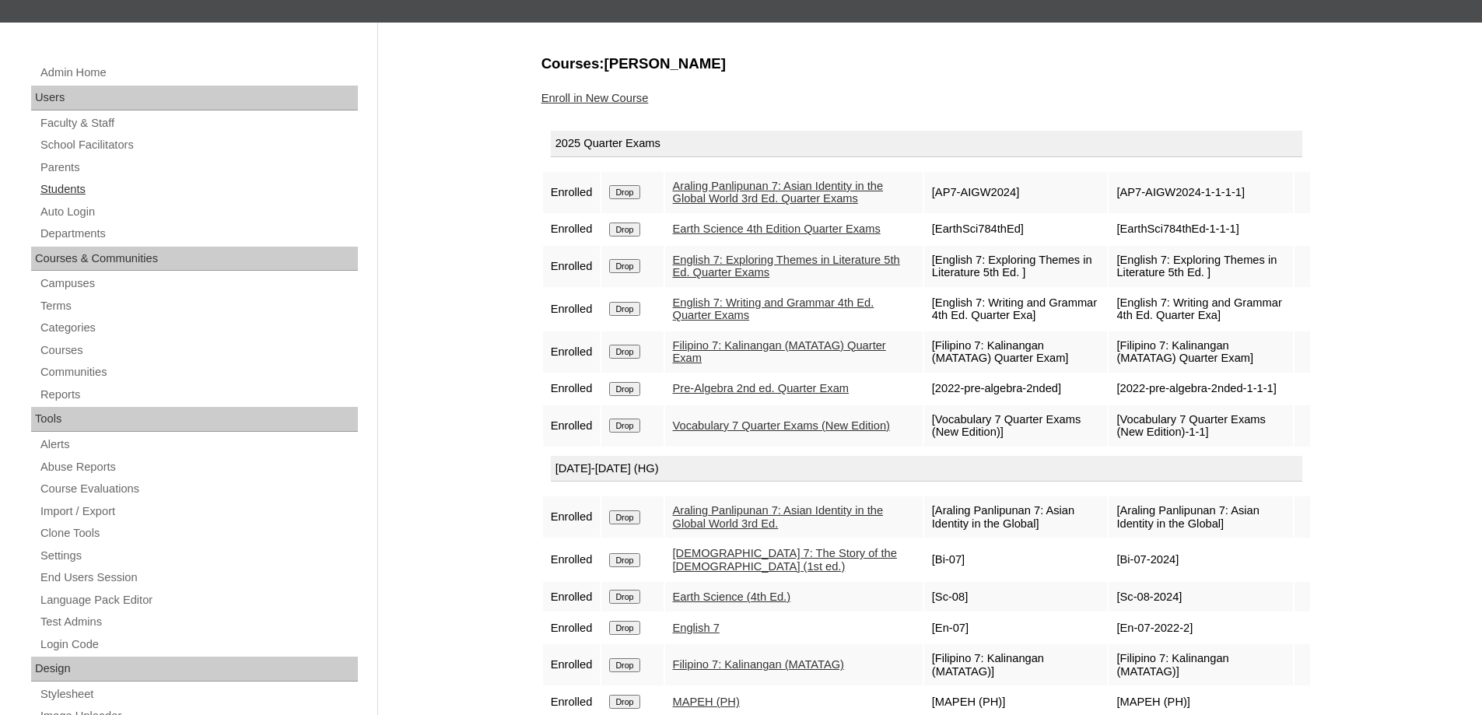
click at [99, 190] on link "Students" at bounding box center [198, 189] width 319 height 19
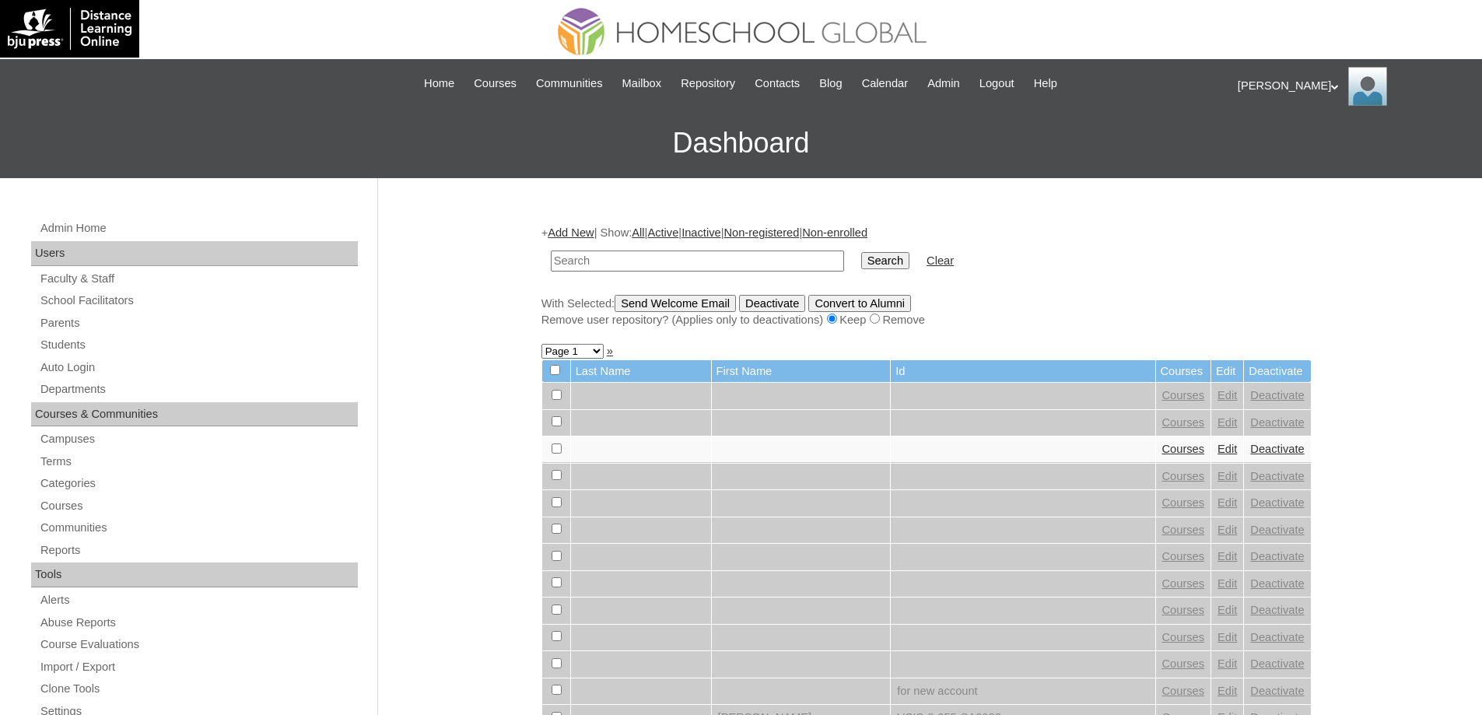
click at [653, 261] on input "text" at bounding box center [697, 261] width 293 height 21
type input "MHS00180-TECHPH2025"
click at [909, 268] on input "Search" at bounding box center [885, 260] width 48 height 17
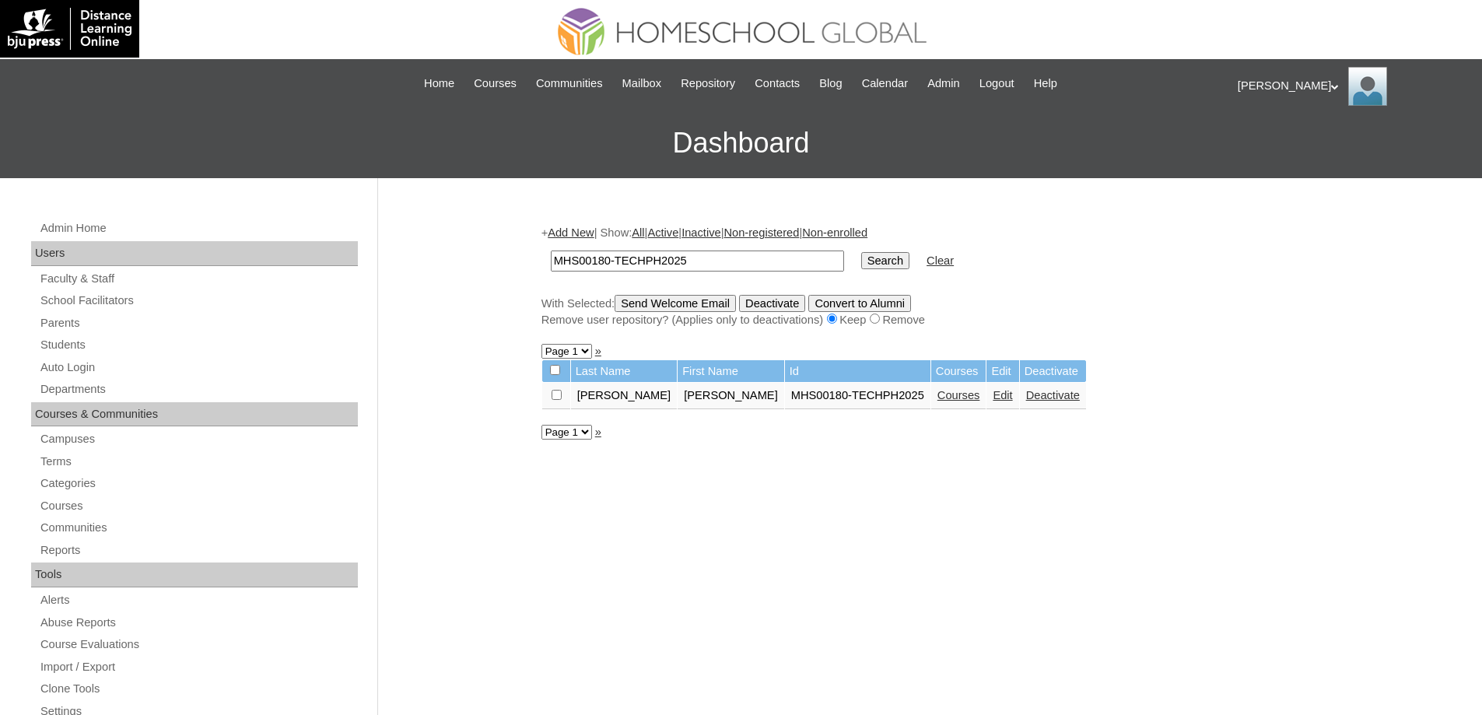
click at [937, 398] on link "Courses" at bounding box center [958, 395] width 43 height 12
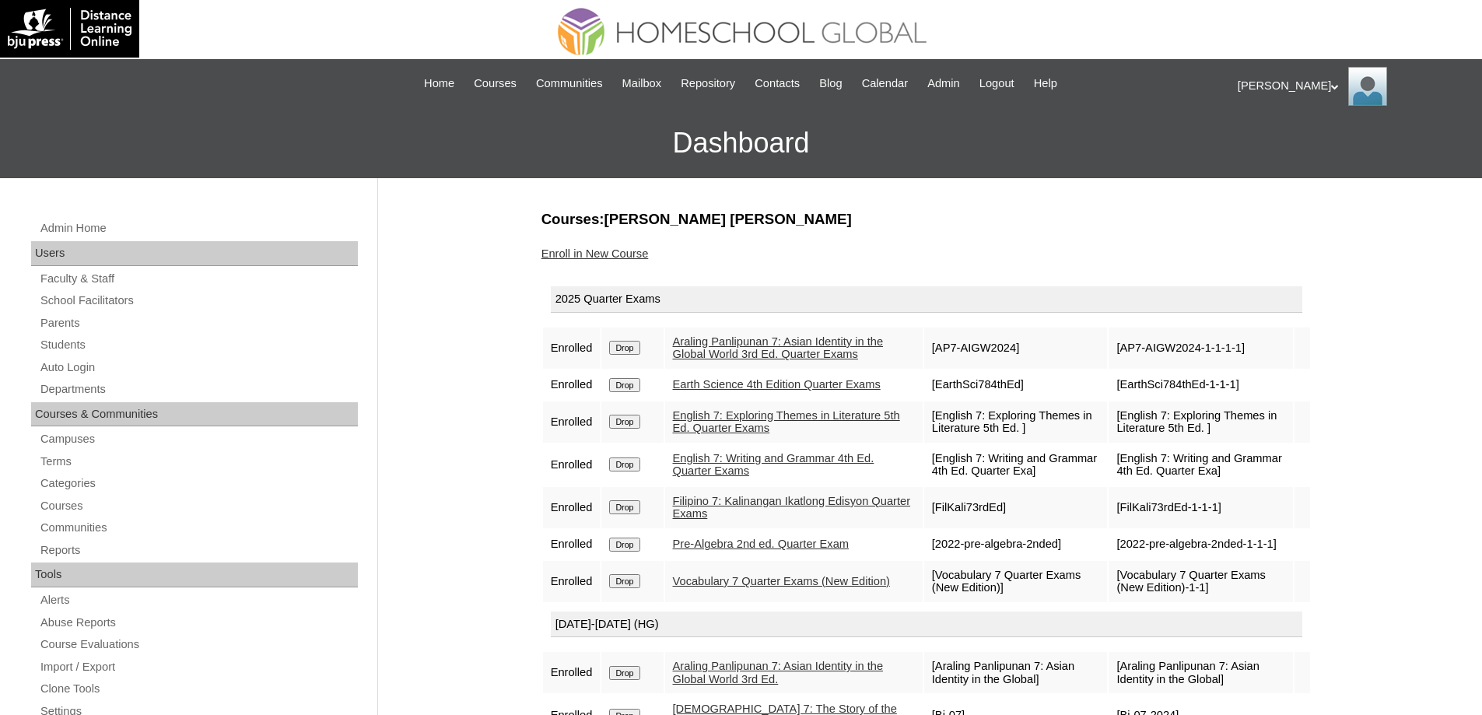
click at [632, 355] on input "Drop" at bounding box center [624, 348] width 30 height 14
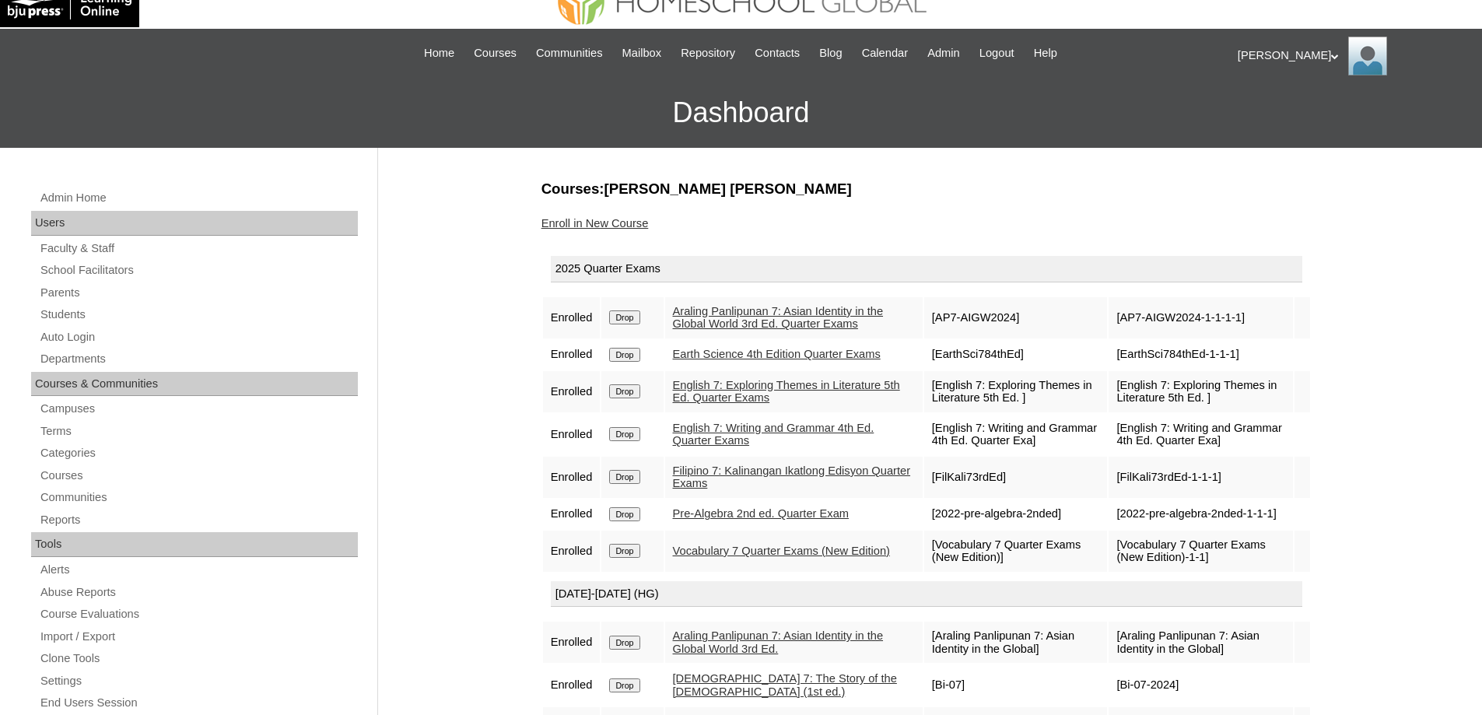
scroll to position [124, 0]
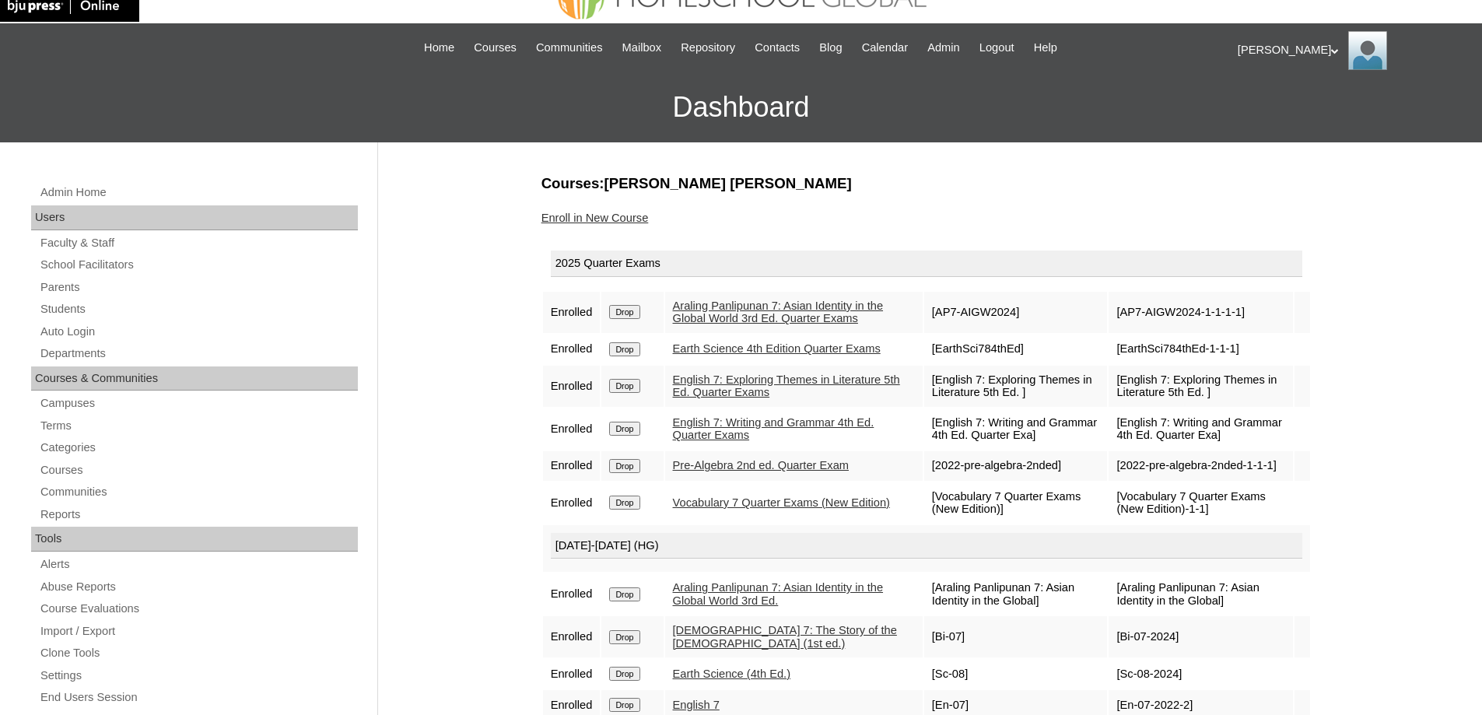
scroll to position [311, 0]
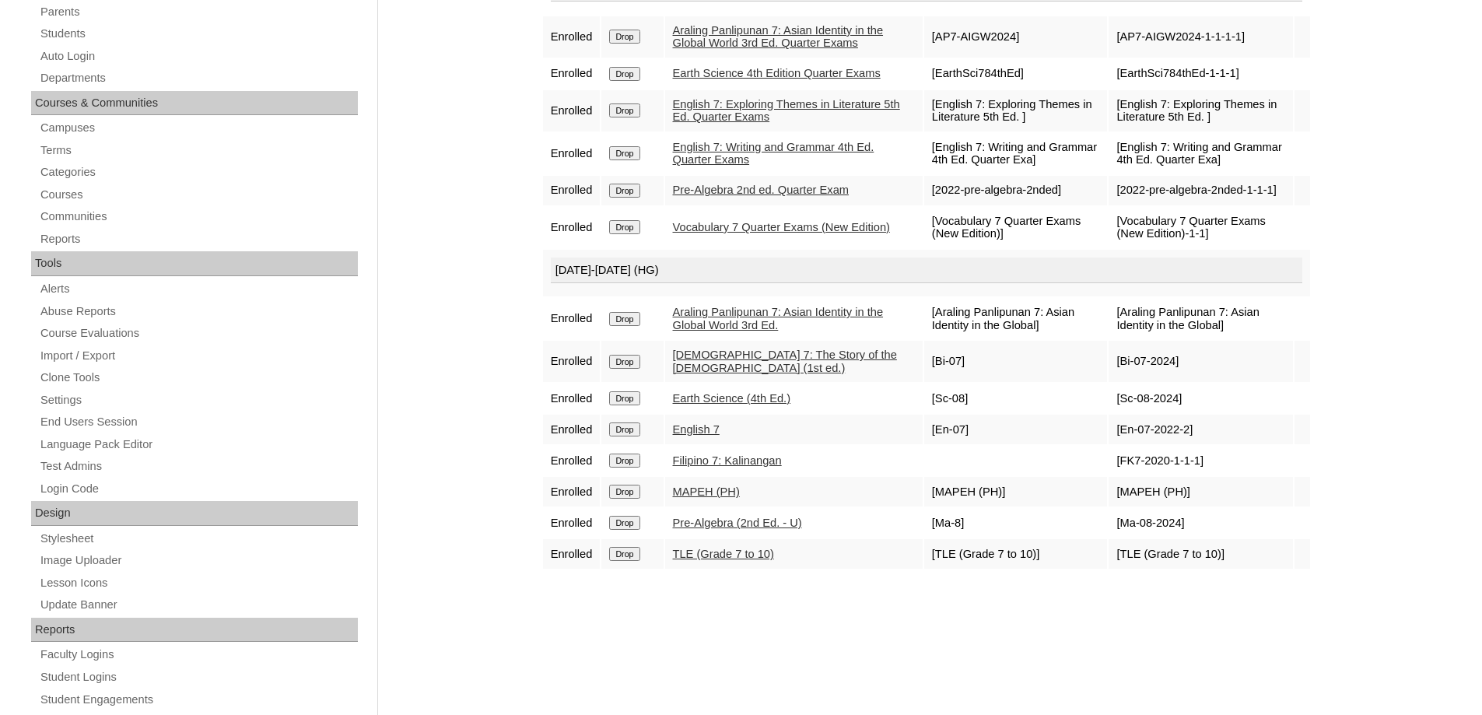
click at [636, 44] on input "Drop" at bounding box center [624, 37] width 30 height 14
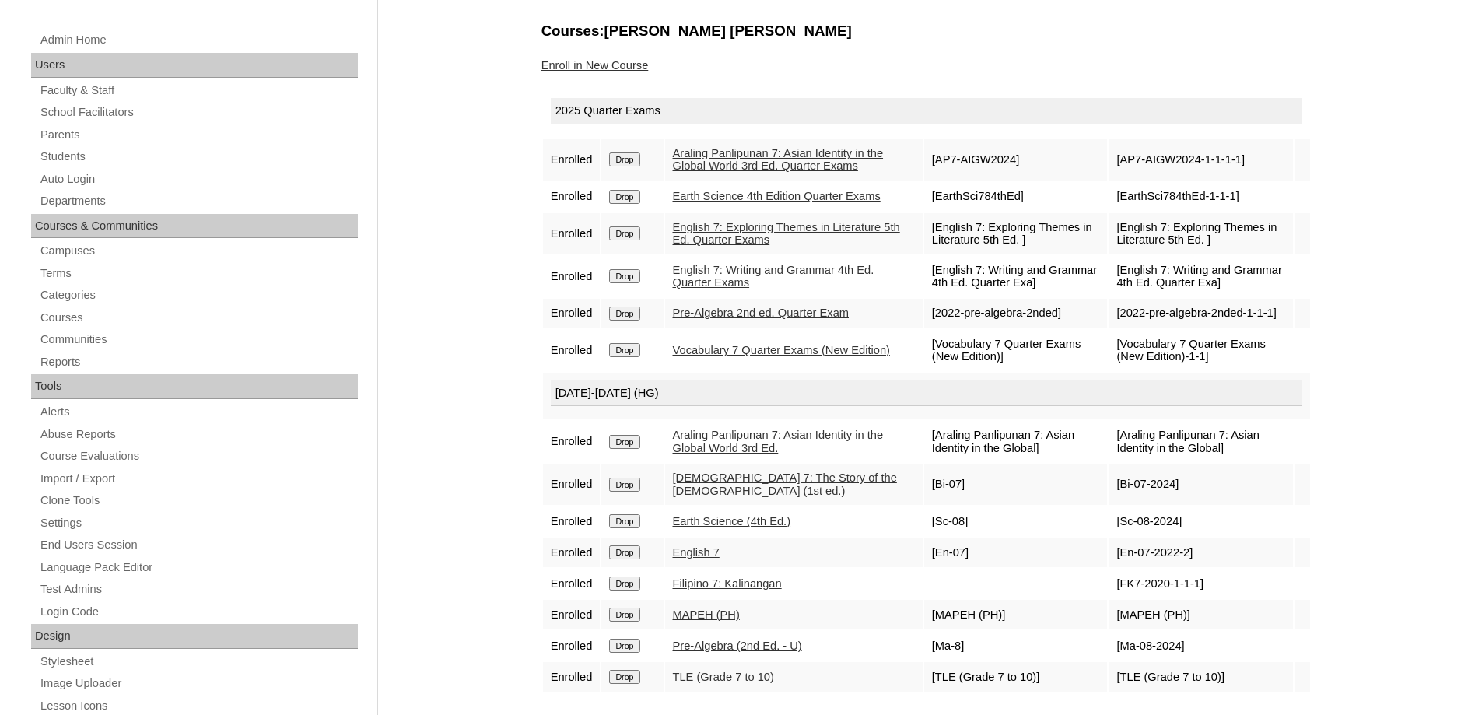
scroll to position [78, 0]
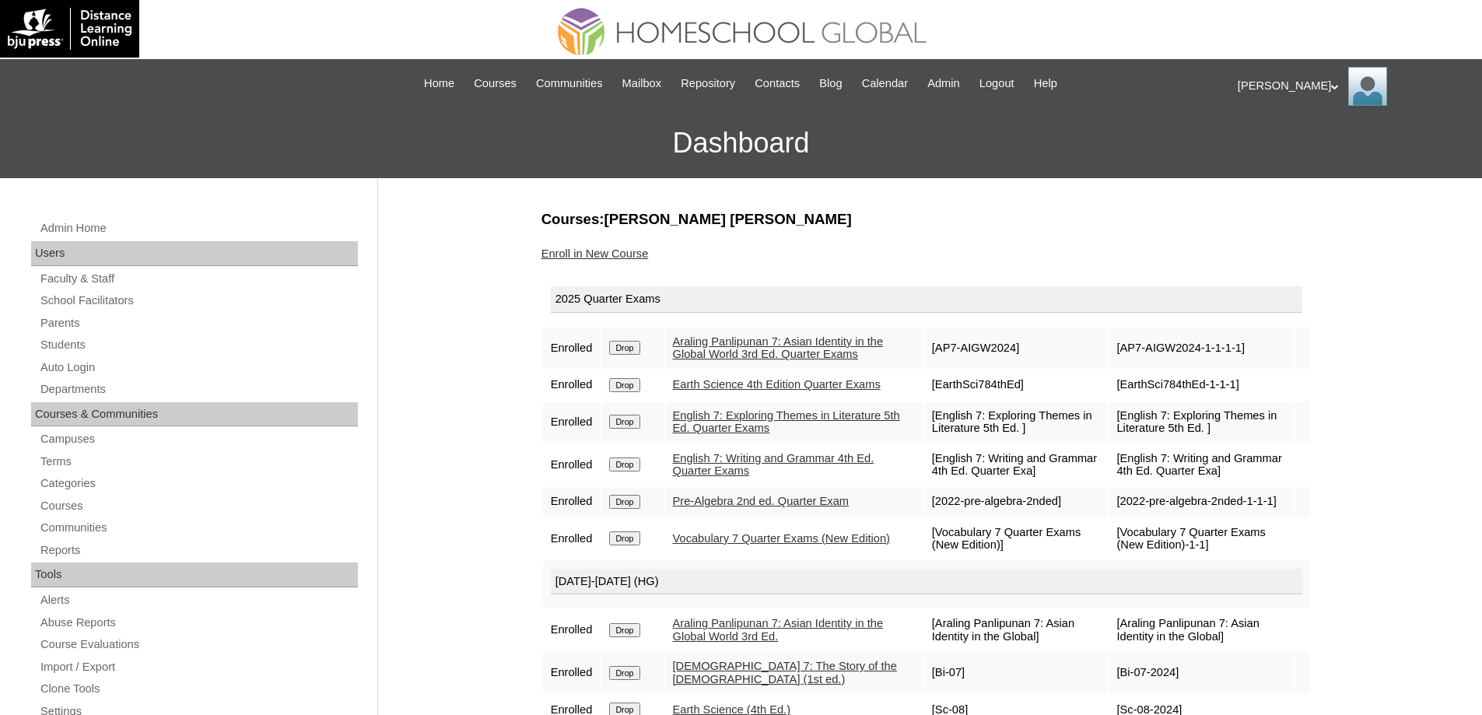
click at [621, 255] on link "Enroll in New Course" at bounding box center [594, 253] width 107 height 12
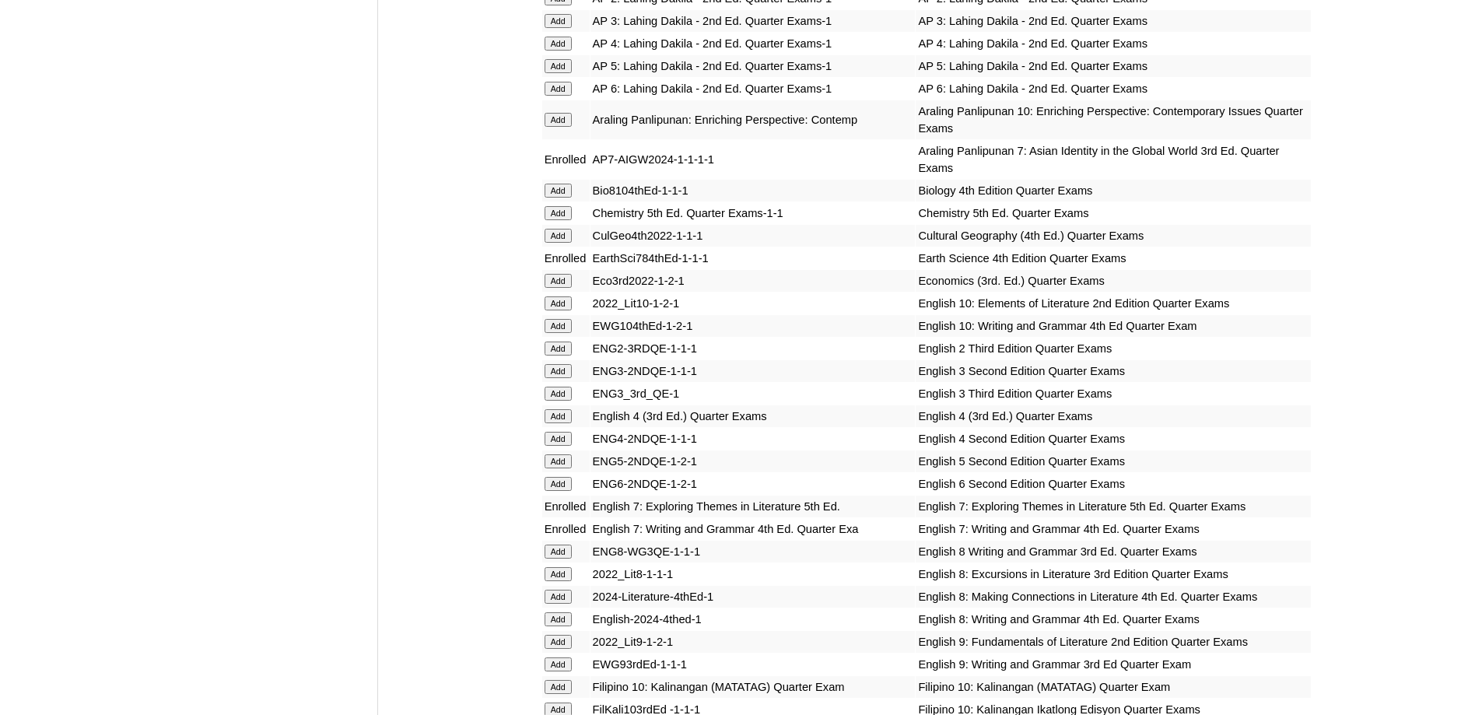
scroll to position [1945, 0]
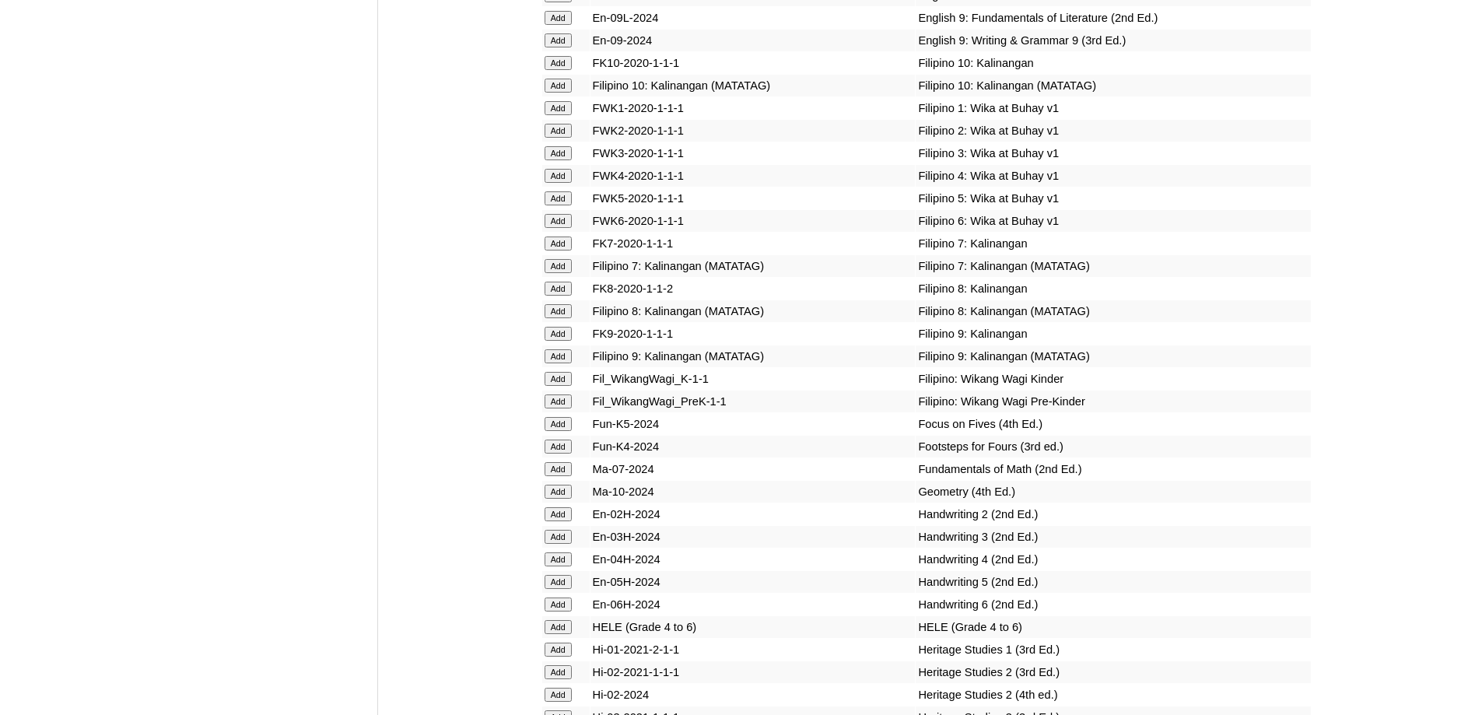
scroll to position [4823, 0]
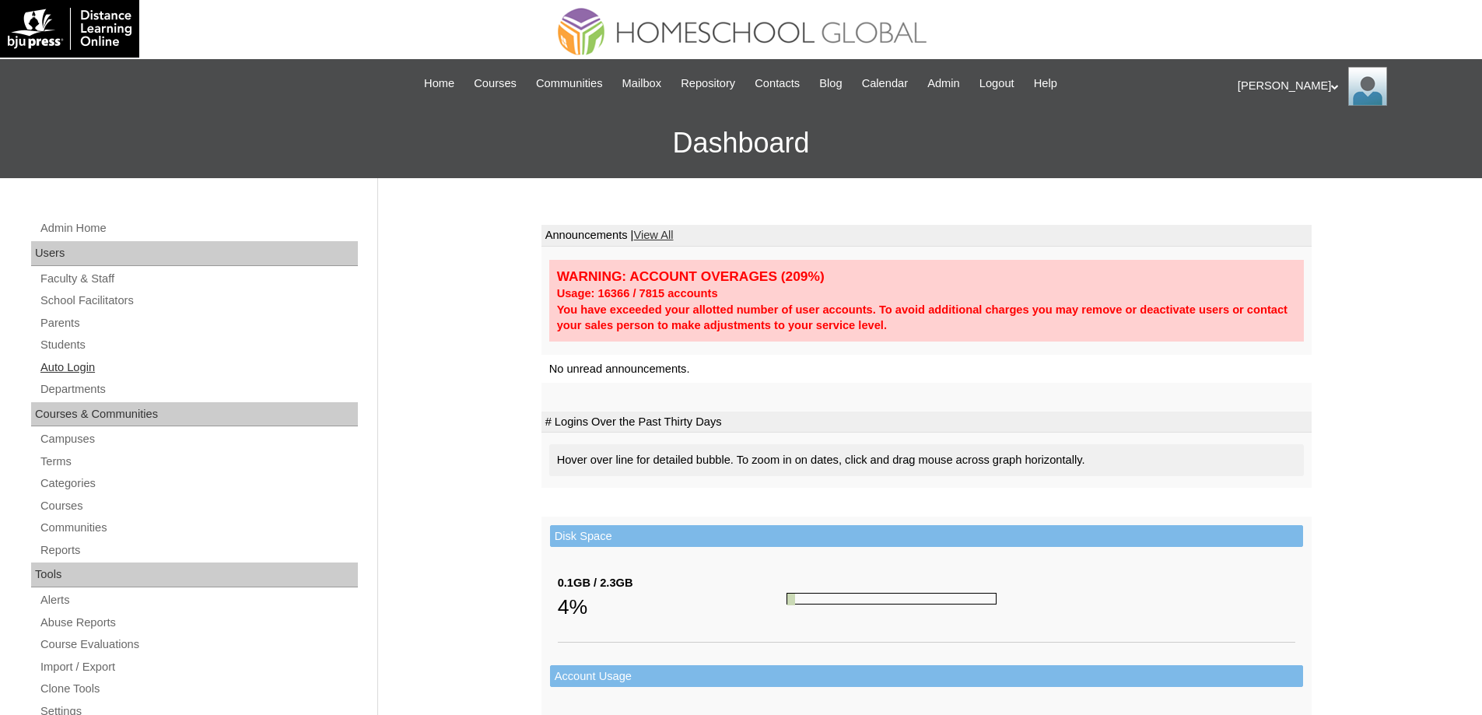
click at [85, 365] on link "Auto Login" at bounding box center [198, 367] width 319 height 19
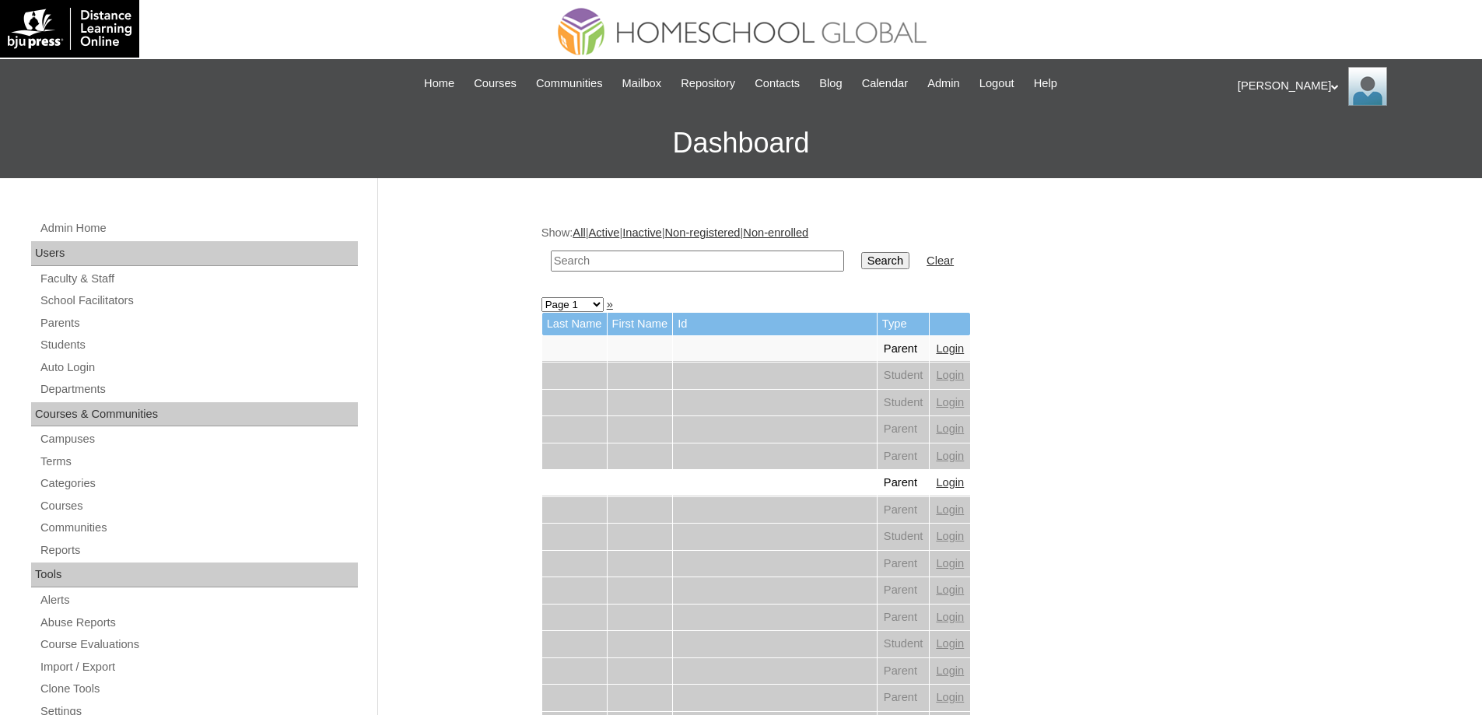
drag, startPoint x: 964, startPoint y: 349, endPoint x: 825, endPoint y: 335, distance: 140.0
click at [961, 349] on td "Login" at bounding box center [950, 349] width 40 height 26
drag, startPoint x: 697, startPoint y: 264, endPoint x: 675, endPoint y: 261, distance: 22.8
click at [697, 264] on input "text" at bounding box center [697, 261] width 293 height 21
paste input "stoveza"
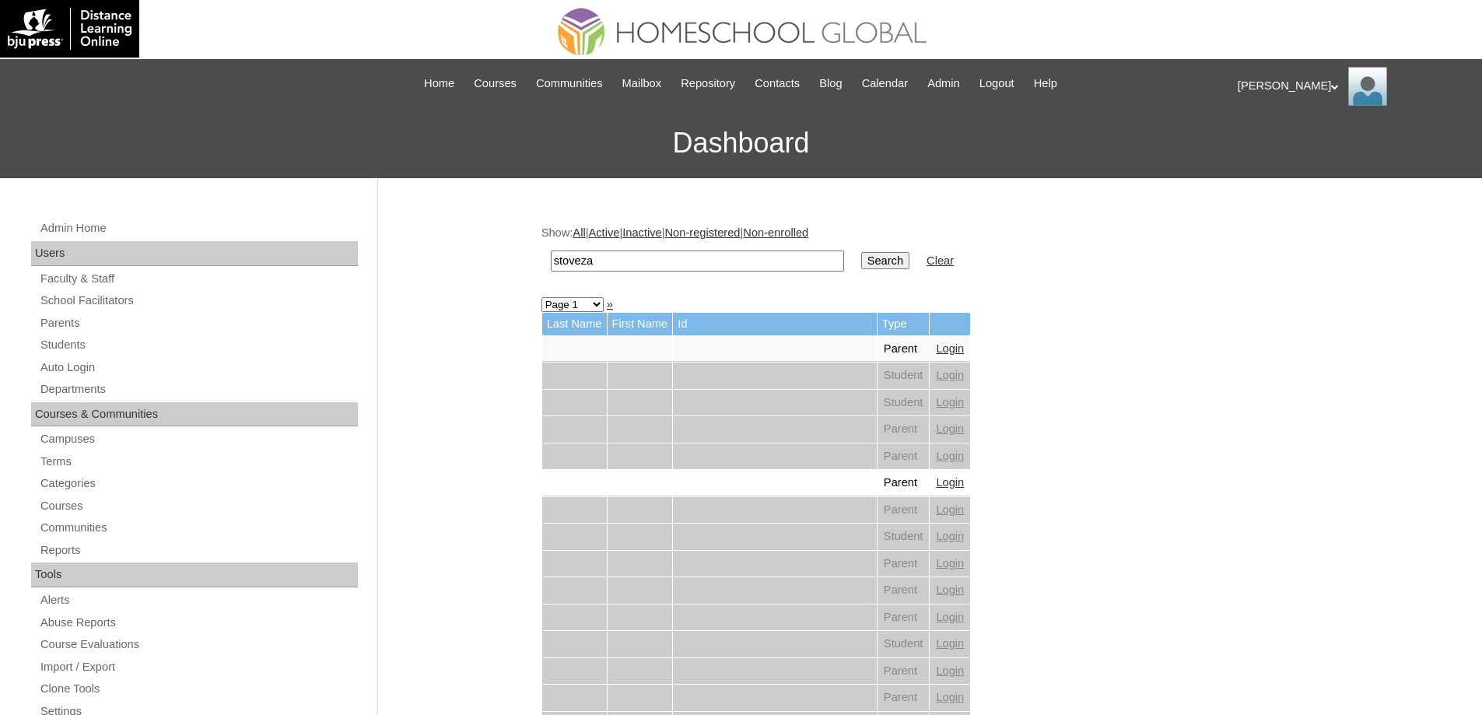
click at [559, 260] on input "stoveza" at bounding box center [697, 261] width 293 height 21
click at [554, 261] on input "stoveza" at bounding box center [697, 261] width 293 height 21
type input "astoveza"
click at [885, 265] on input "Search" at bounding box center [885, 260] width 48 height 17
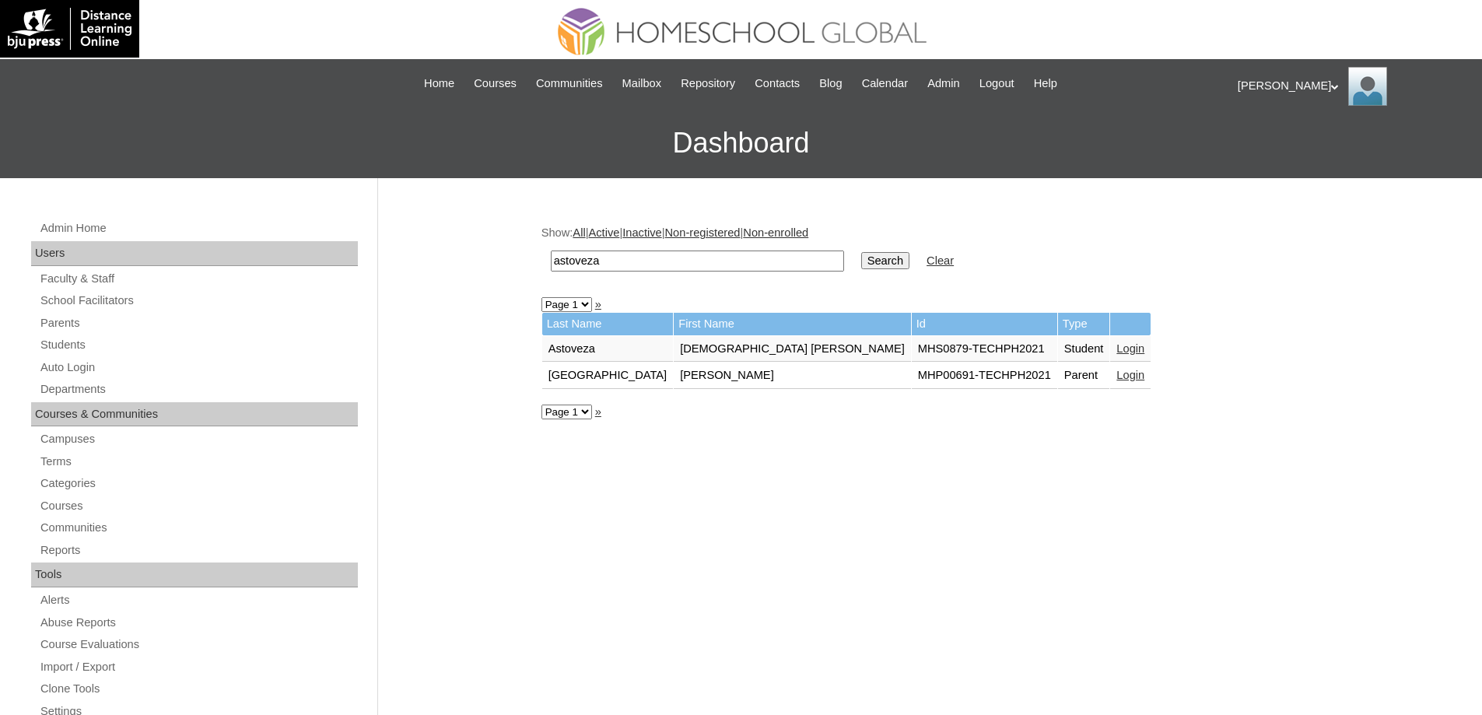
click at [1116, 349] on link "Login" at bounding box center [1130, 348] width 28 height 12
